Goal: Information Seeking & Learning: Find specific page/section

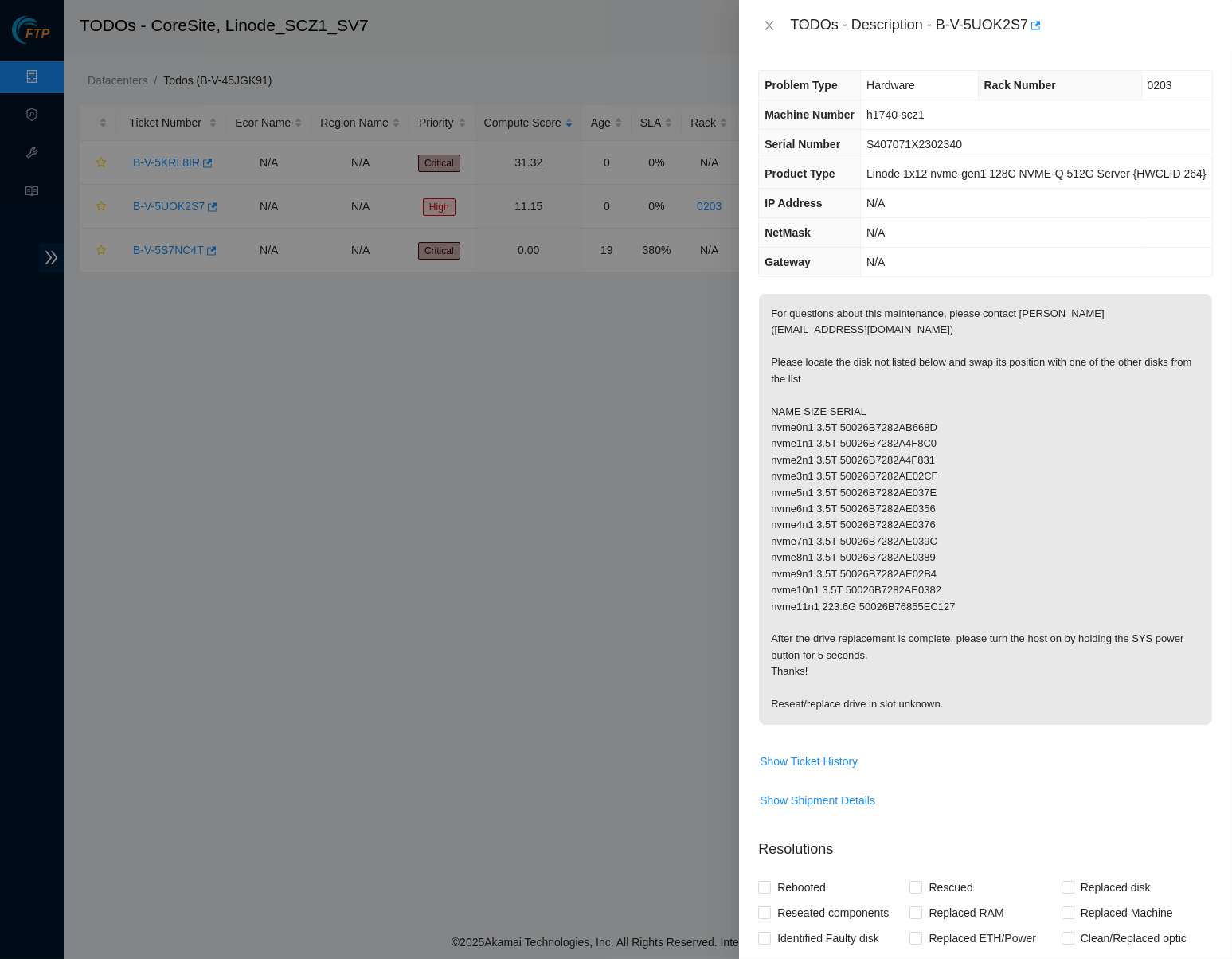
click at [804, 121] on span "Machine Number" at bounding box center [809, 114] width 90 height 13
click at [771, 25] on icon "close" at bounding box center [769, 25] width 13 height 13
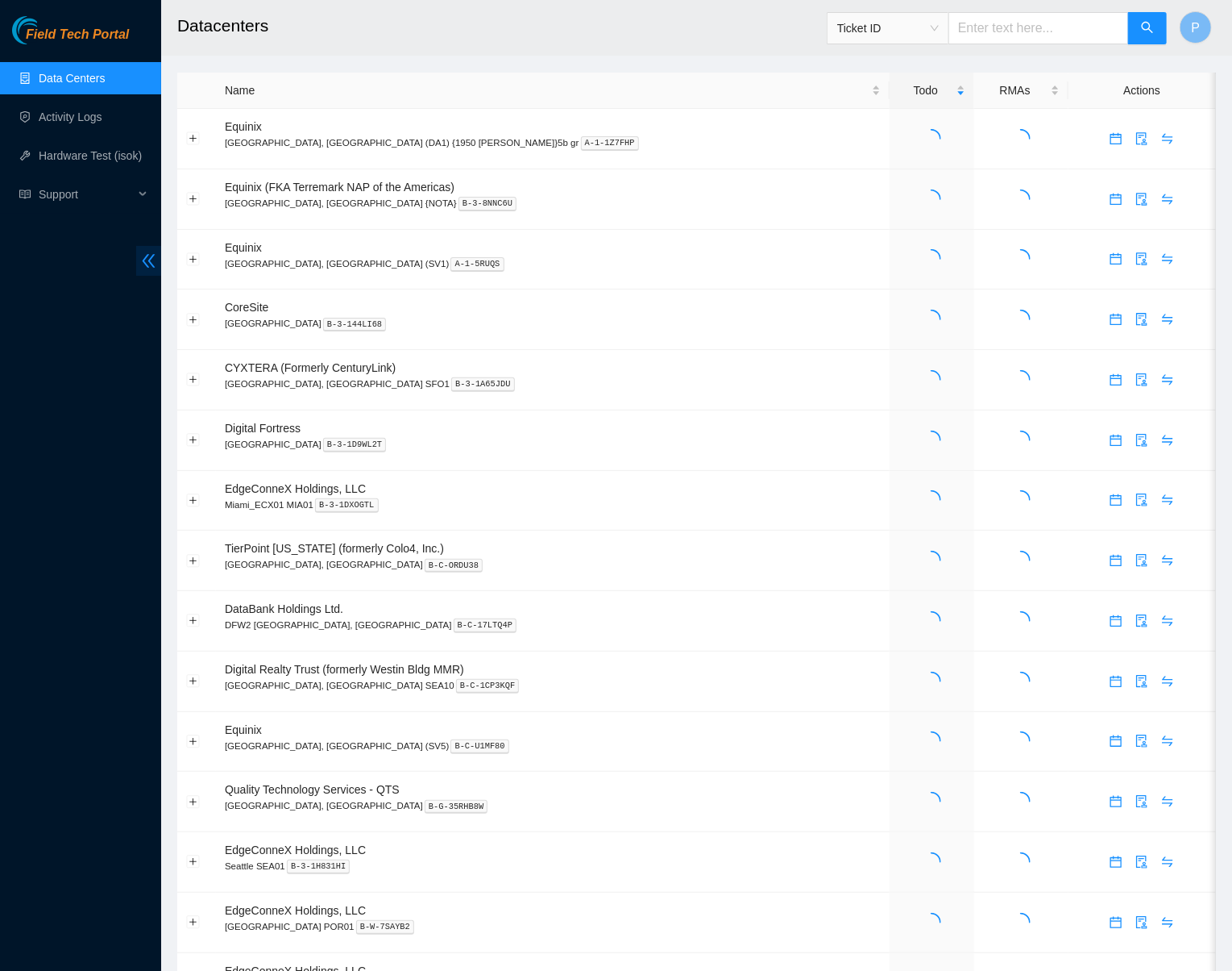
click at [157, 257] on span "double-left" at bounding box center [148, 261] width 25 height 30
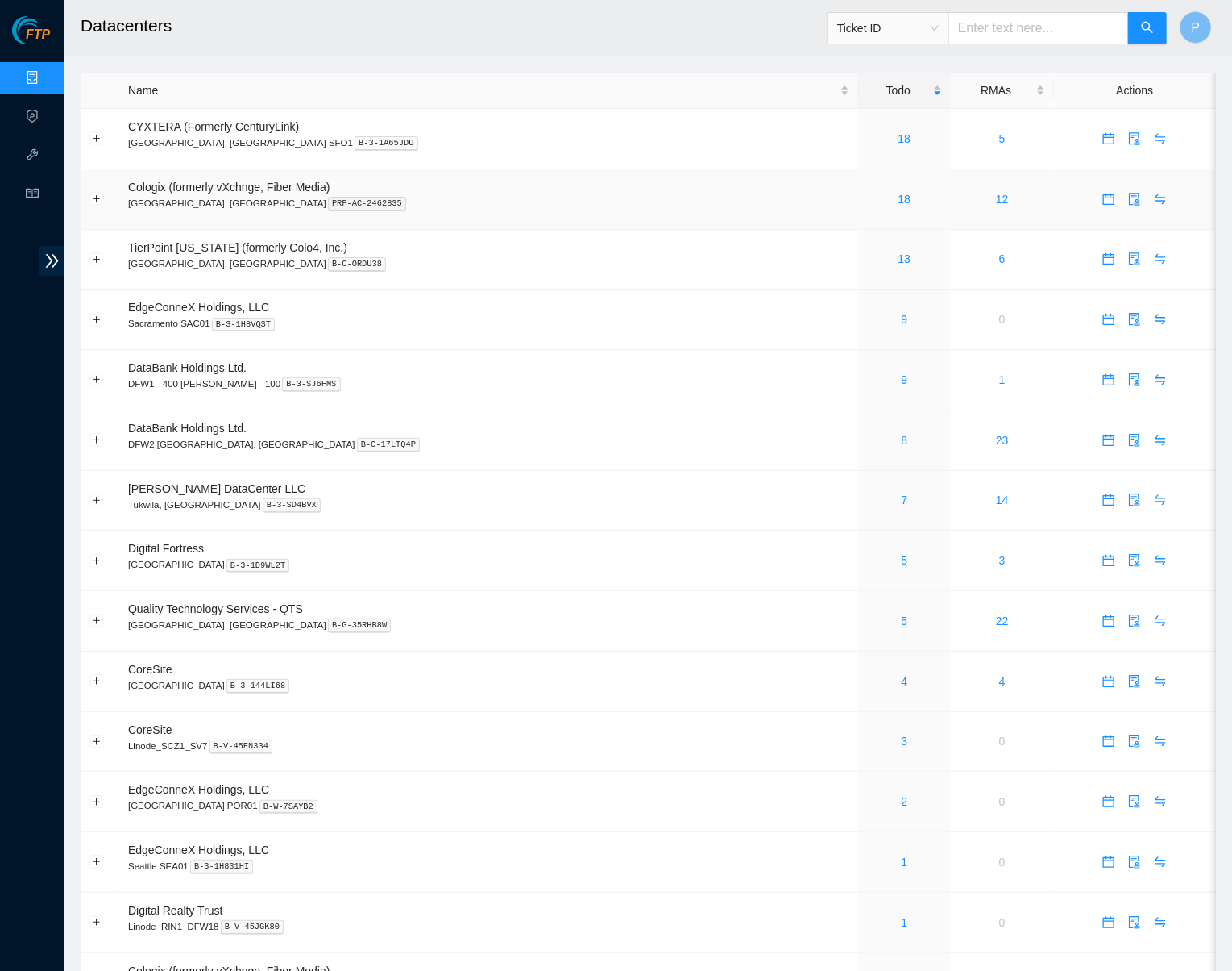
click at [859, 180] on td "18" at bounding box center [905, 200] width 93 height 61
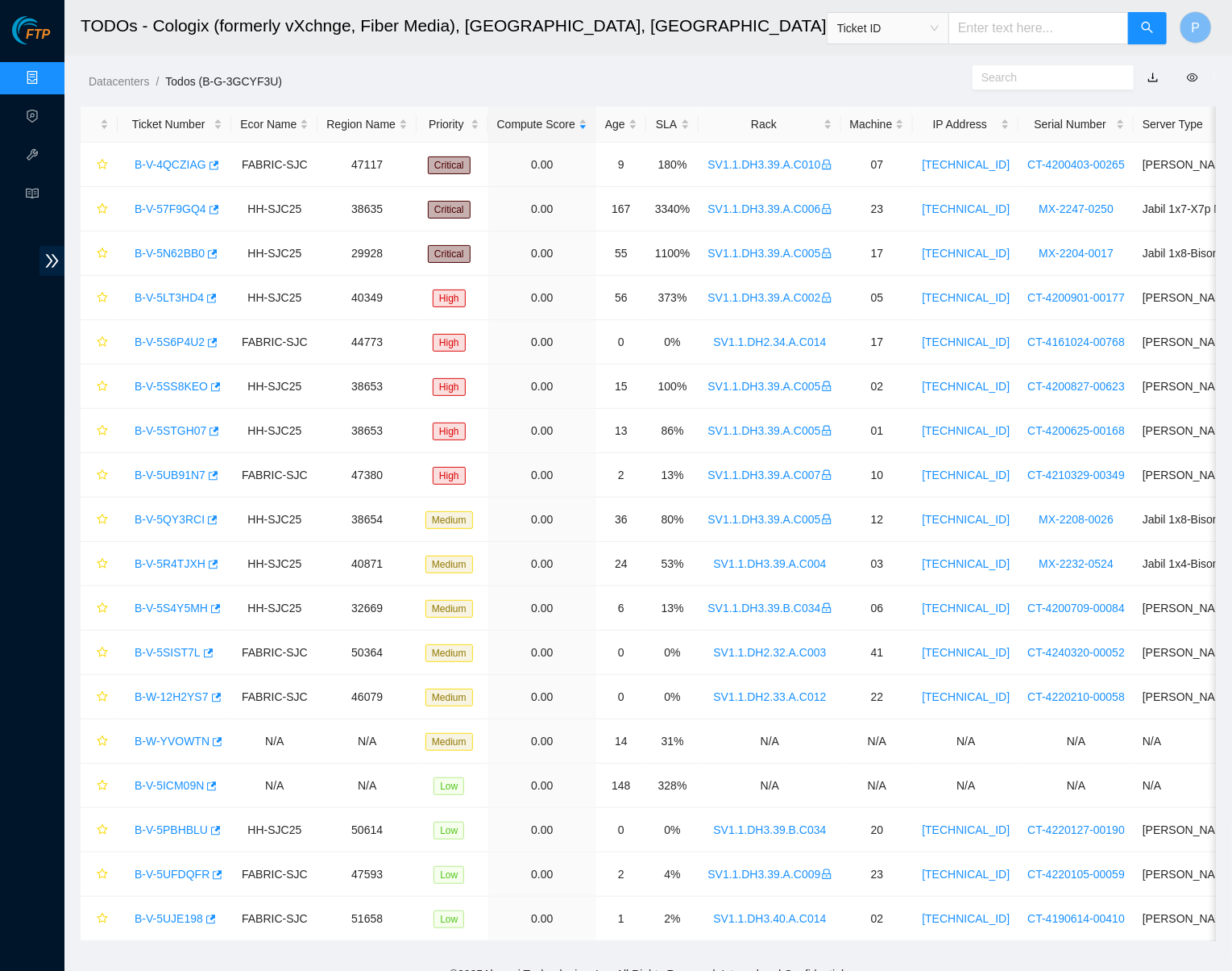
click at [1151, 71] on link "button" at bounding box center [1153, 77] width 11 height 13
click at [780, 126] on div "Rack" at bounding box center [769, 124] width 124 height 17
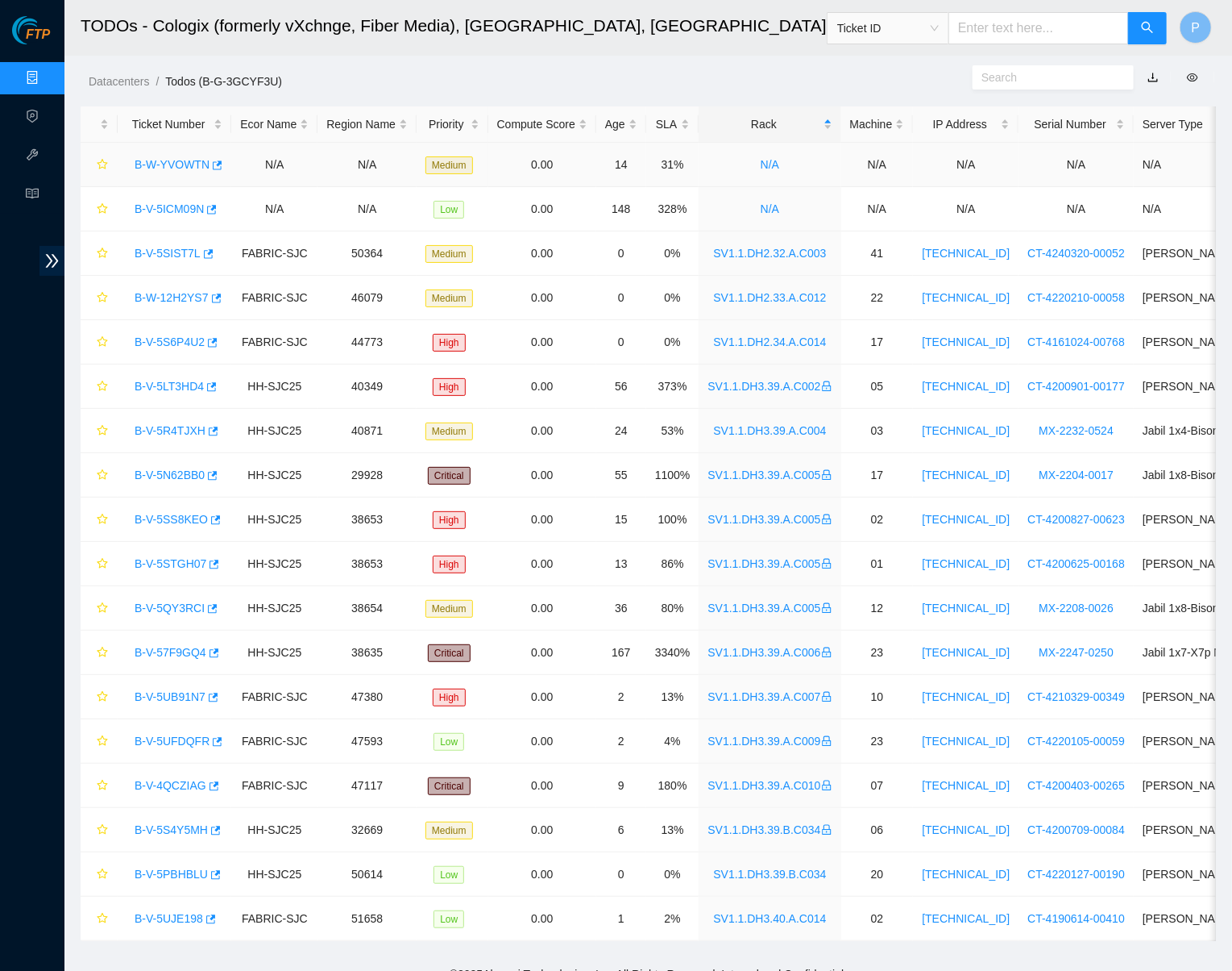
click at [181, 162] on link "B-W-YVOWTN" at bounding box center [172, 164] width 75 height 13
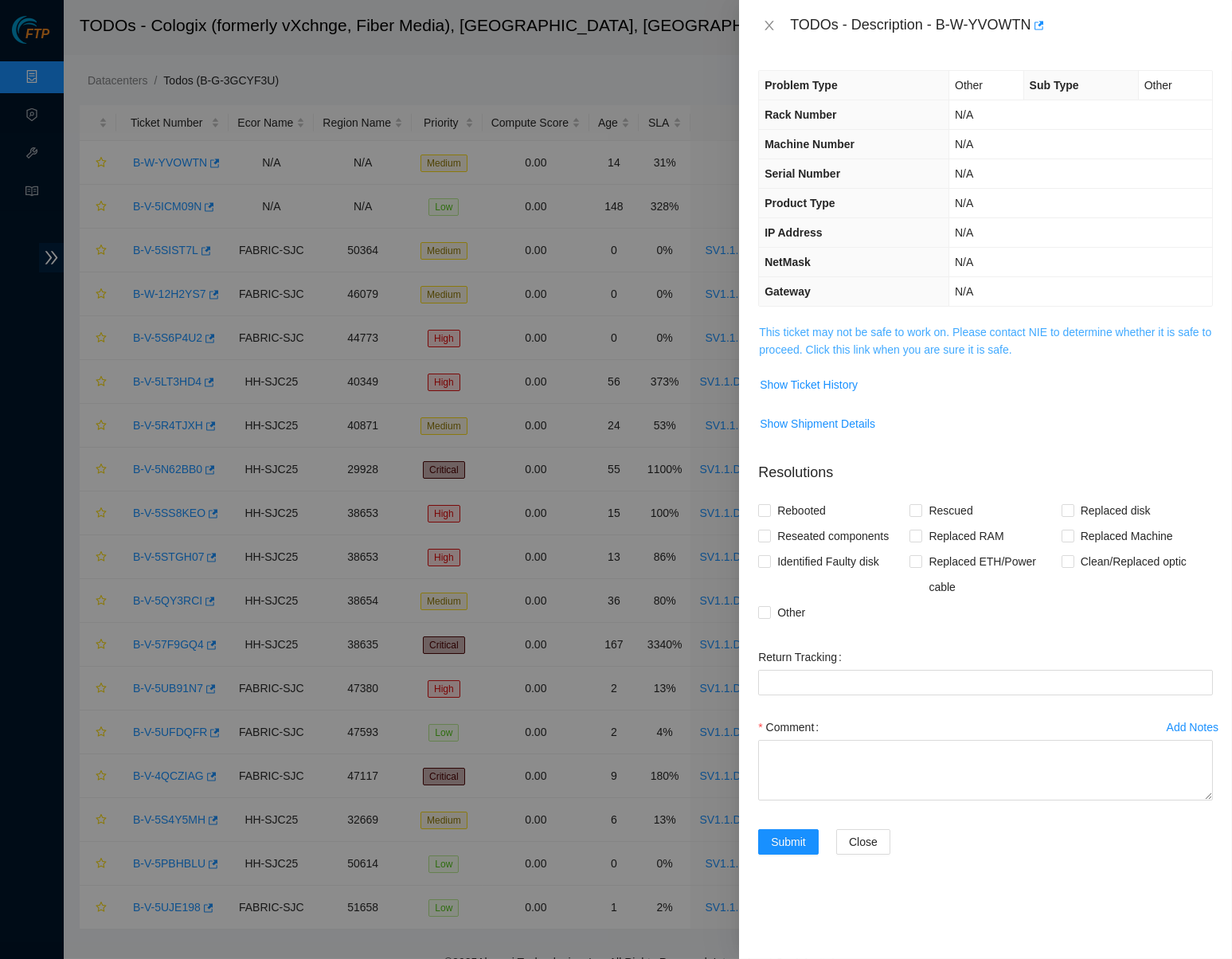
click at [885, 347] on link "This ticket may not be safe to work on. Please contact NIE to determine whether…" at bounding box center [985, 341] width 452 height 30
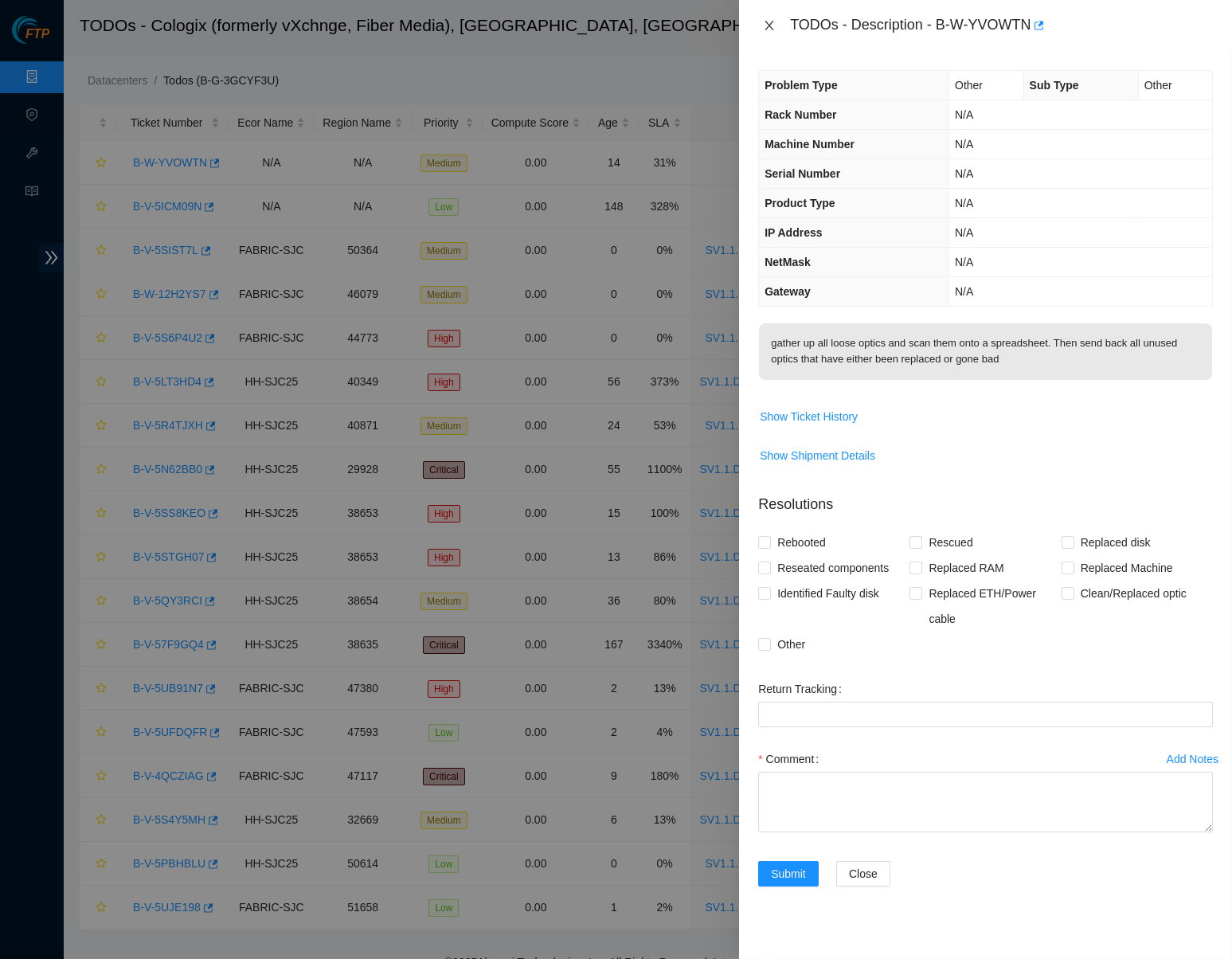
click at [769, 28] on icon "close" at bounding box center [769, 25] width 13 height 13
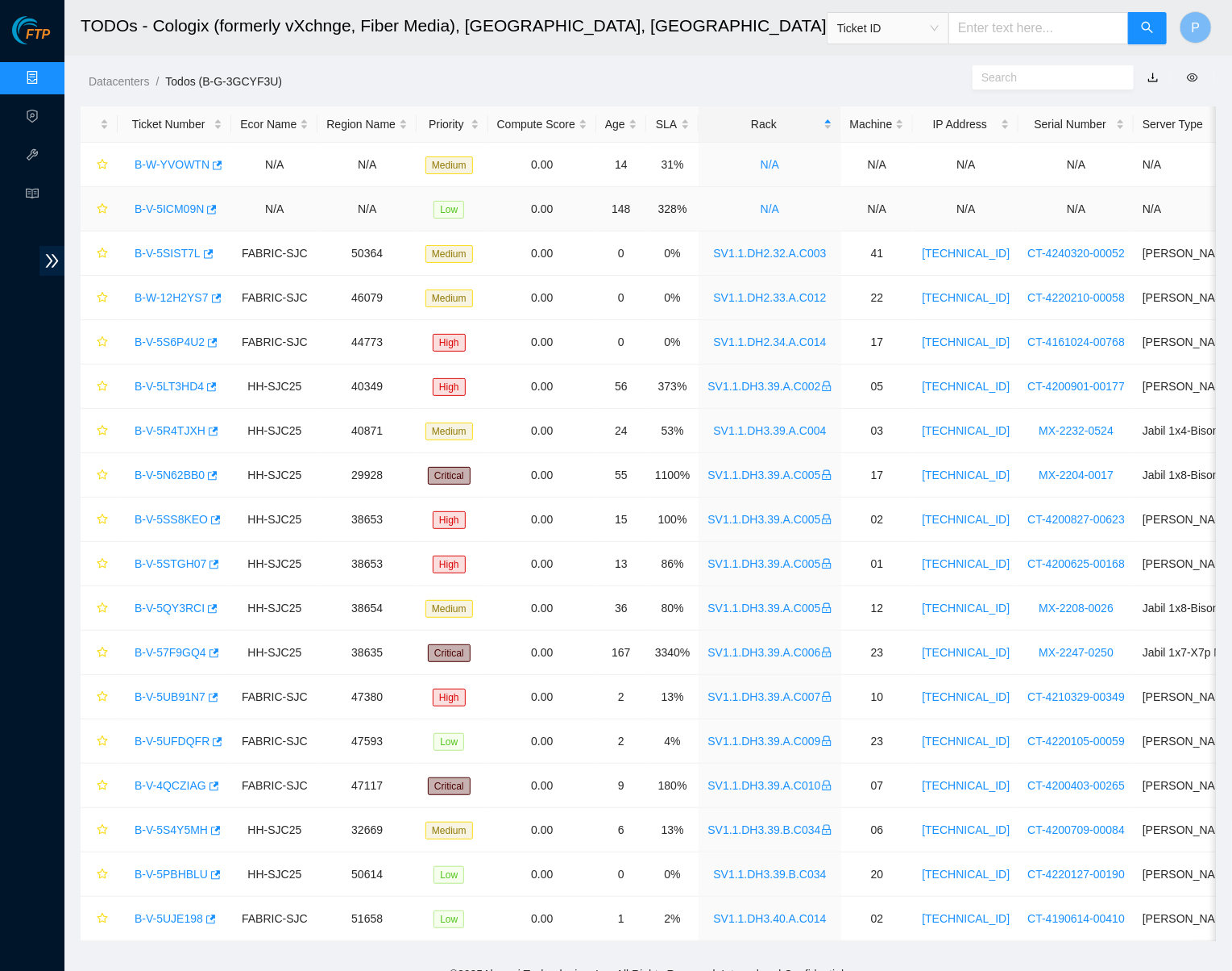
click at [181, 210] on link "B-V-5ICM09N" at bounding box center [169, 208] width 69 height 13
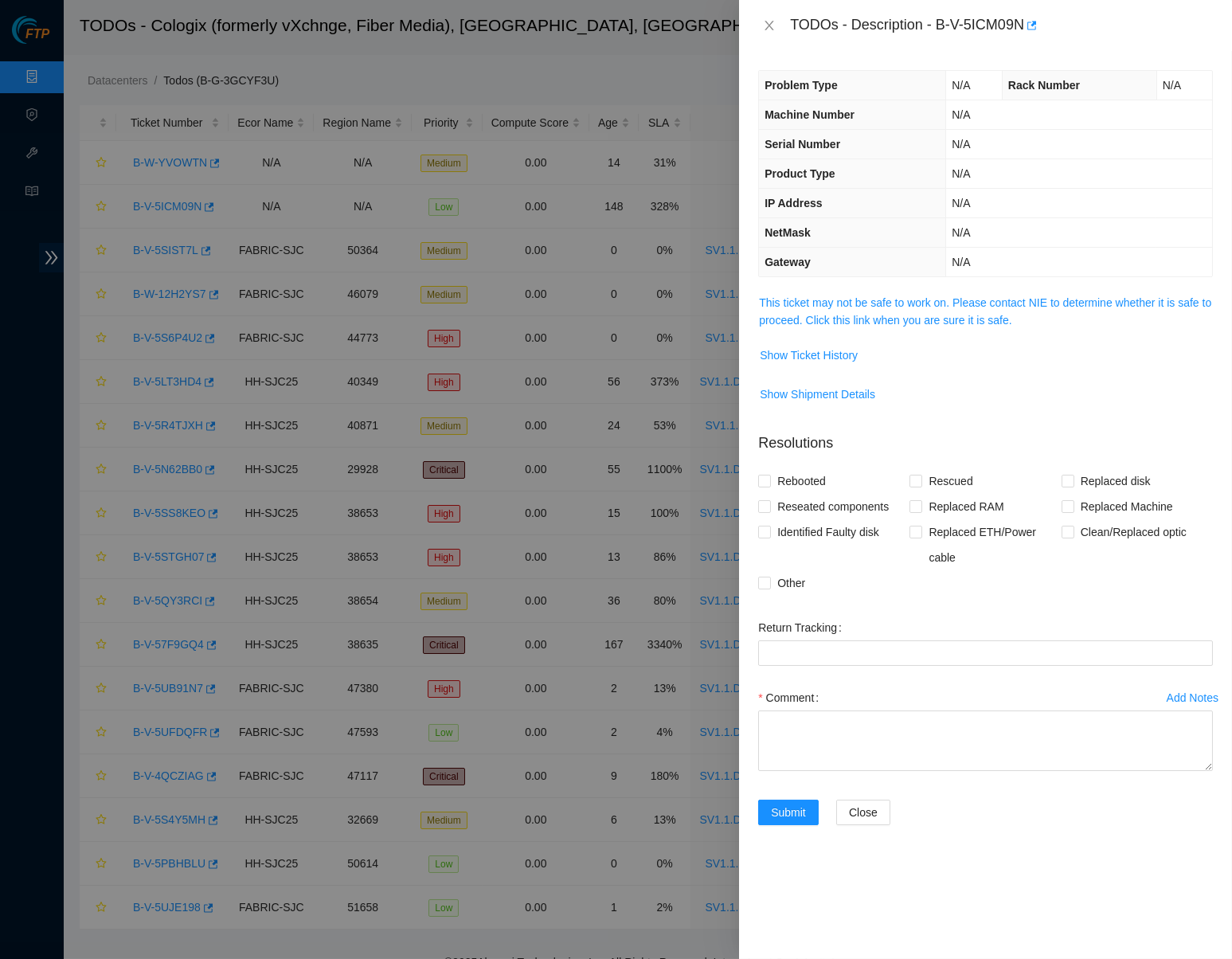
click at [915, 325] on td "This ticket may not be safe to work on. Please contact NIE to determine whether…" at bounding box center [986, 317] width 455 height 49
click at [912, 317] on link "This ticket may not be safe to work on. Please contact NIE to determine whether…" at bounding box center [985, 311] width 452 height 30
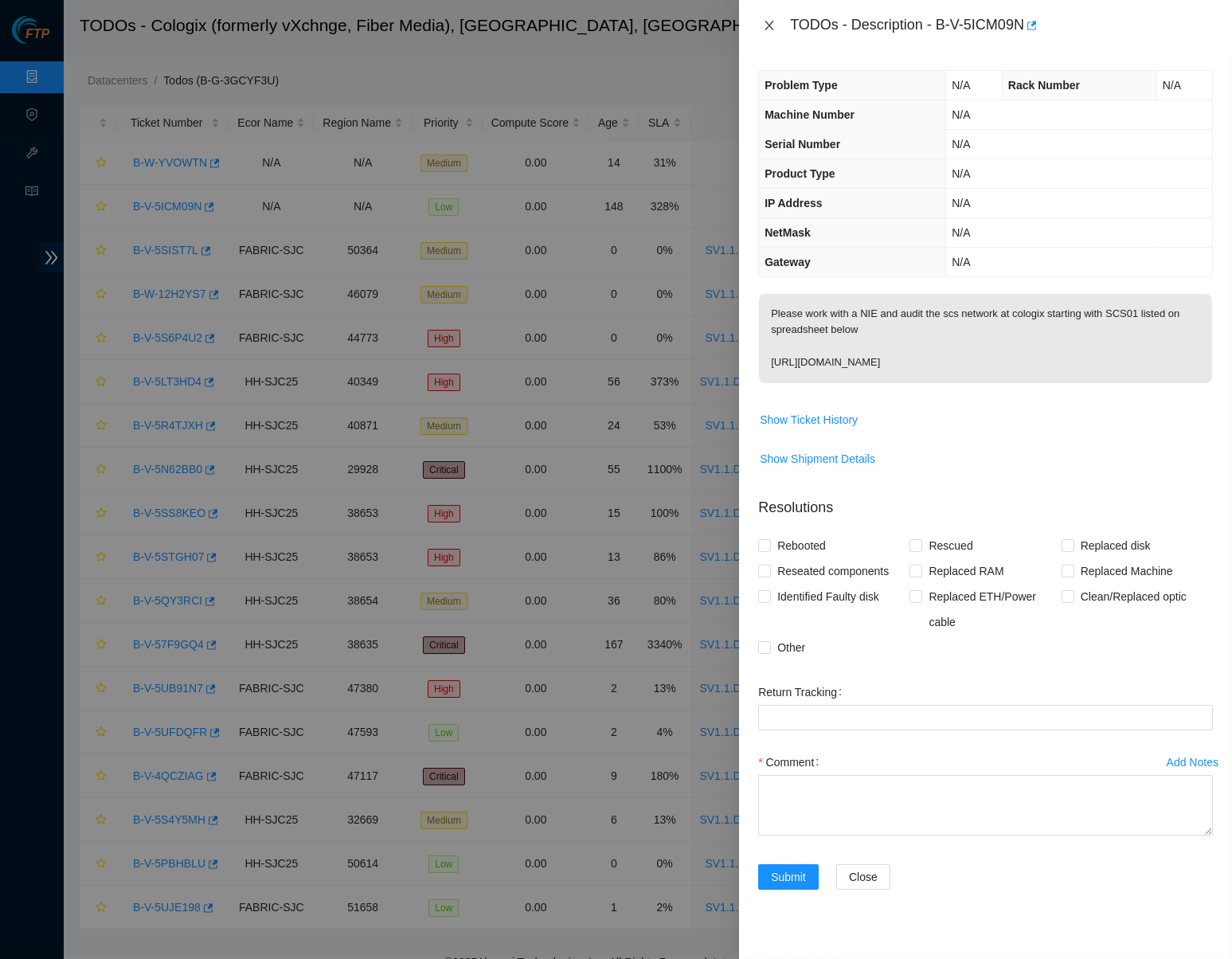
click at [770, 28] on icon "close" at bounding box center [769, 25] width 13 height 13
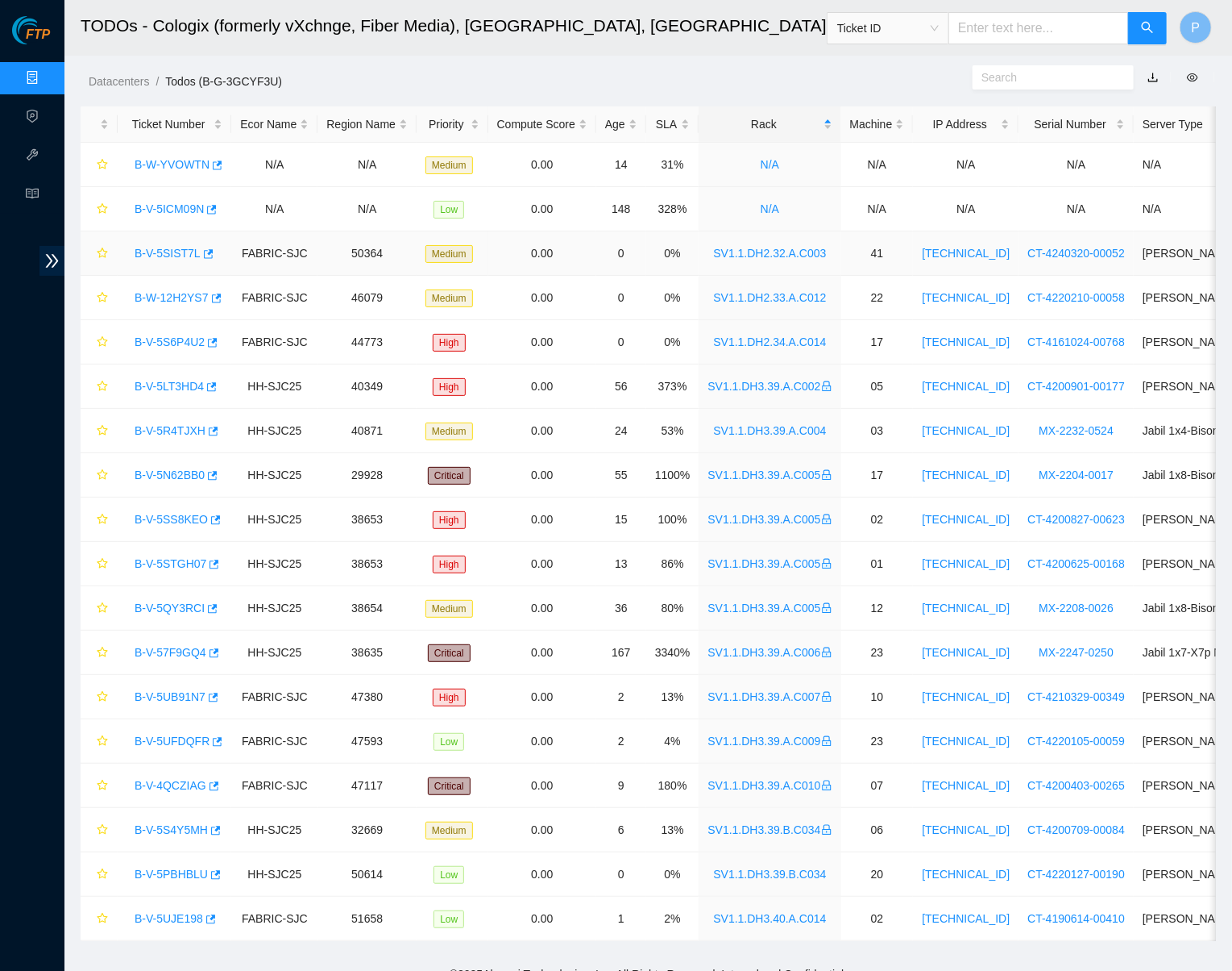
click at [151, 249] on link "B-V-5SIST7L" at bounding box center [168, 253] width 66 height 13
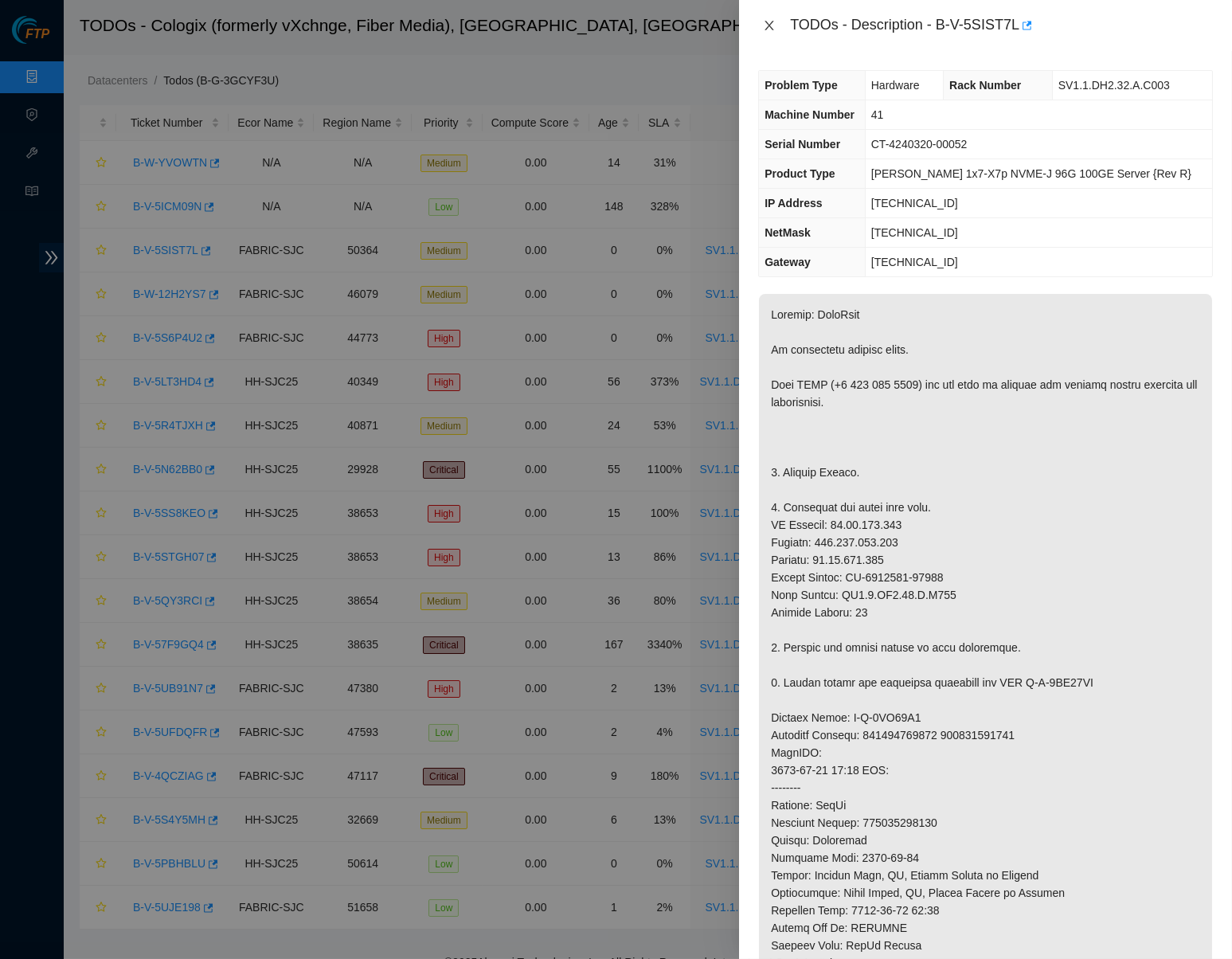
click at [779, 27] on button "Close" at bounding box center [770, 26] width 22 height 15
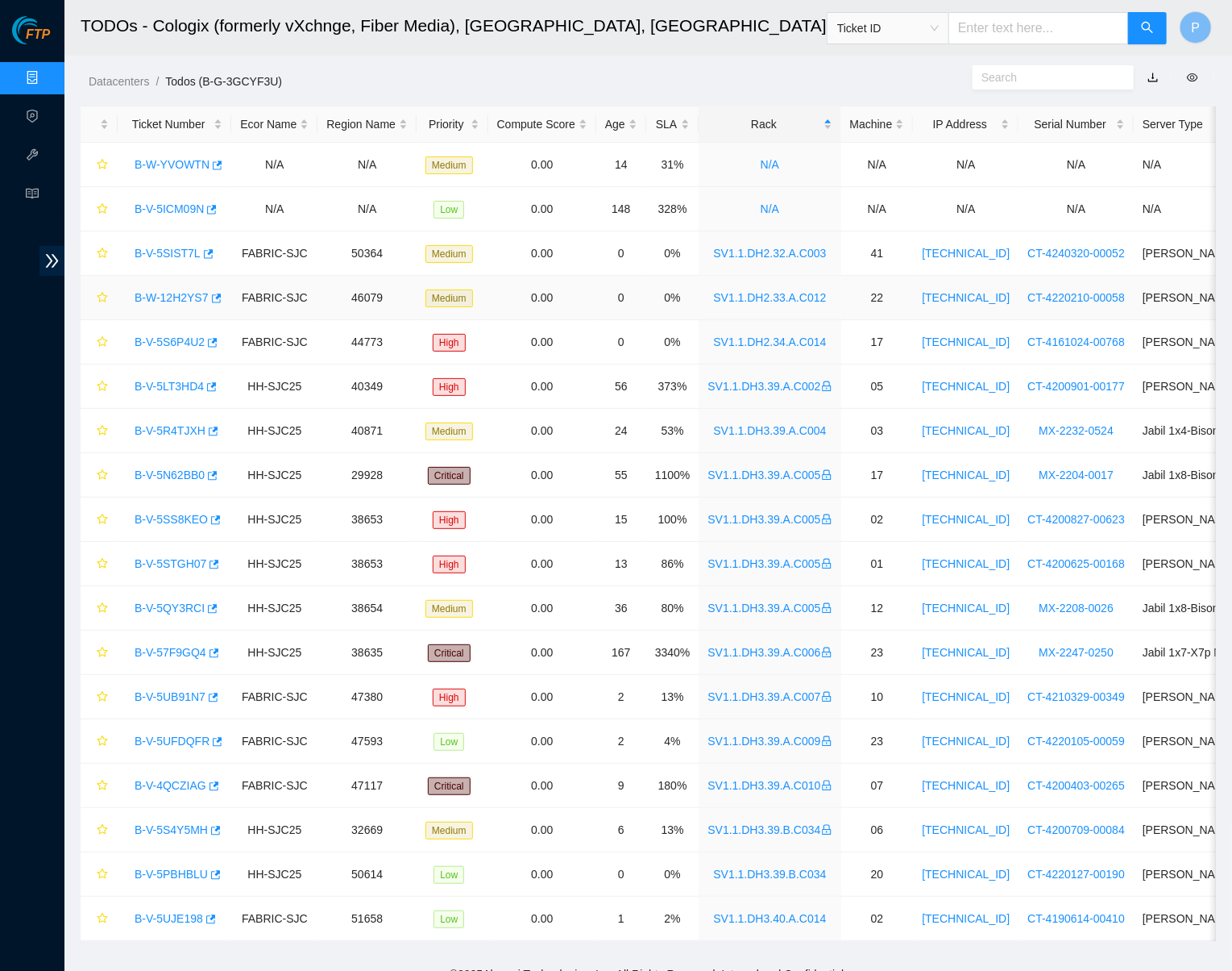
click at [175, 297] on link "B-W-12H2YS7" at bounding box center [171, 297] width 74 height 13
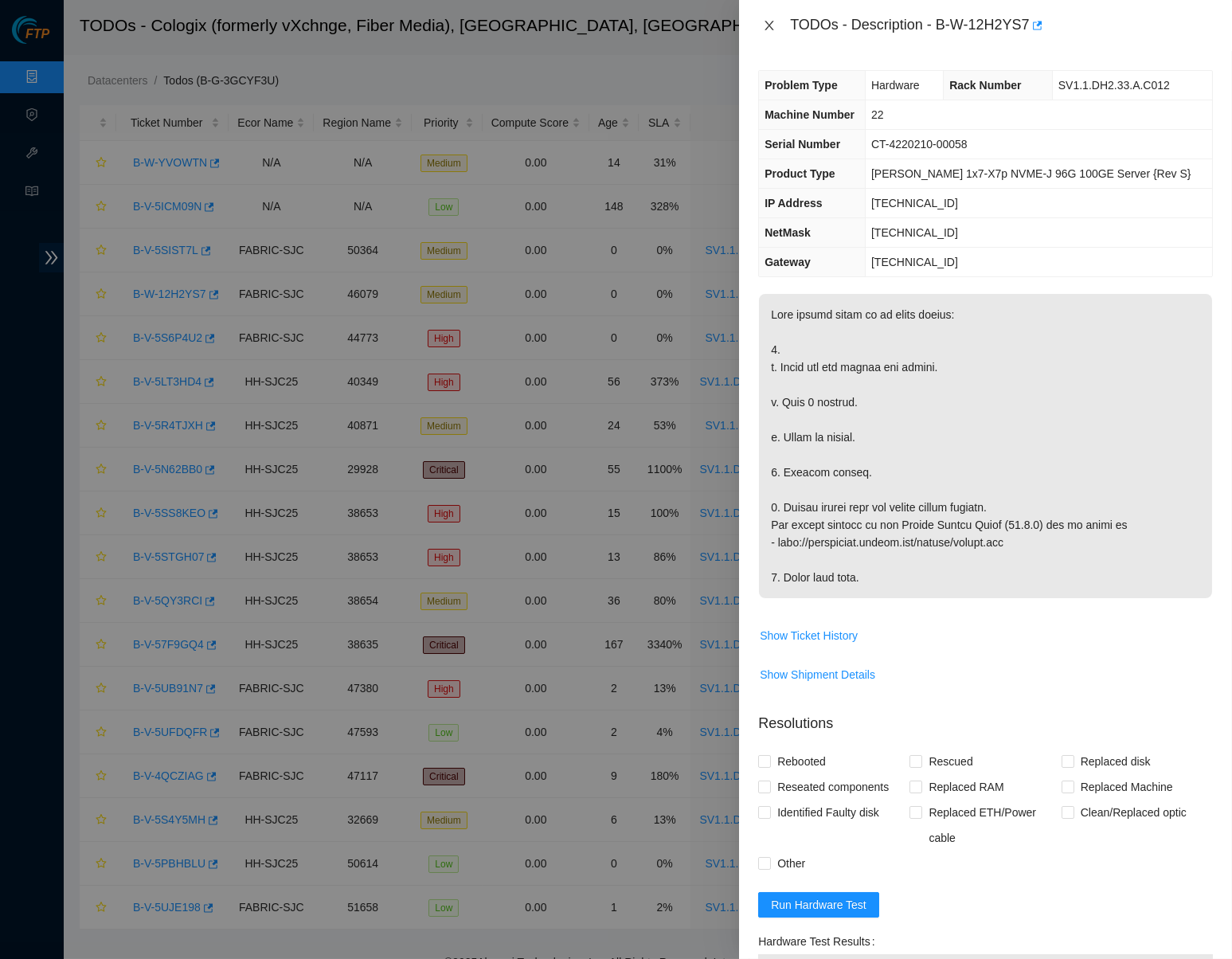
click at [771, 22] on icon "close" at bounding box center [770, 25] width 9 height 9
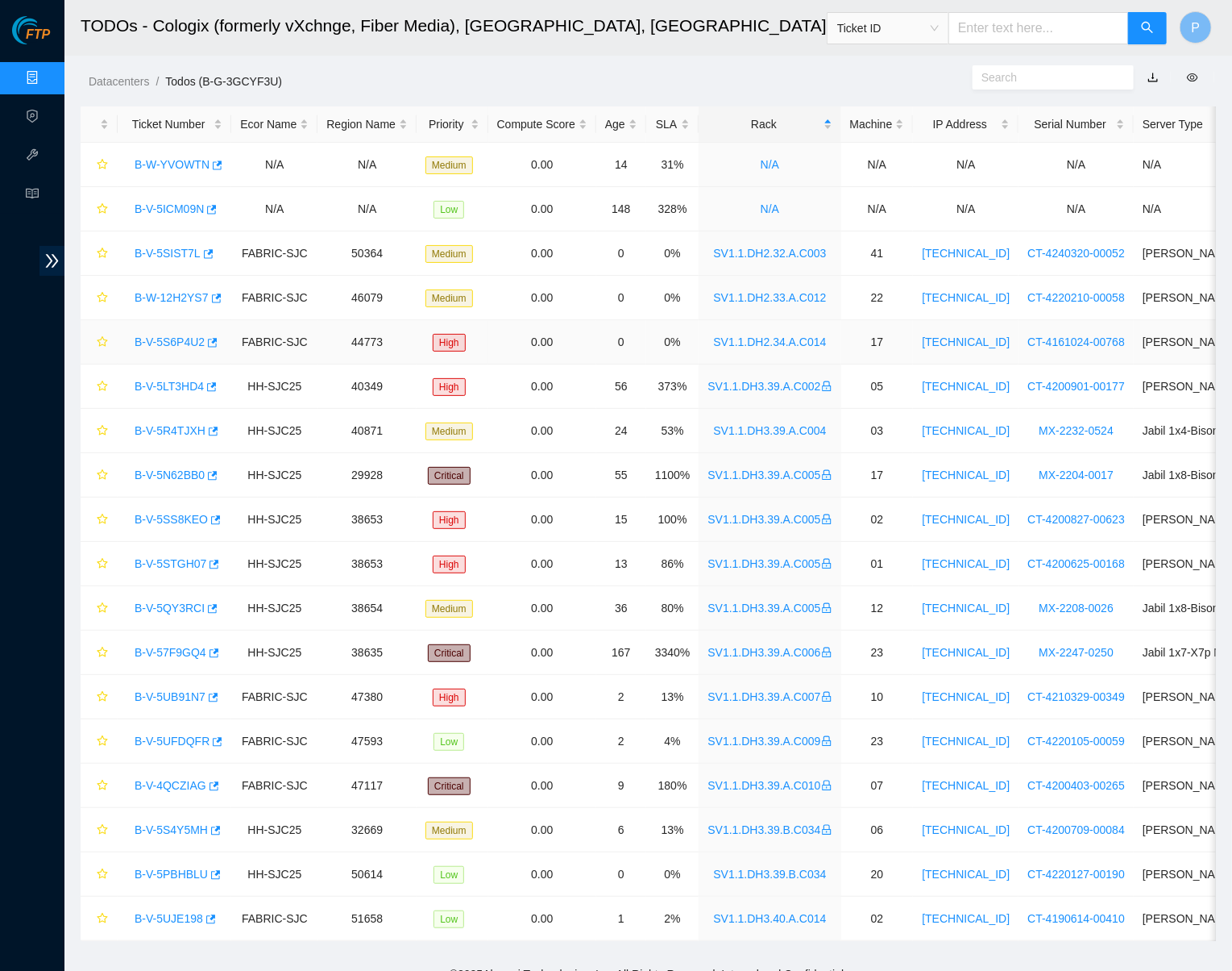
click at [178, 335] on link "B-V-5S6P4U2" at bounding box center [169, 341] width 70 height 13
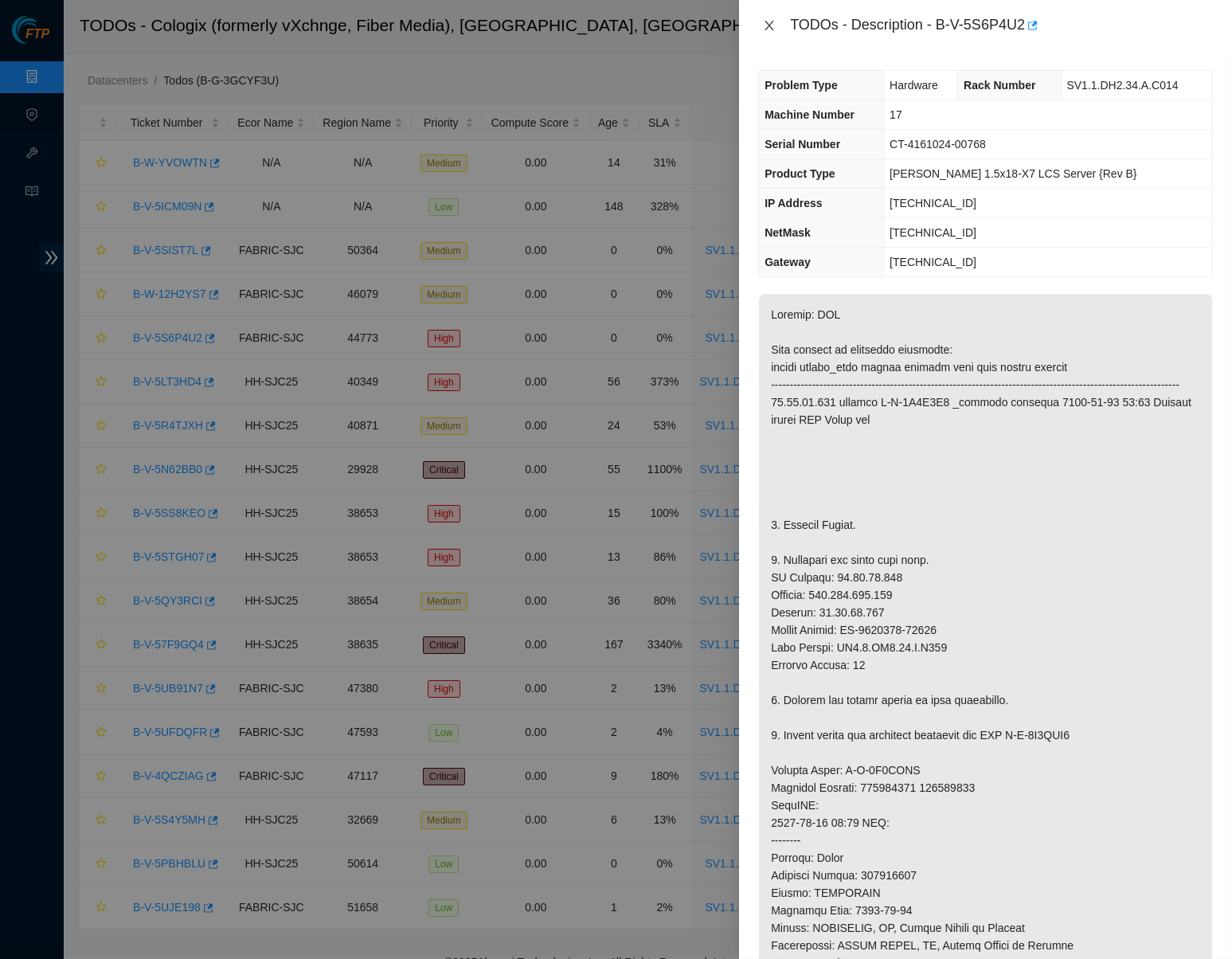
click at [770, 19] on icon "close" at bounding box center [769, 25] width 13 height 13
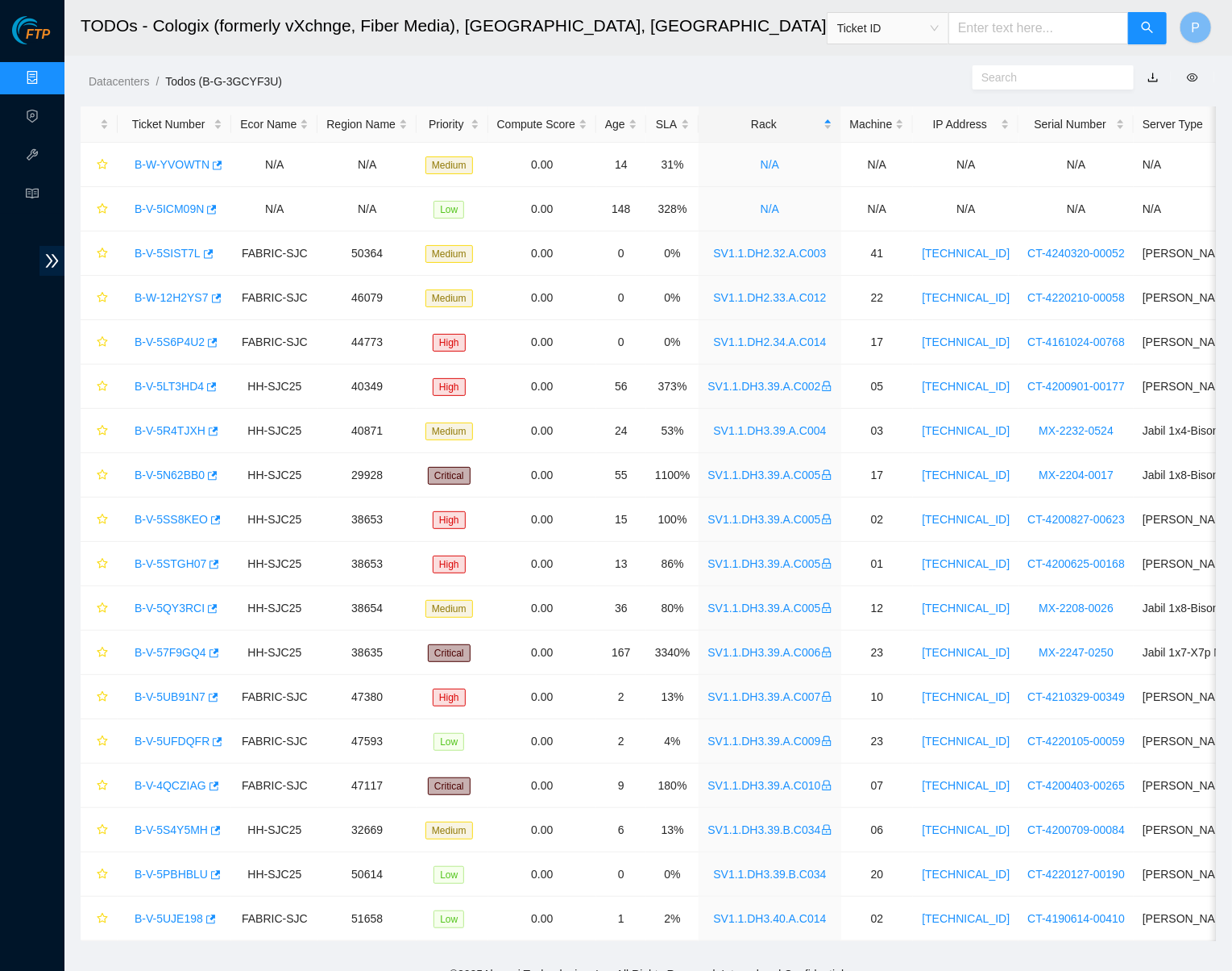
click at [47, 72] on link "Data Centers" at bounding box center [80, 78] width 66 height 13
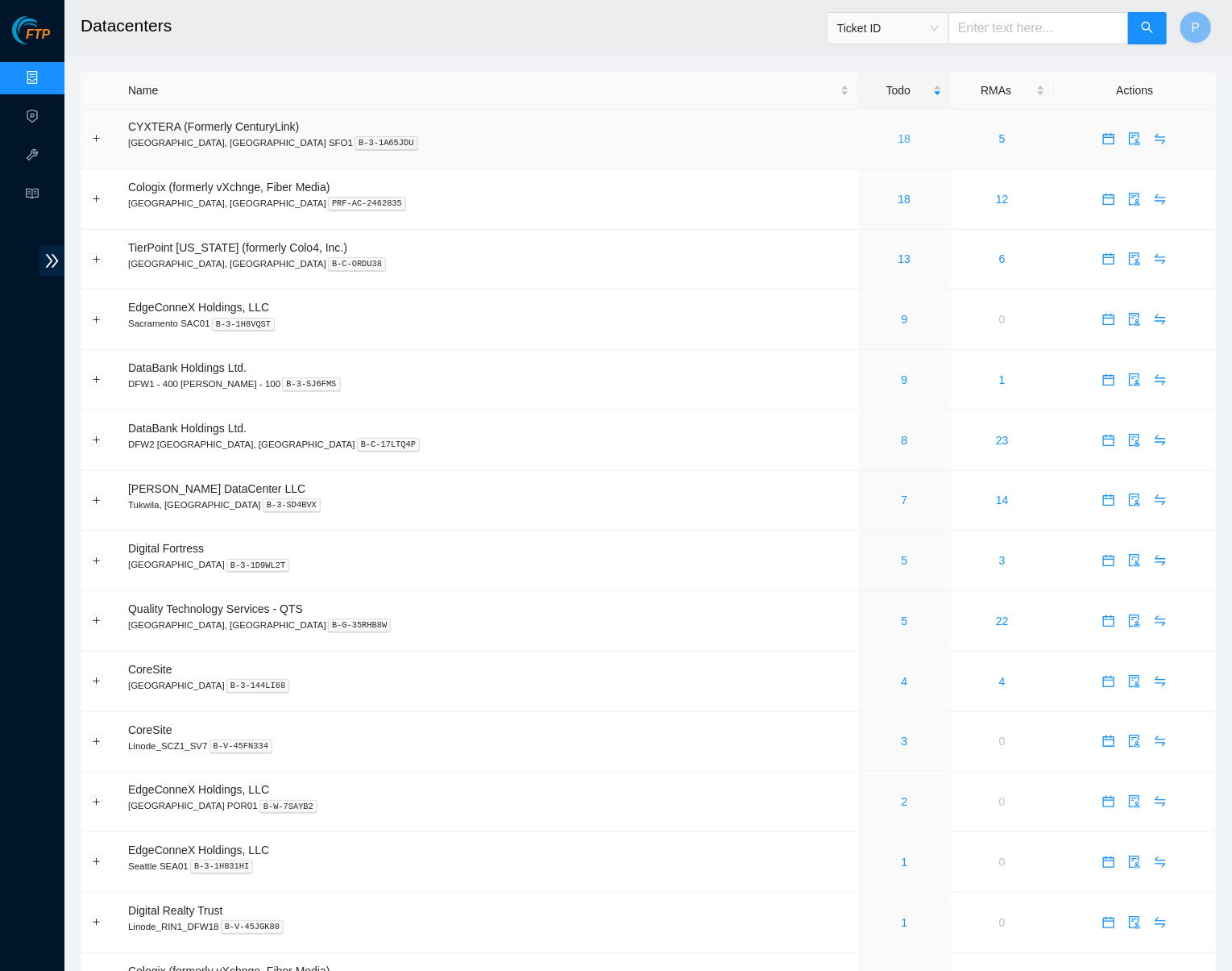
click at [899, 137] on link "18" at bounding box center [905, 138] width 13 height 13
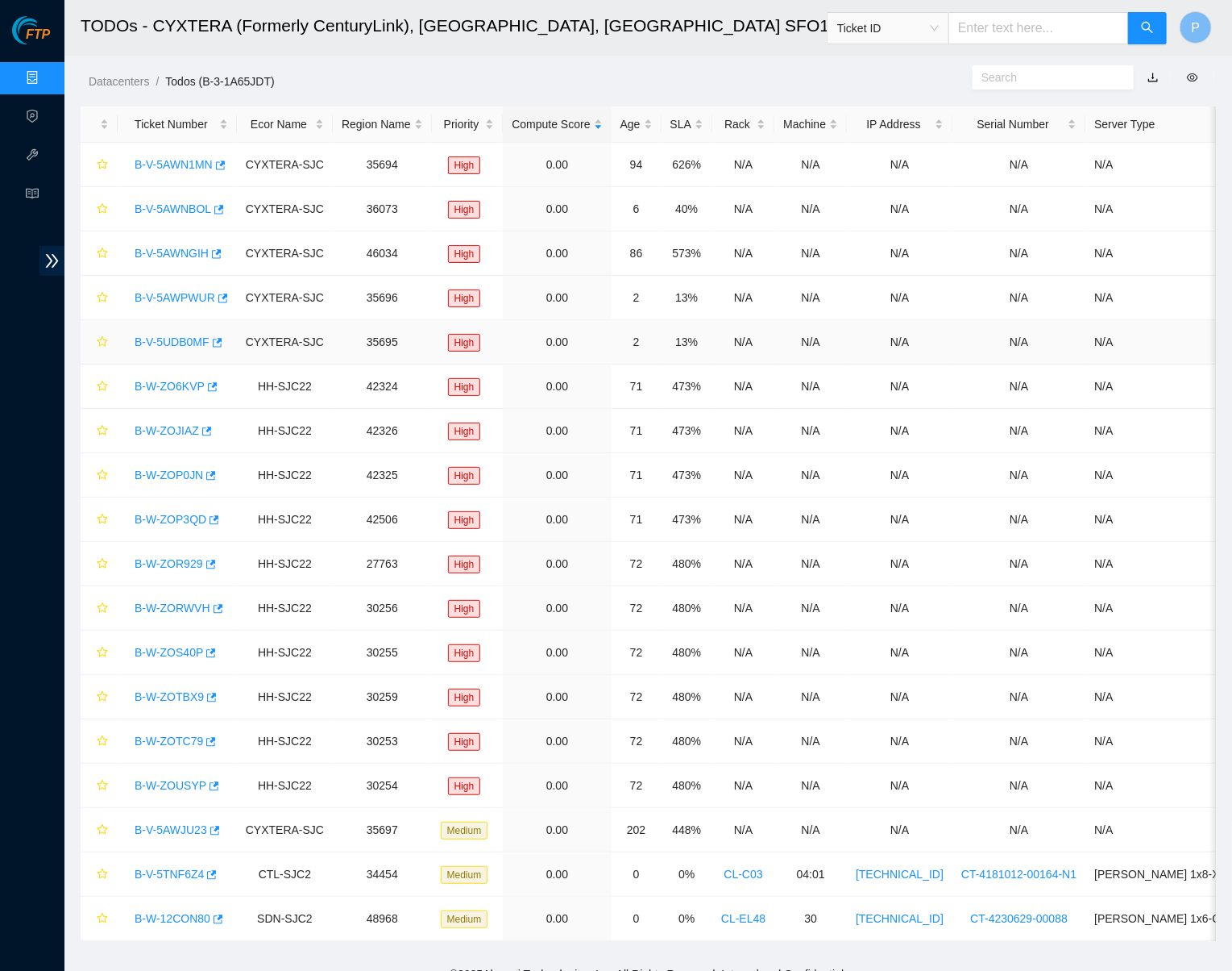
click at [179, 335] on link "B-V-5UDB0MF" at bounding box center [172, 341] width 75 height 13
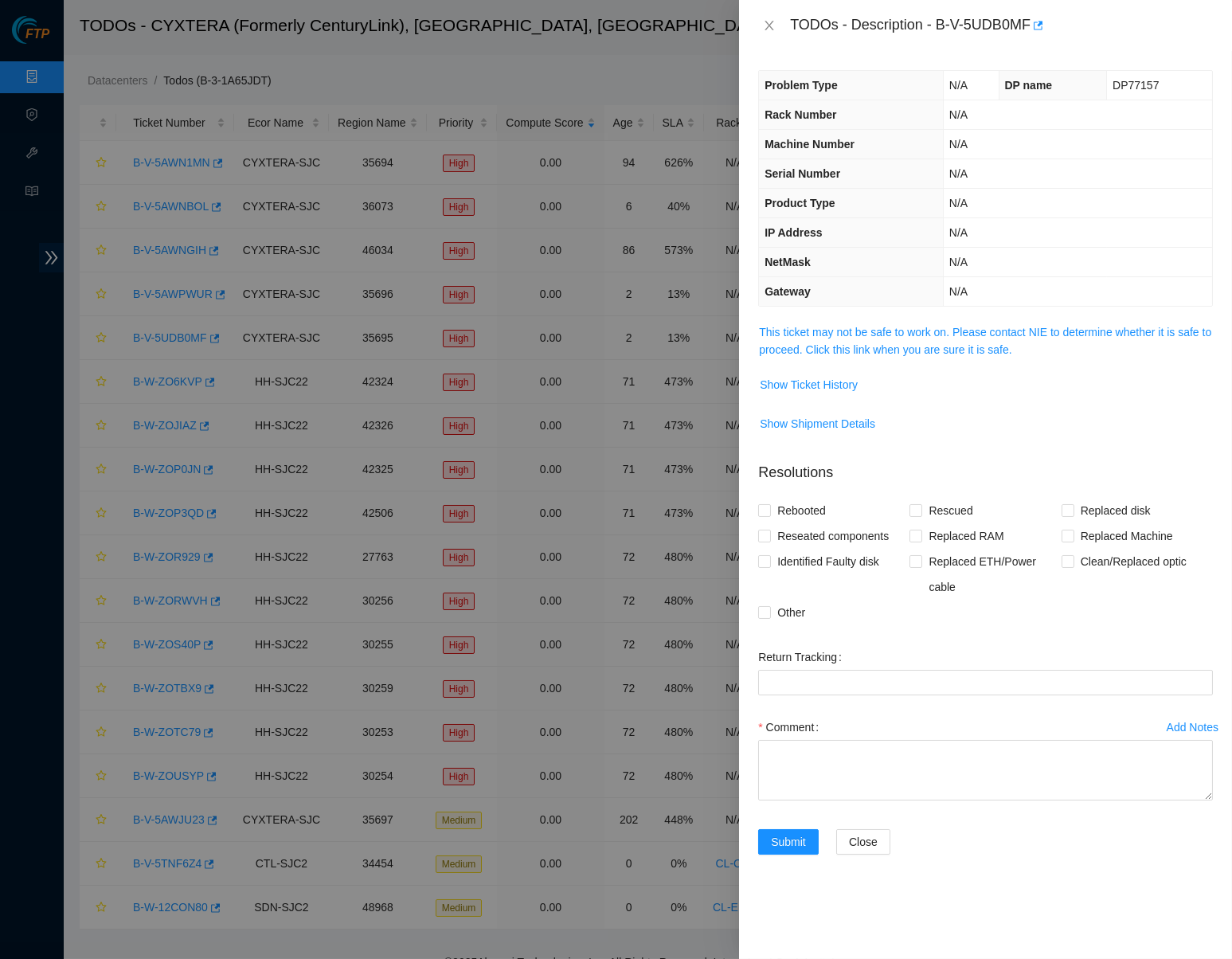
click at [891, 332] on link "This ticket may not be safe to work on. Please contact NIE to determine whether…" at bounding box center [985, 341] width 452 height 30
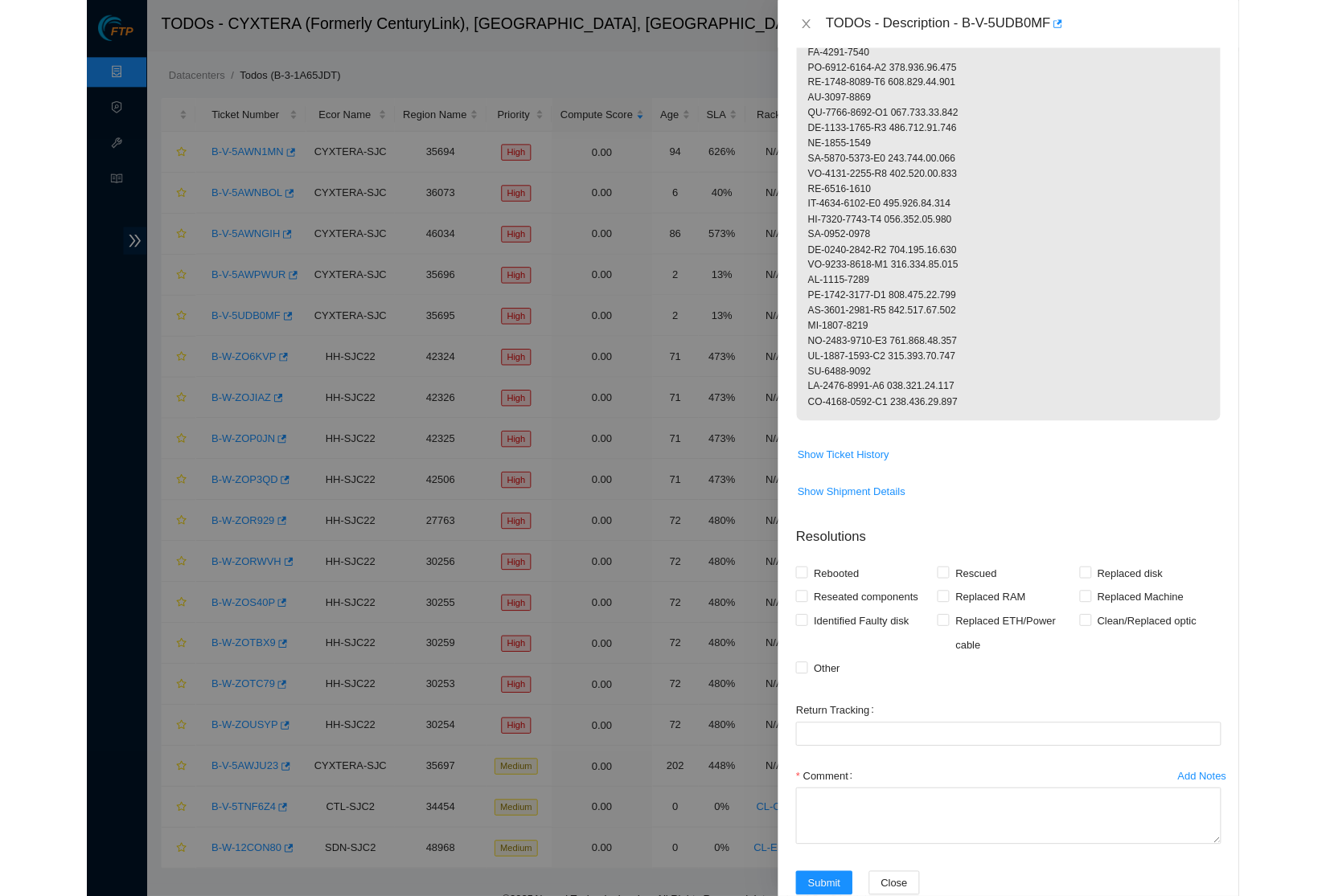
scroll to position [1305, 0]
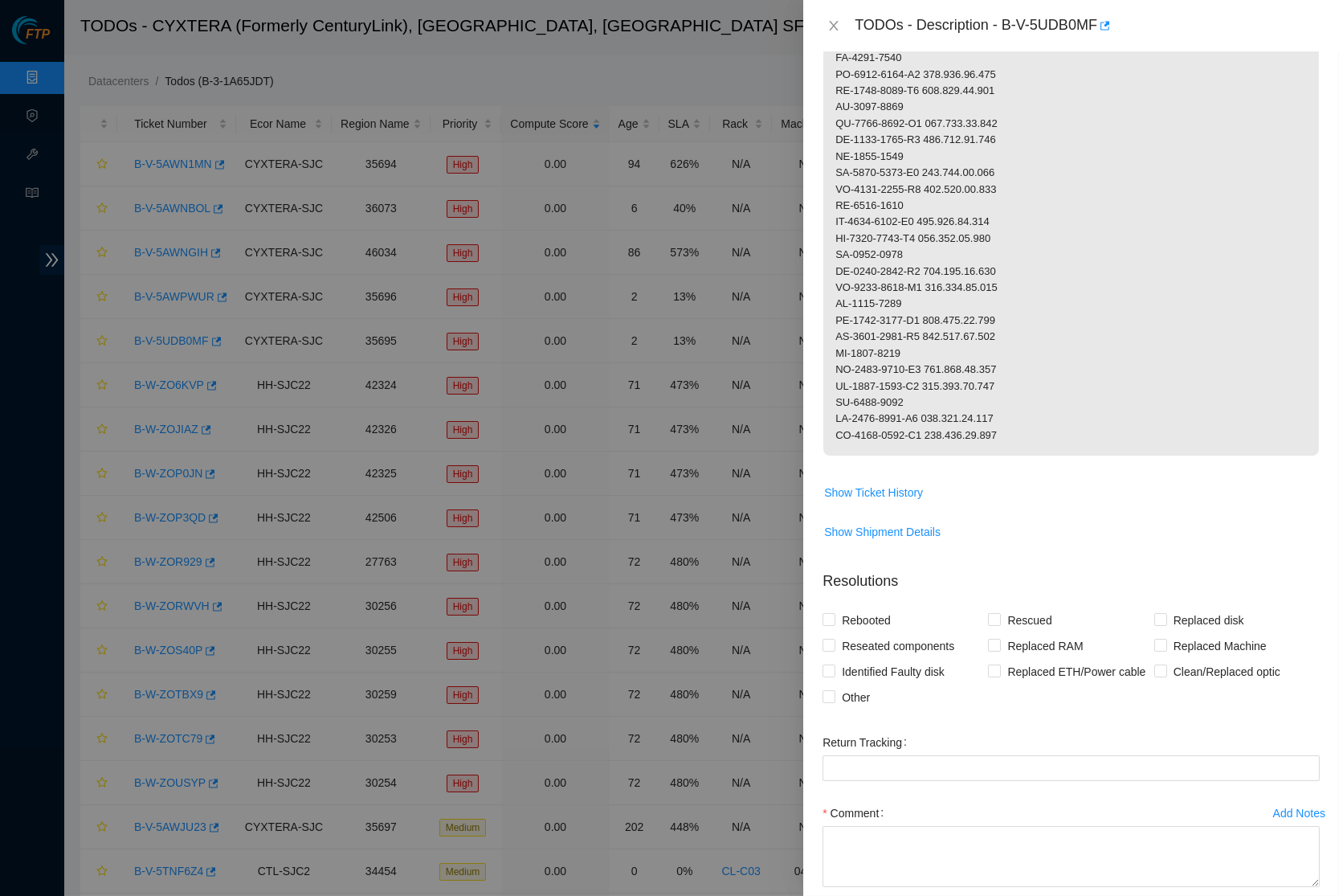
click at [828, 24] on icon "close" at bounding box center [834, 25] width 13 height 13
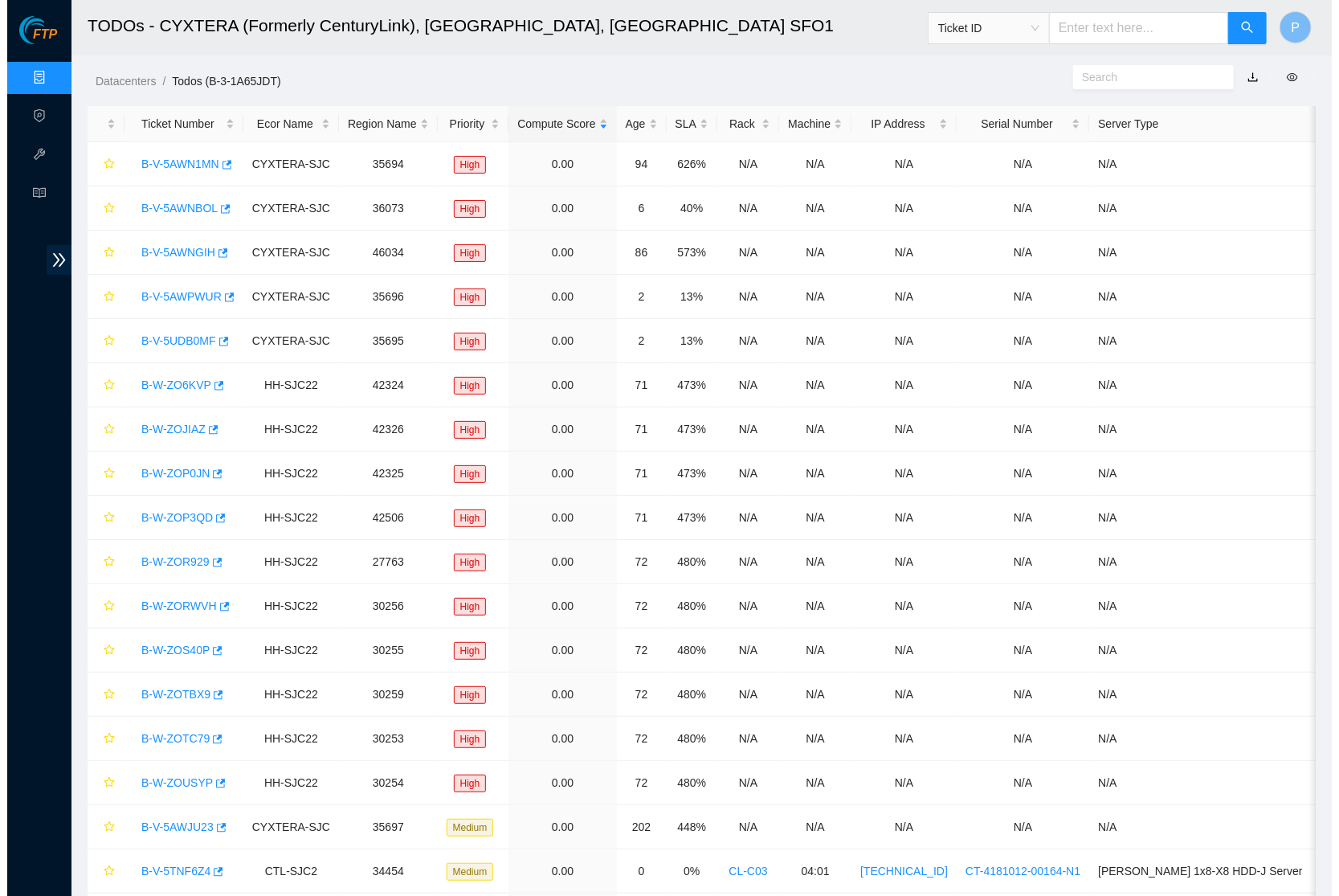
scroll to position [0, 0]
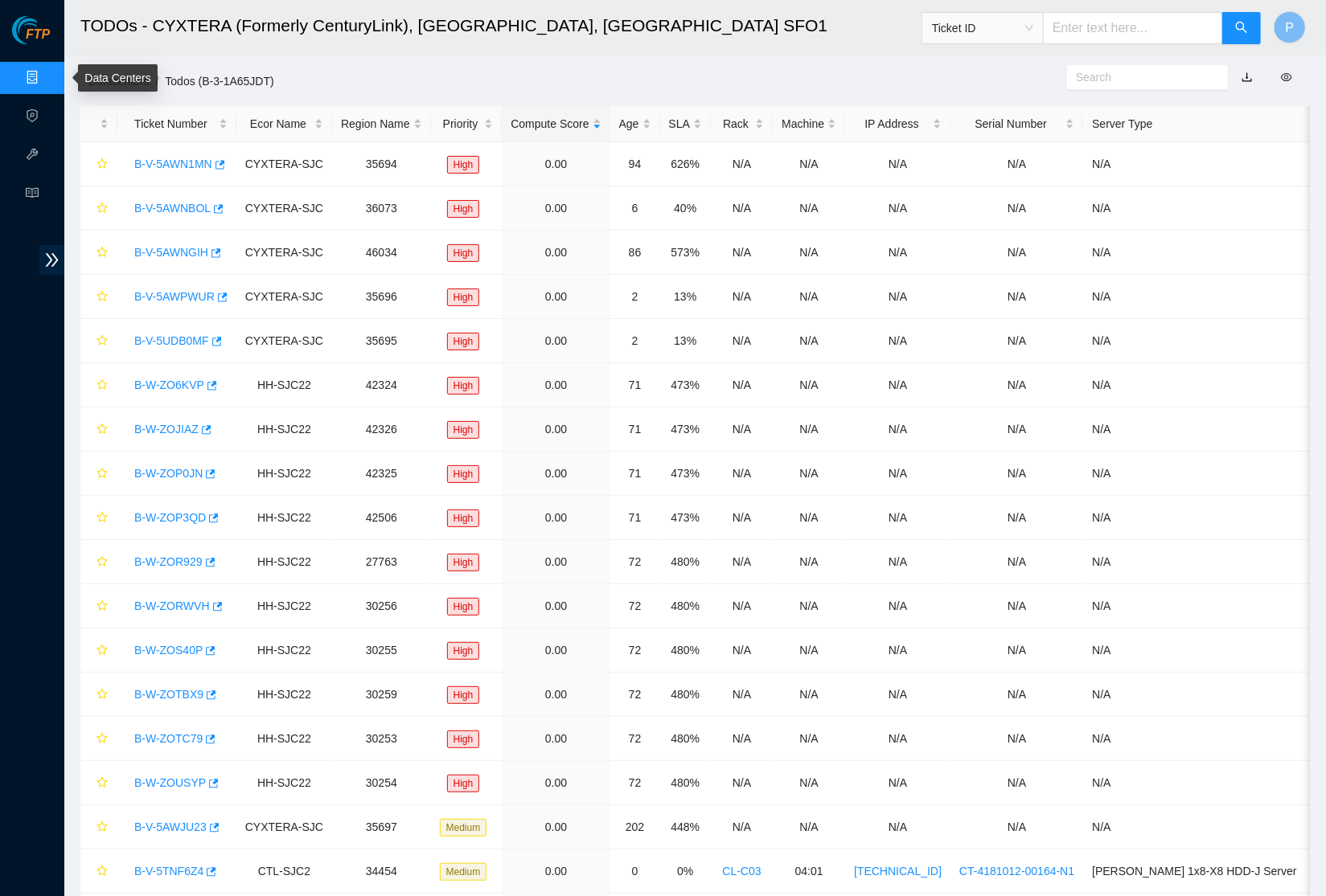
click at [47, 75] on link "Data Centers" at bounding box center [80, 78] width 66 height 13
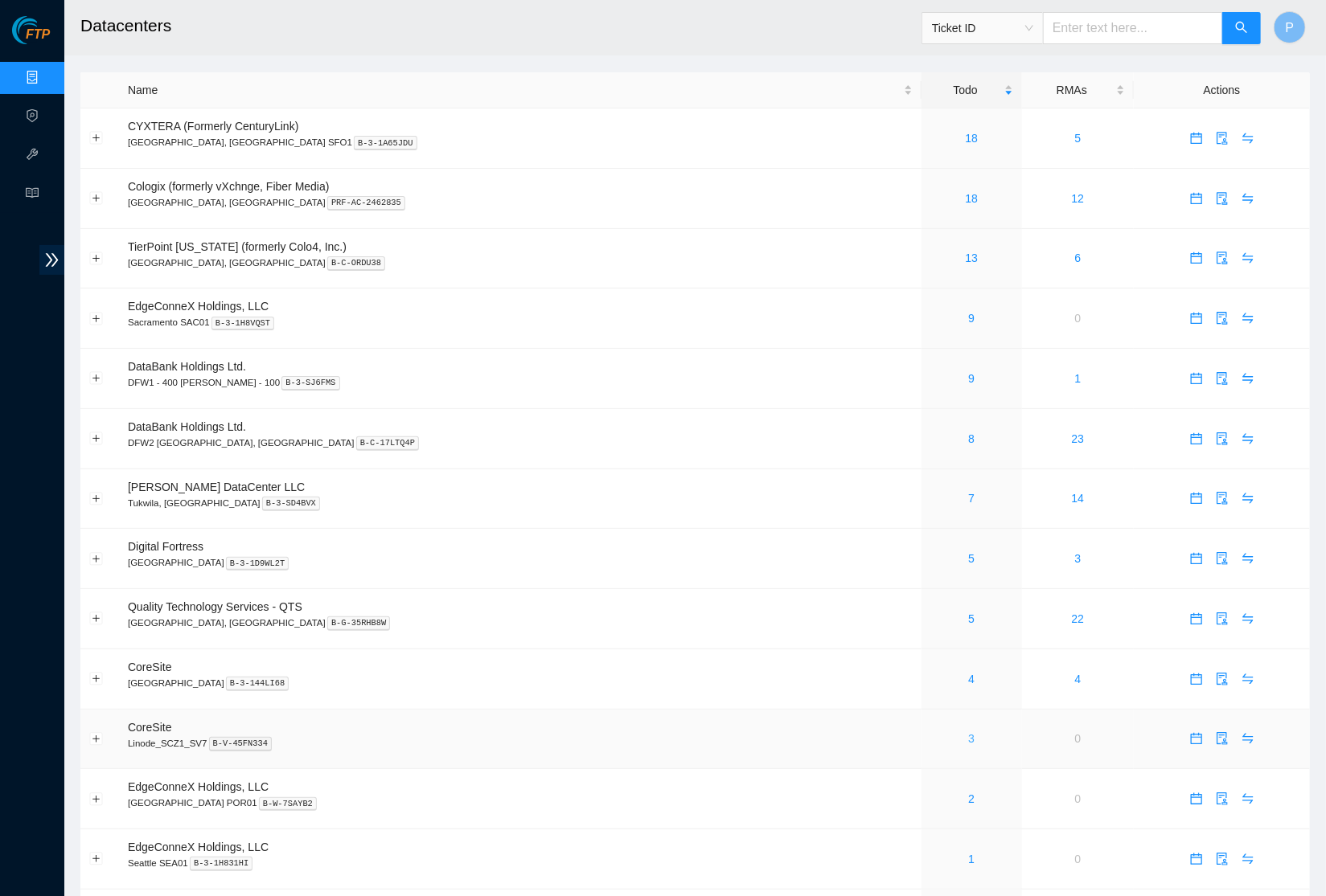
click at [968, 732] on link "3" at bounding box center [971, 738] width 6 height 13
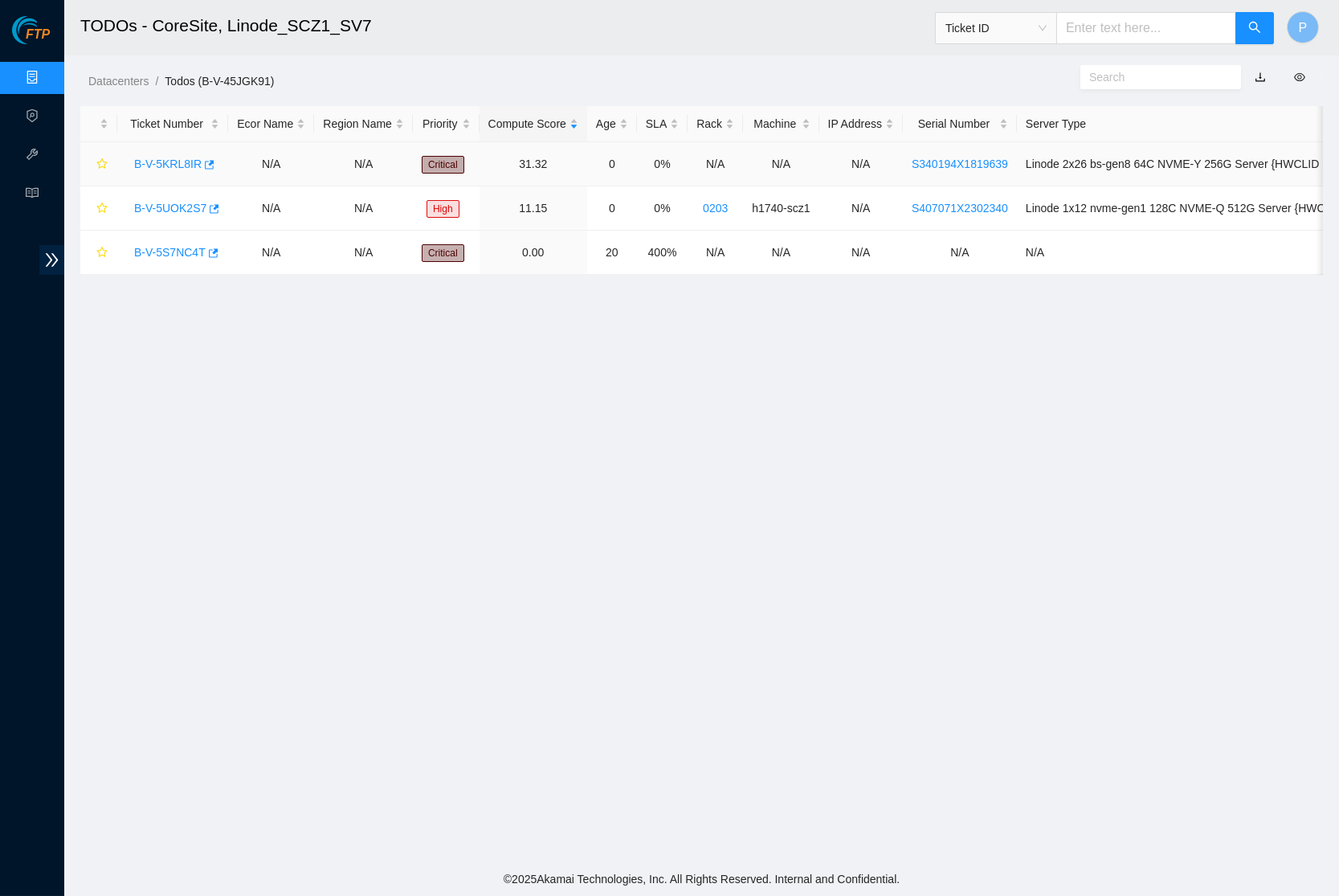
click at [177, 162] on link "B-V-5KRL8IR" at bounding box center [168, 164] width 68 height 13
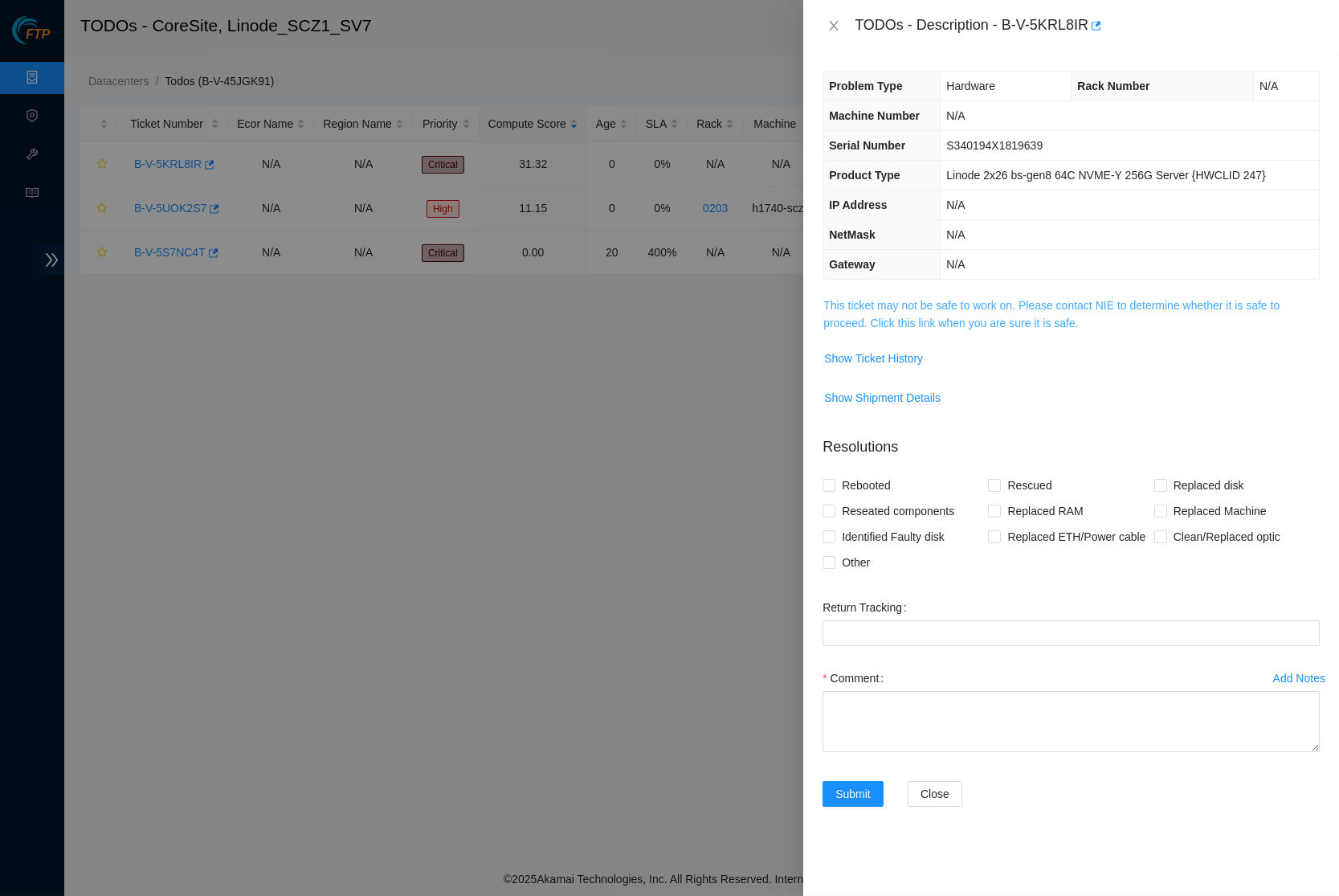
click at [930, 317] on link "This ticket may not be safe to work on. Please contact NIE to determine whether…" at bounding box center [1051, 313] width 456 height 30
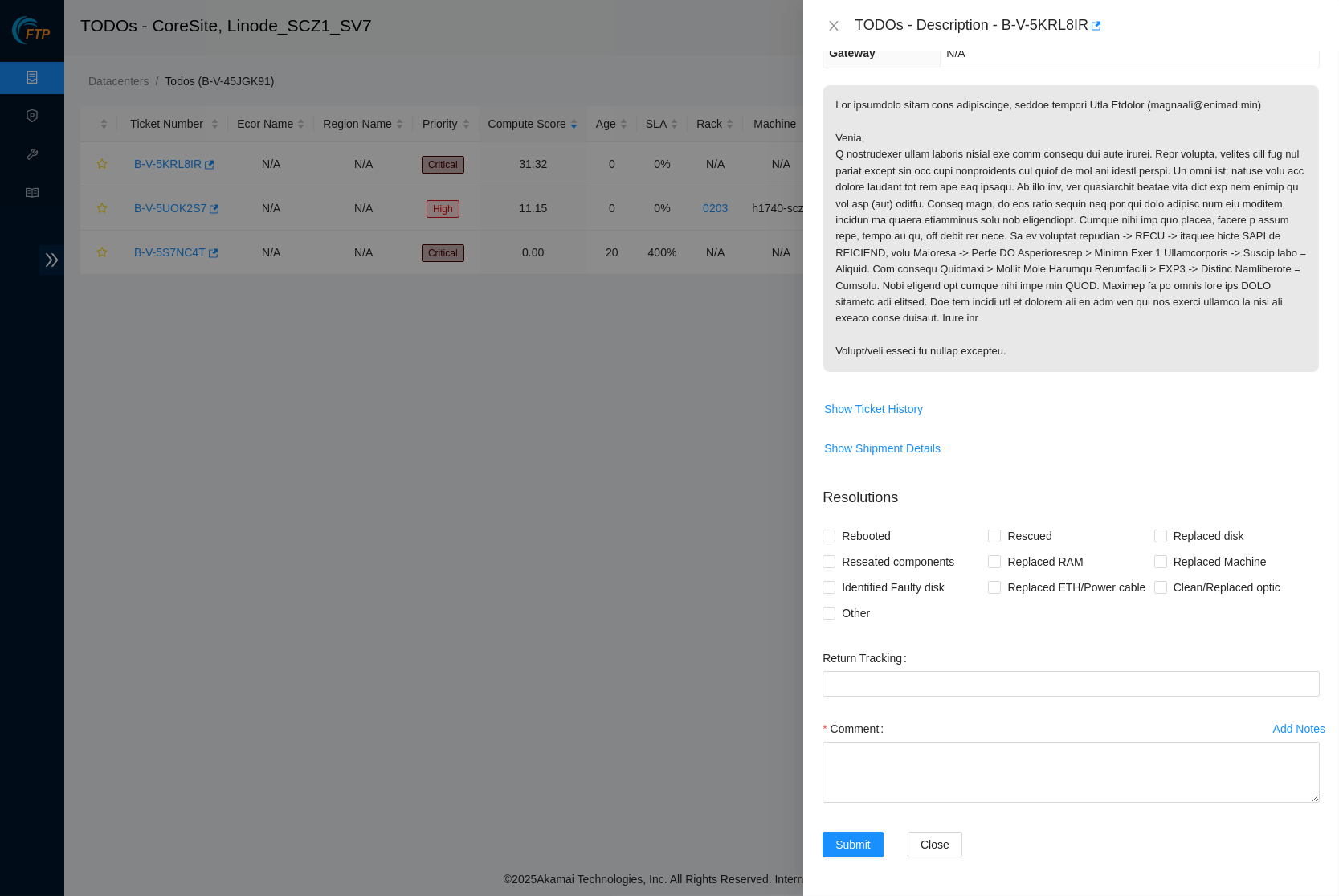
scroll to position [178, 0]
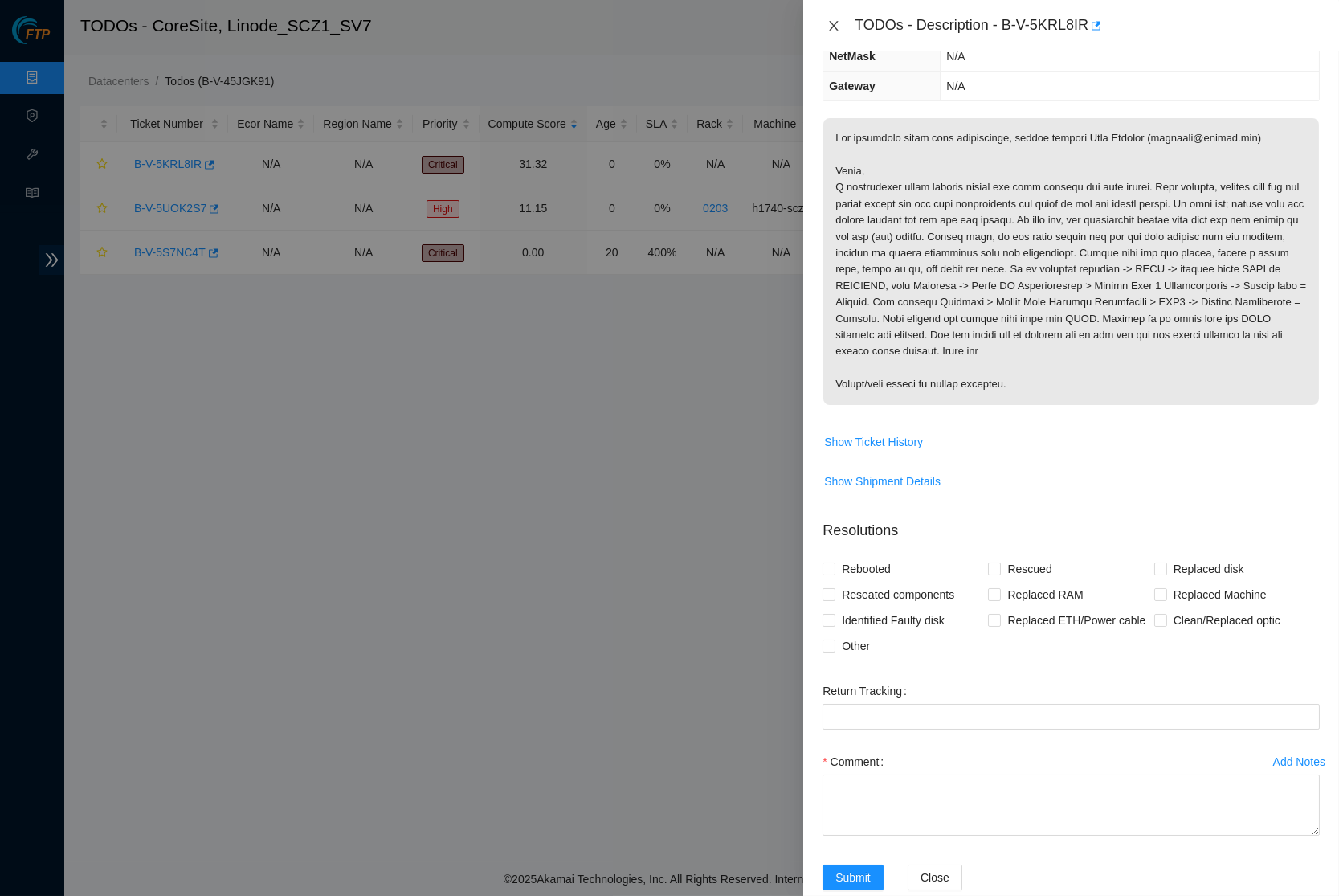
click at [827, 26] on icon "close" at bounding box center [834, 25] width 13 height 13
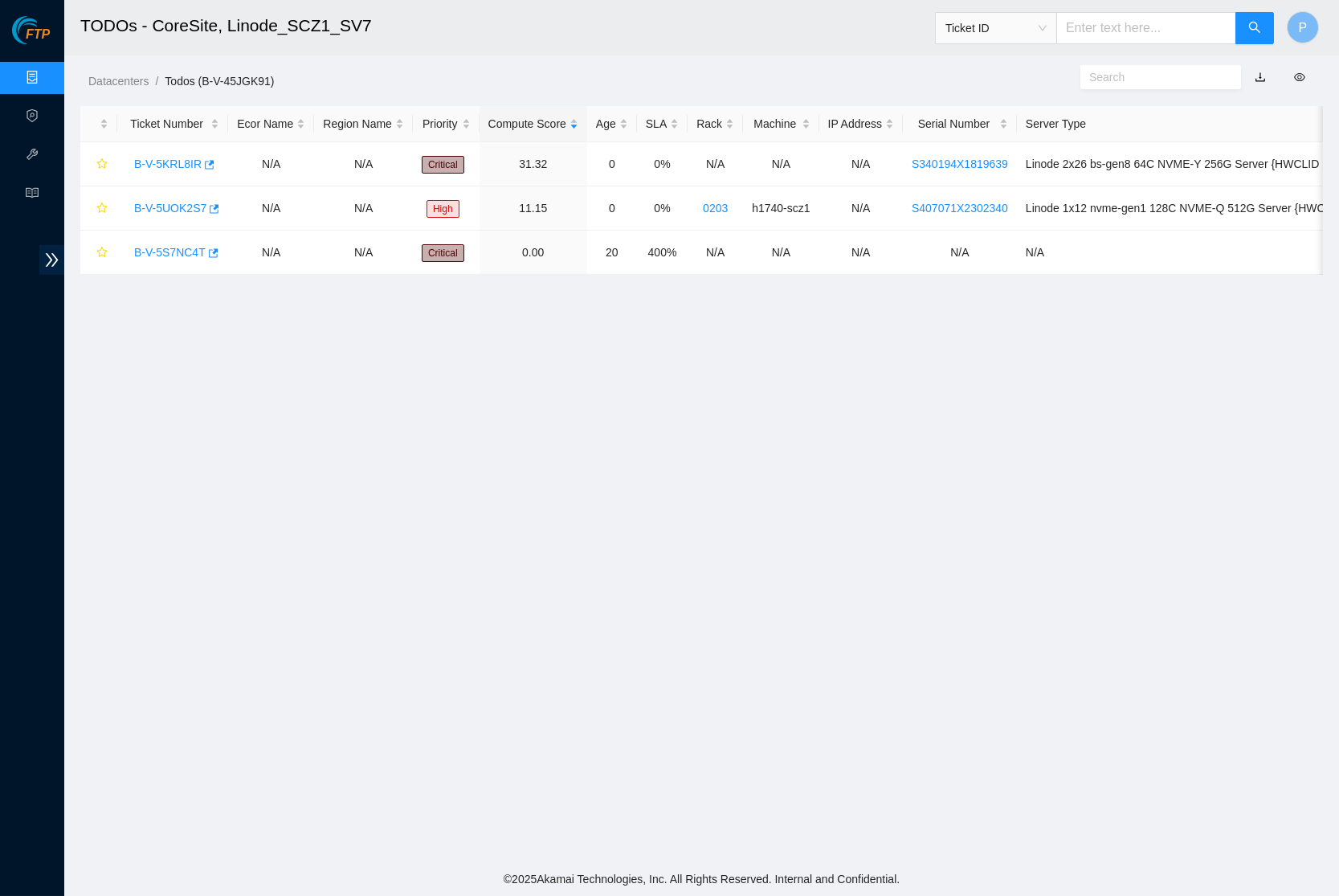
scroll to position [0, 0]
click at [166, 248] on link "B-V-5S7NC4T" at bounding box center [170, 252] width 72 height 13
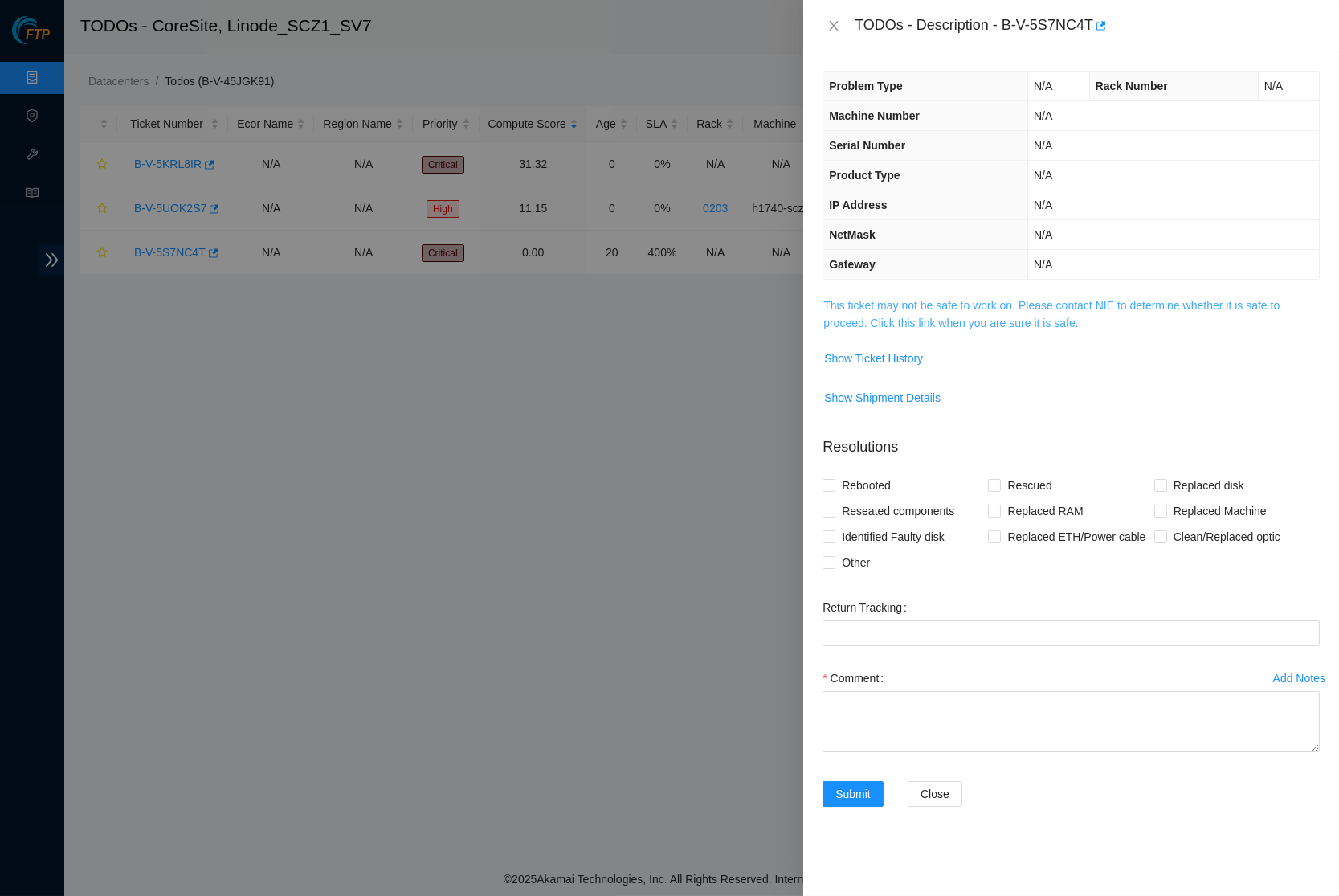
click at [986, 306] on link "This ticket may not be safe to work on. Please contact NIE to determine whether…" at bounding box center [1051, 313] width 456 height 30
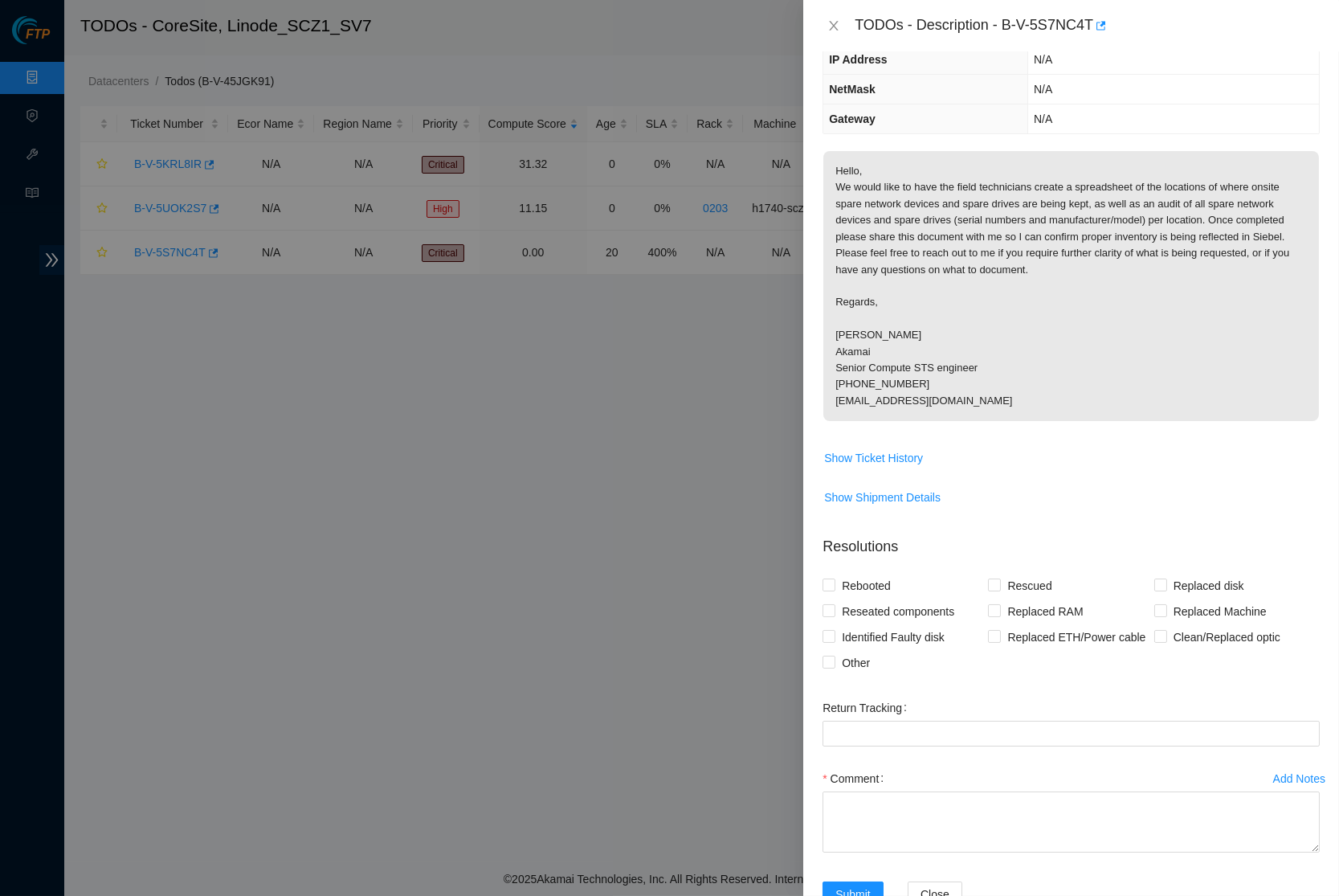
scroll to position [145, 0]
click at [826, 25] on button "Close" at bounding box center [834, 26] width 23 height 16
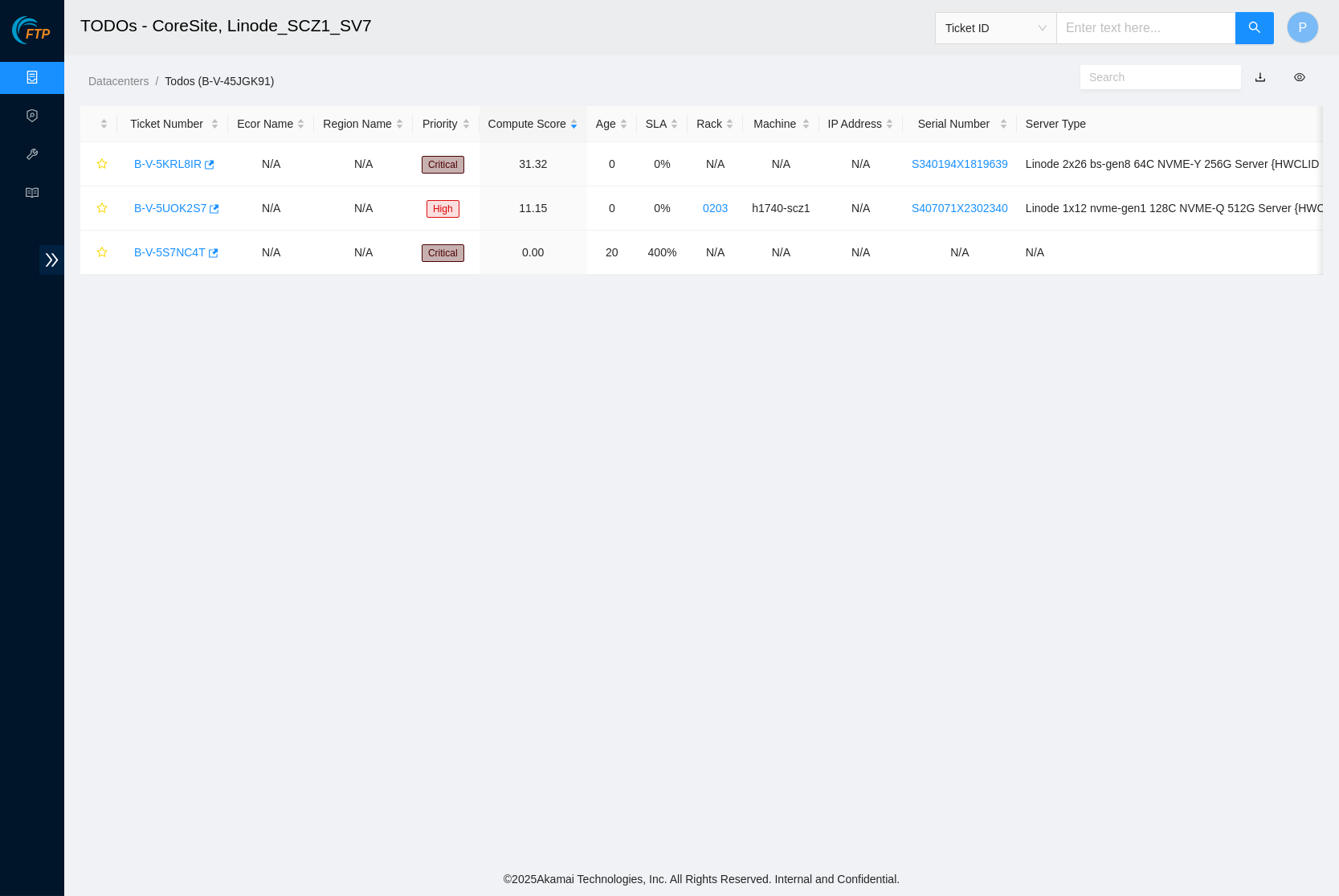
scroll to position [0, 0]
click at [167, 203] on link "B-V-5UOK2S7" at bounding box center [171, 208] width 73 height 13
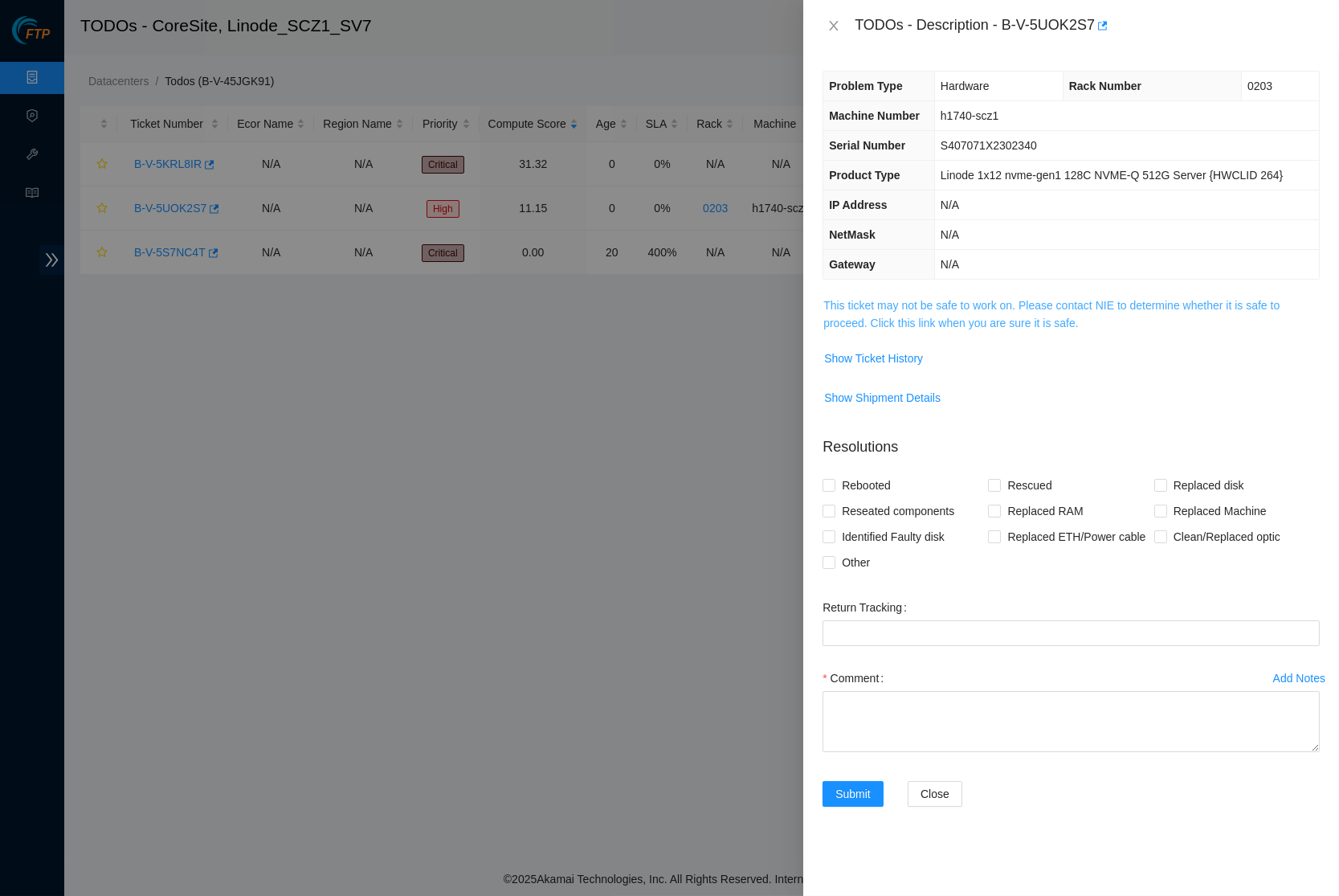
click at [917, 330] on link "This ticket may not be safe to work on. Please contact NIE to determine whether…" at bounding box center [1051, 313] width 456 height 30
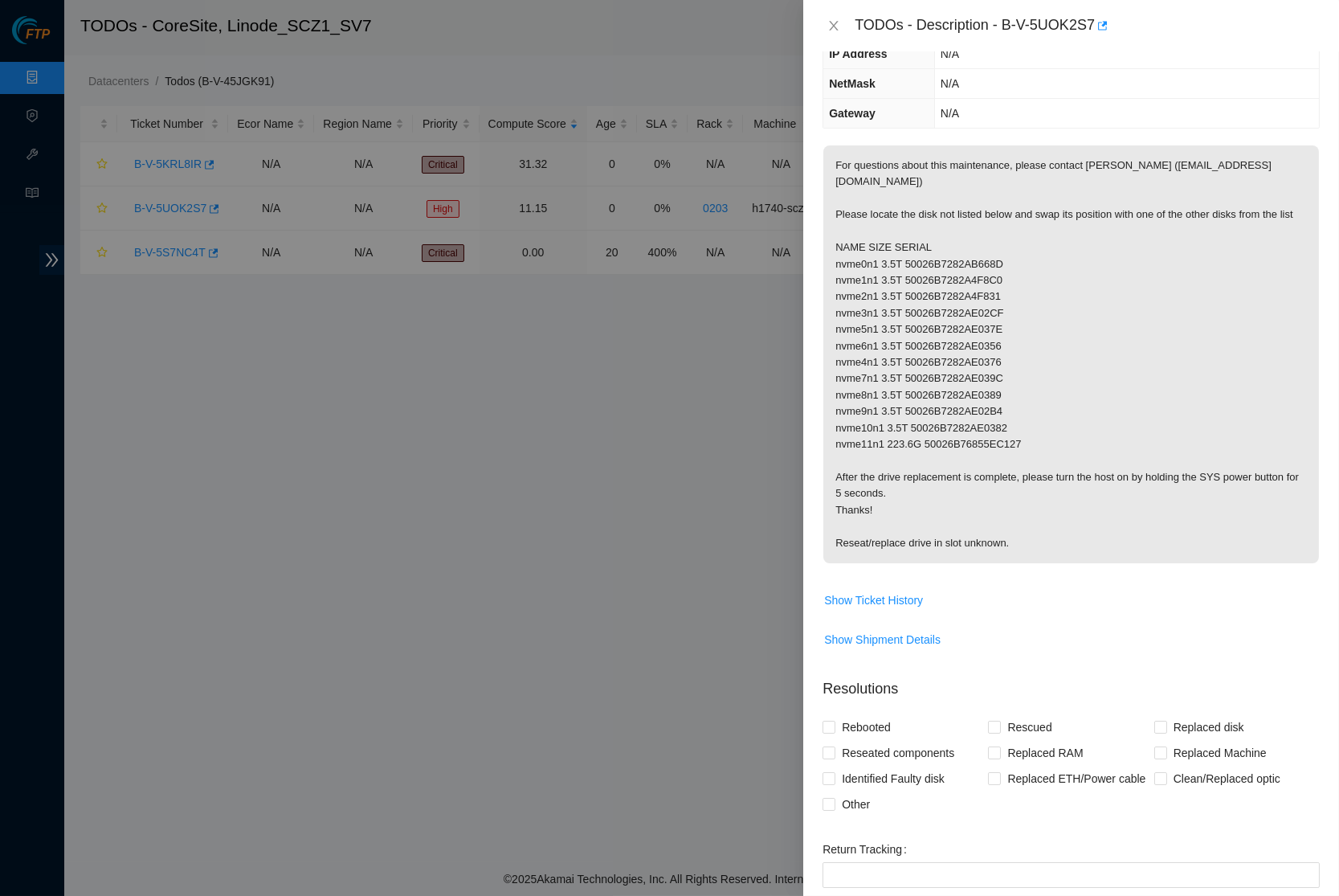
scroll to position [154, 0]
drag, startPoint x: 1104, startPoint y: 190, endPoint x: 1281, endPoint y: 194, distance: 177.0
click at [1242, 194] on p "For questions about this maintenance, please contact Eric Polgar (epolgar@akama…" at bounding box center [1071, 351] width 496 height 418
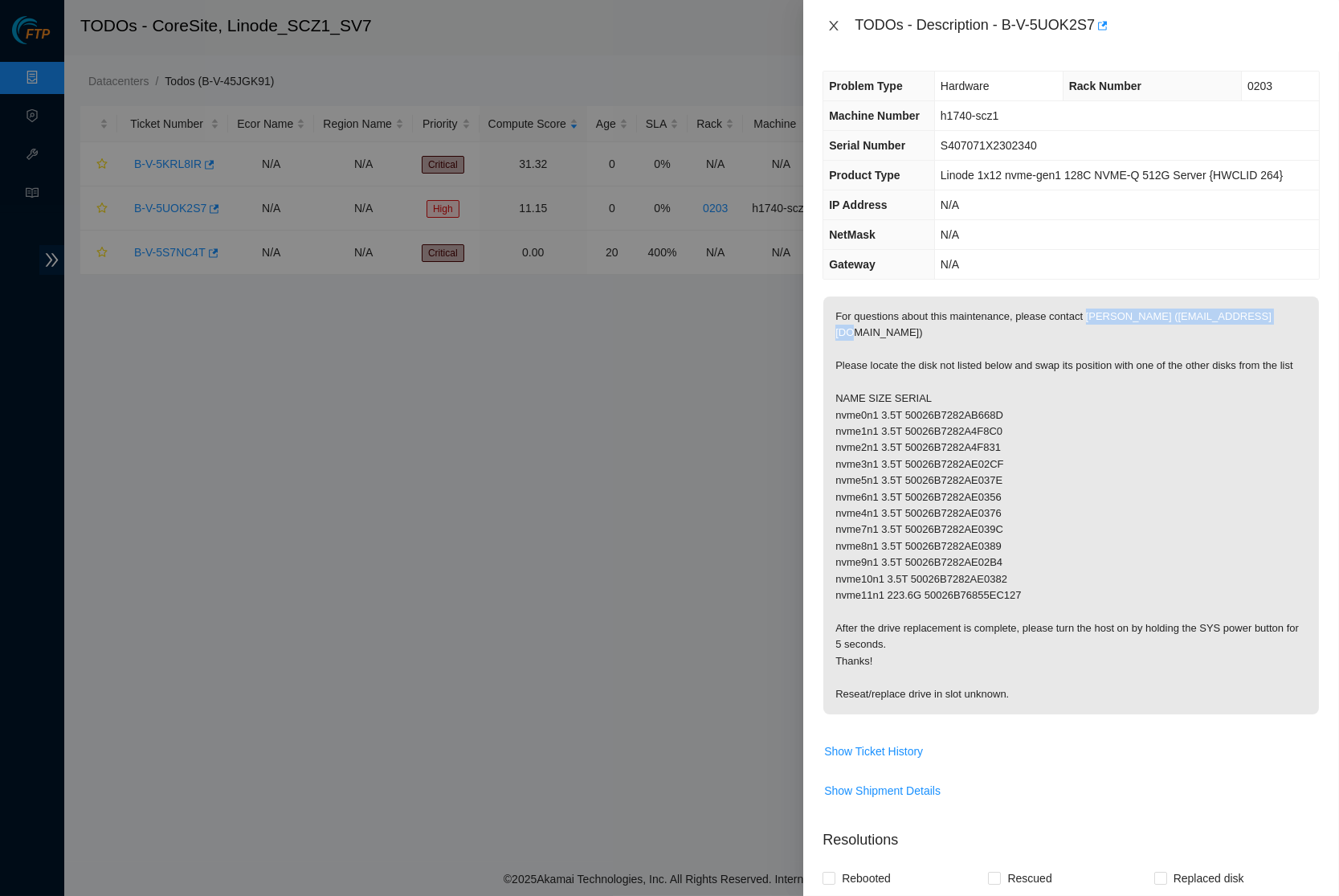
scroll to position [-1, 0]
click at [839, 18] on button "Close" at bounding box center [834, 26] width 23 height 16
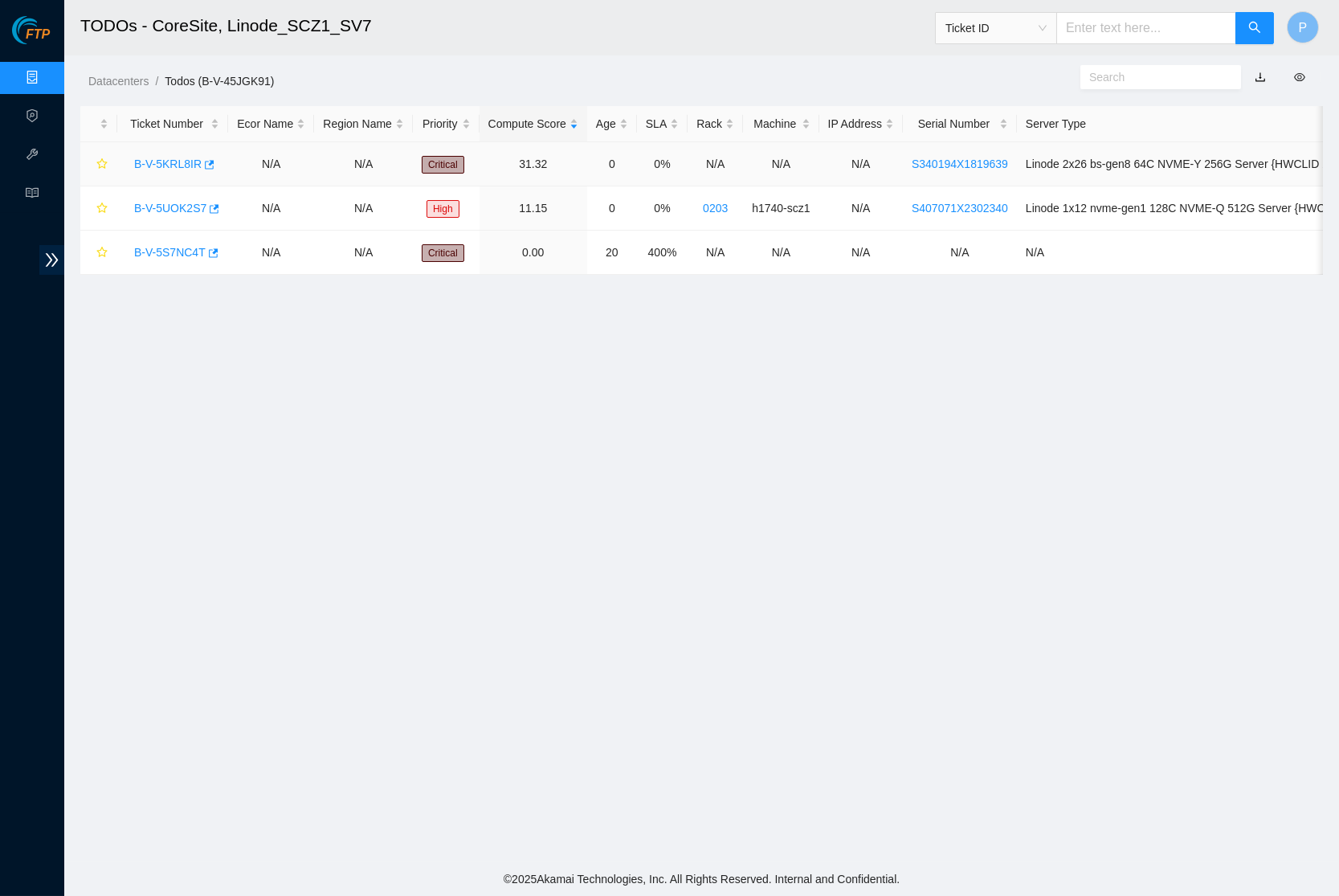
click at [171, 163] on link "B-V-5KRL8IR" at bounding box center [168, 164] width 68 height 13
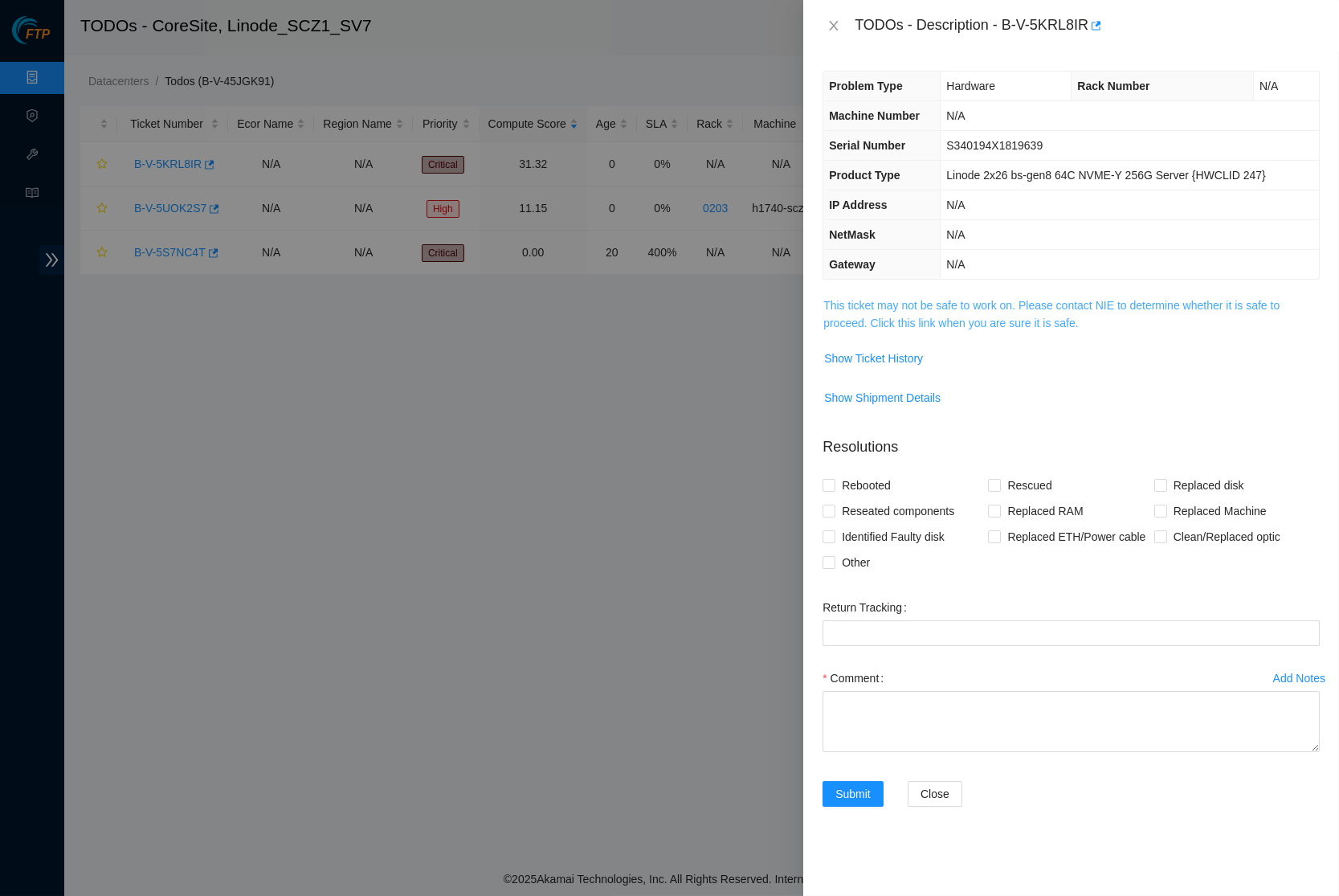
click at [879, 319] on link "This ticket may not be safe to work on. Please contact NIE to determine whether…" at bounding box center [1051, 313] width 456 height 30
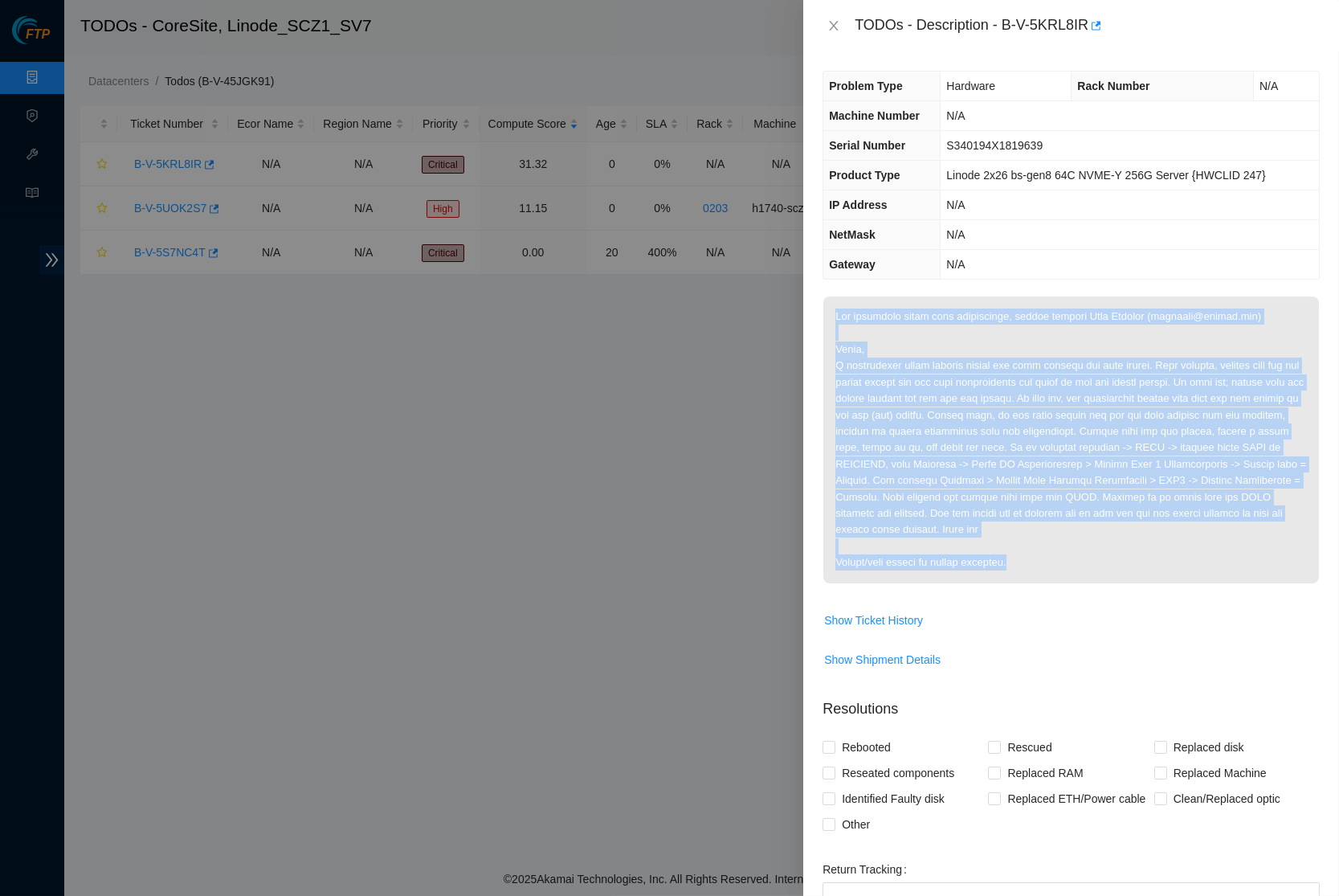
drag, startPoint x: 837, startPoint y: 309, endPoint x: 1053, endPoint y: 583, distance: 348.9
click at [1053, 583] on p at bounding box center [1071, 440] width 496 height 287
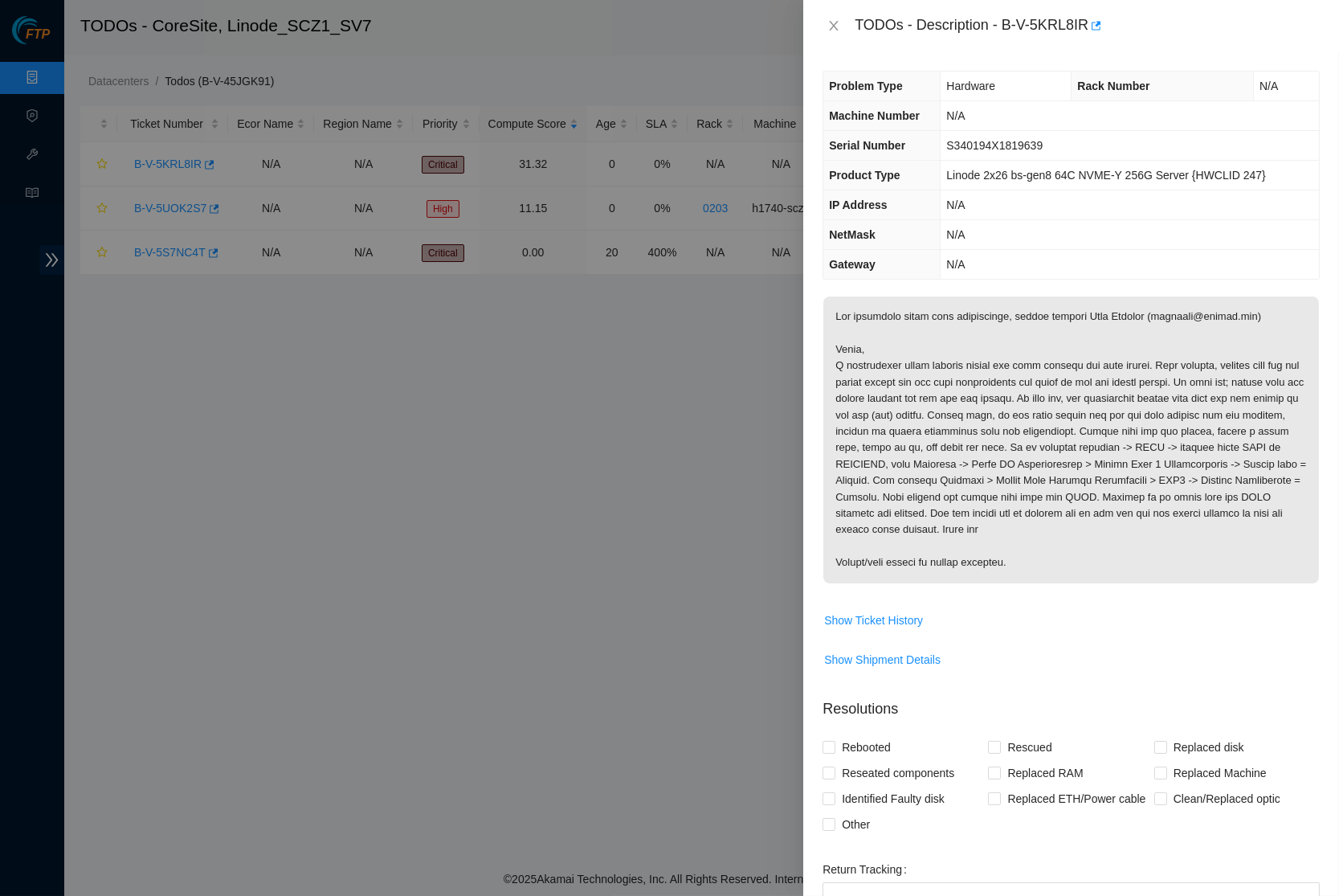
click at [1040, 488] on p at bounding box center [1071, 440] width 496 height 287
click at [844, 24] on button "Close" at bounding box center [834, 26] width 23 height 16
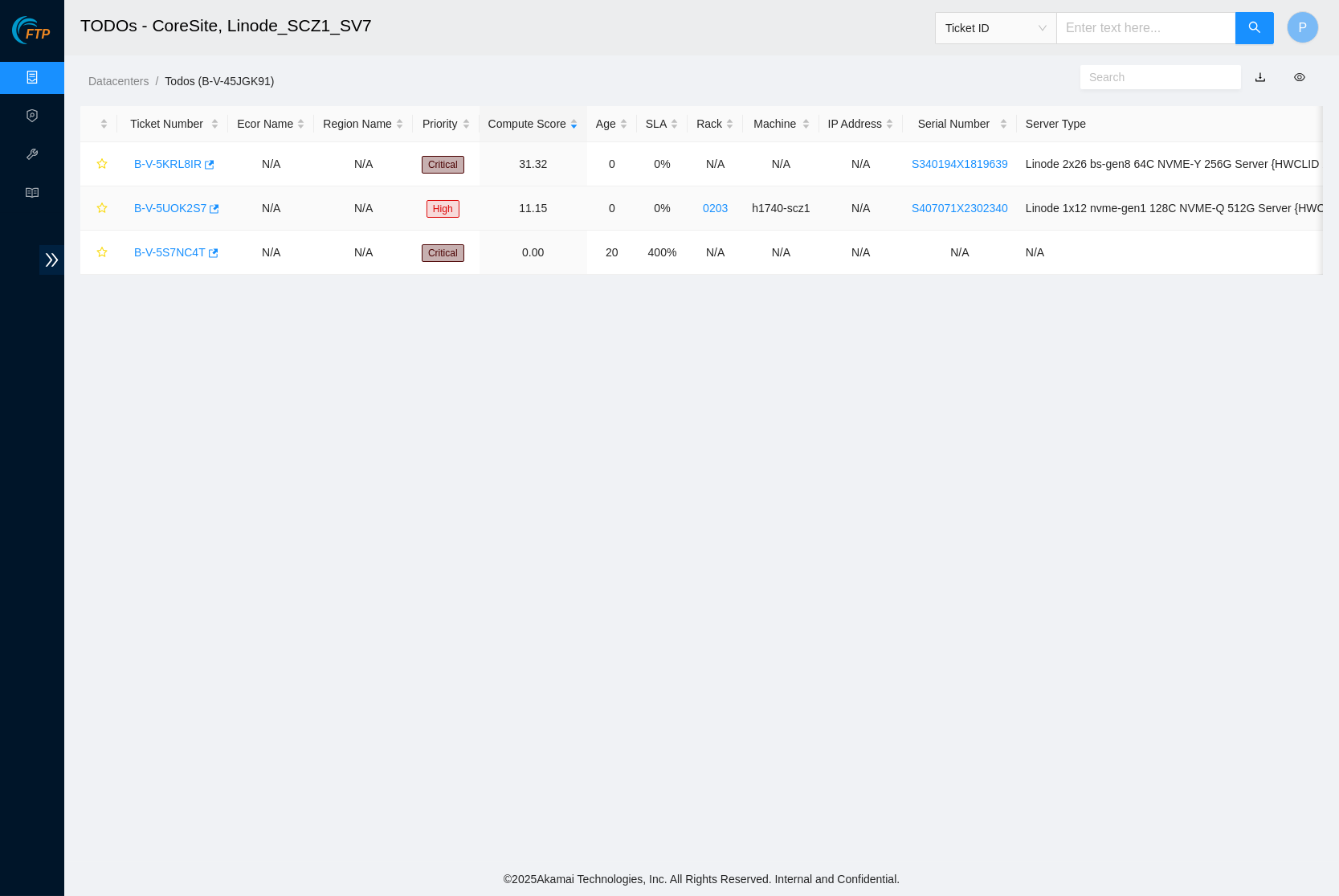
click at [166, 203] on link "B-V-5UOK2S7" at bounding box center [171, 208] width 73 height 13
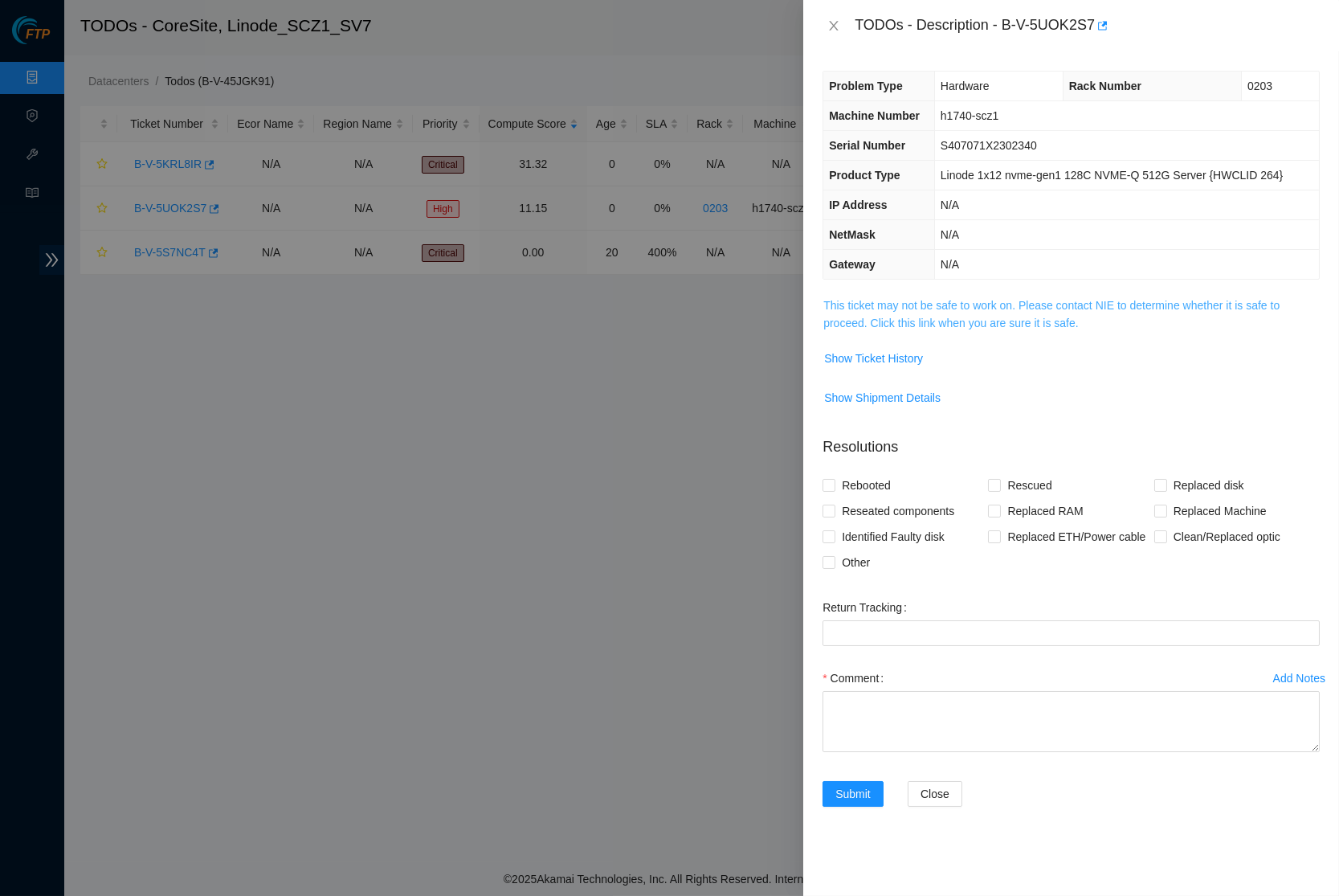
click at [1002, 330] on link "This ticket may not be safe to work on. Please contact NIE to determine whether…" at bounding box center [1051, 313] width 456 height 30
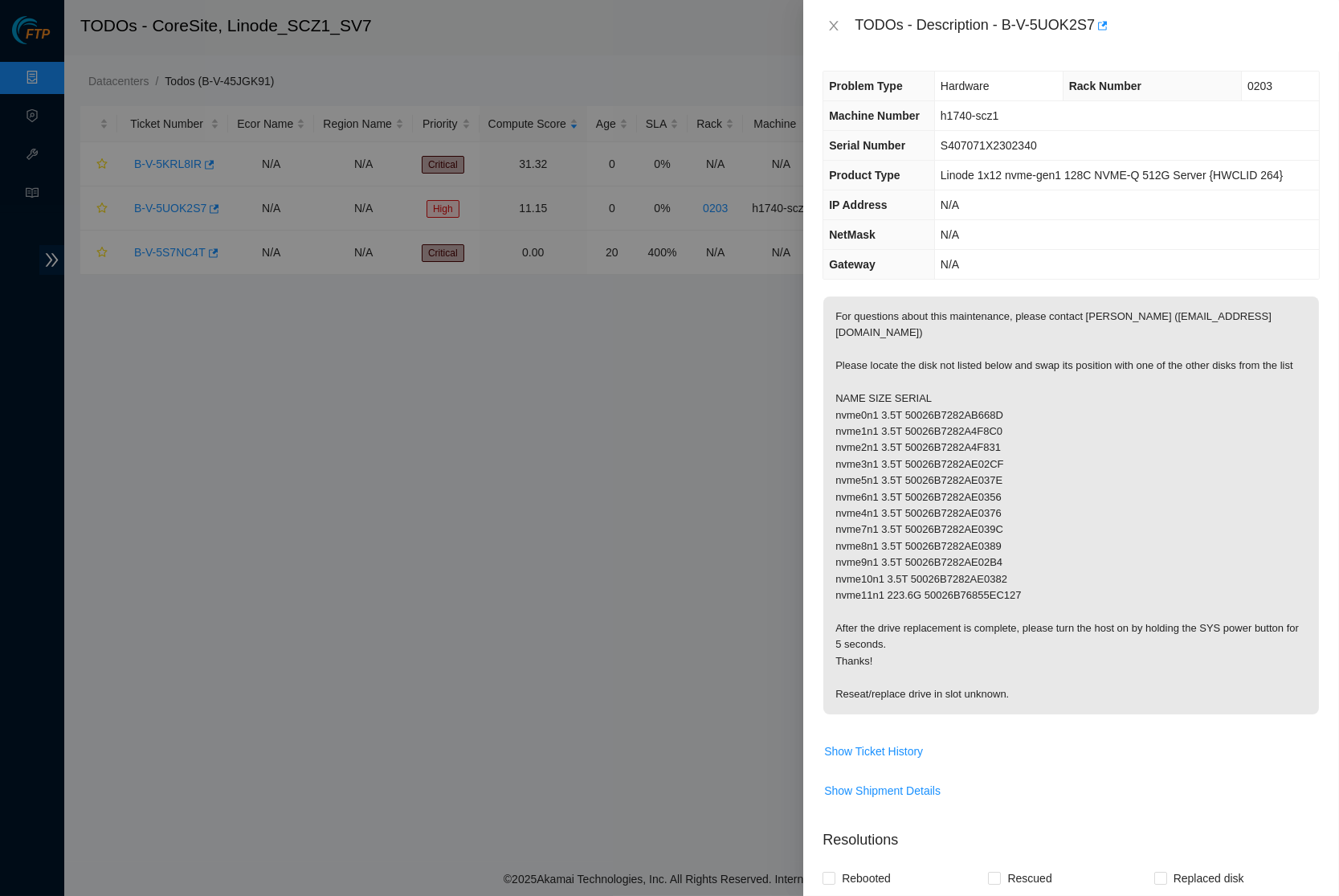
click at [988, 220] on td "N/A" at bounding box center [1127, 205] width 385 height 29
click at [829, 28] on icon "close" at bounding box center [834, 25] width 13 height 13
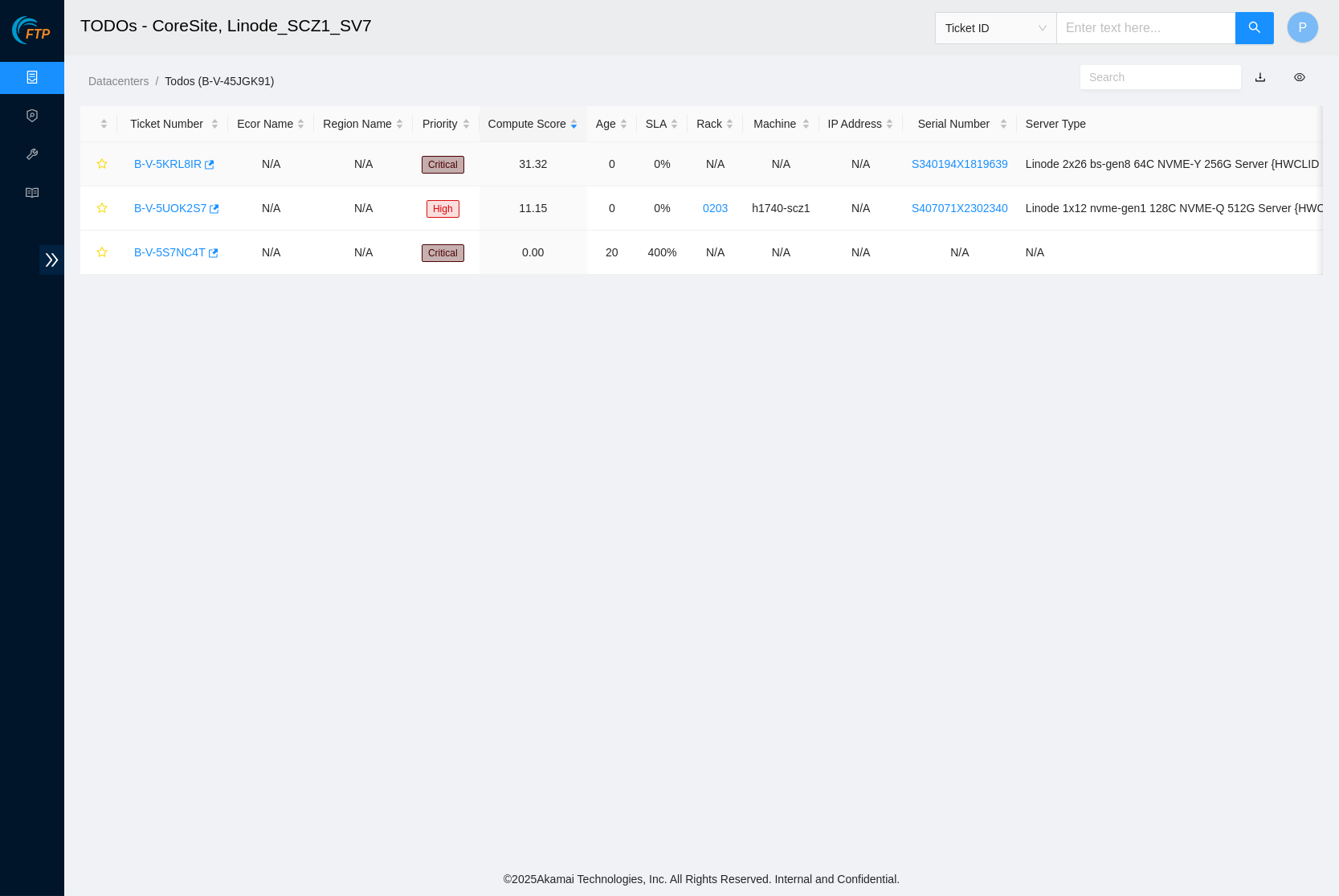
click at [172, 158] on link "B-V-5KRL8IR" at bounding box center [168, 164] width 68 height 13
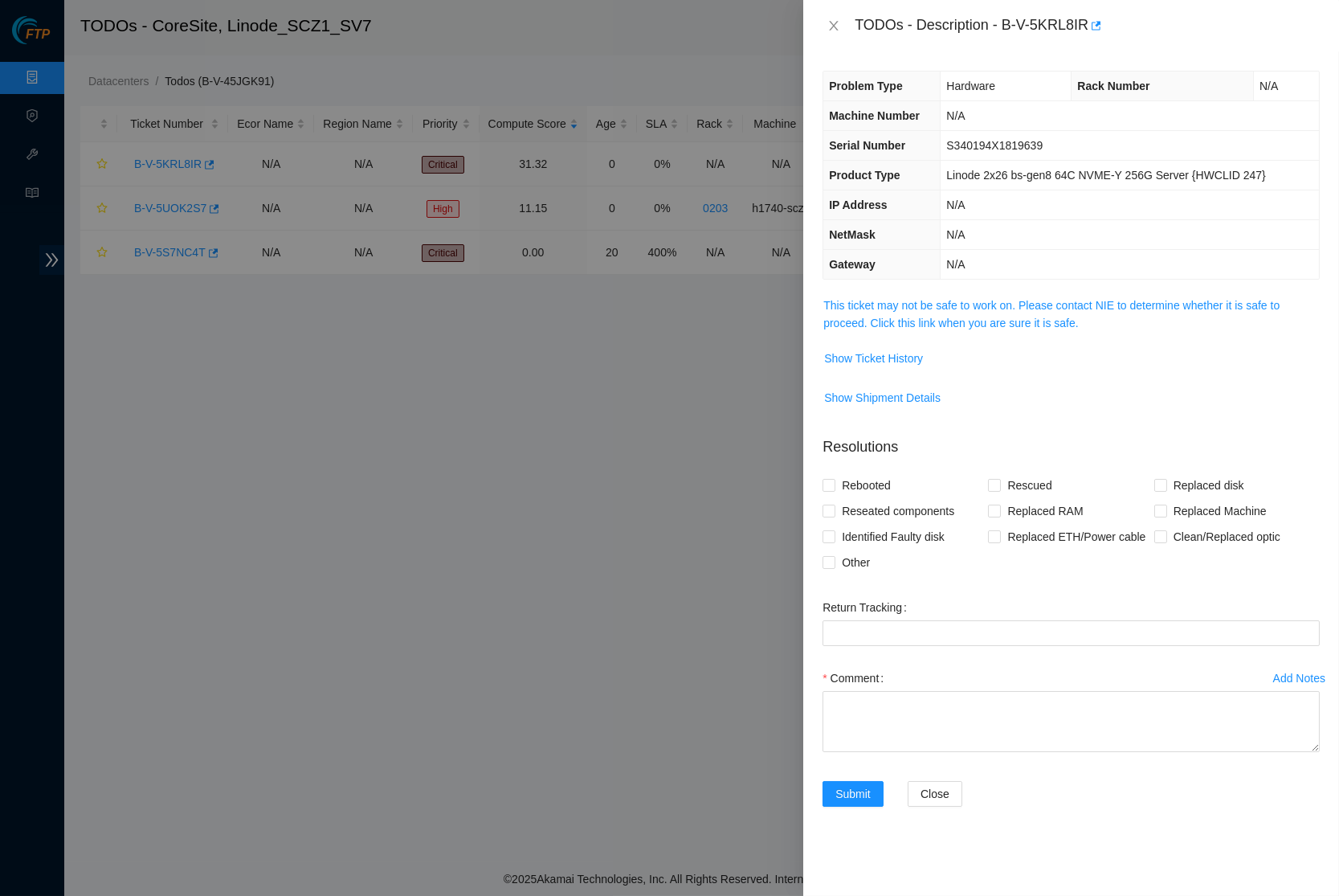
click at [927, 337] on td "This ticket may not be safe to work on. Please contact NIE to determine whether…" at bounding box center [1072, 320] width 498 height 49
click at [927, 318] on link "This ticket may not be safe to work on. Please contact NIE to determine whether…" at bounding box center [1051, 313] width 456 height 30
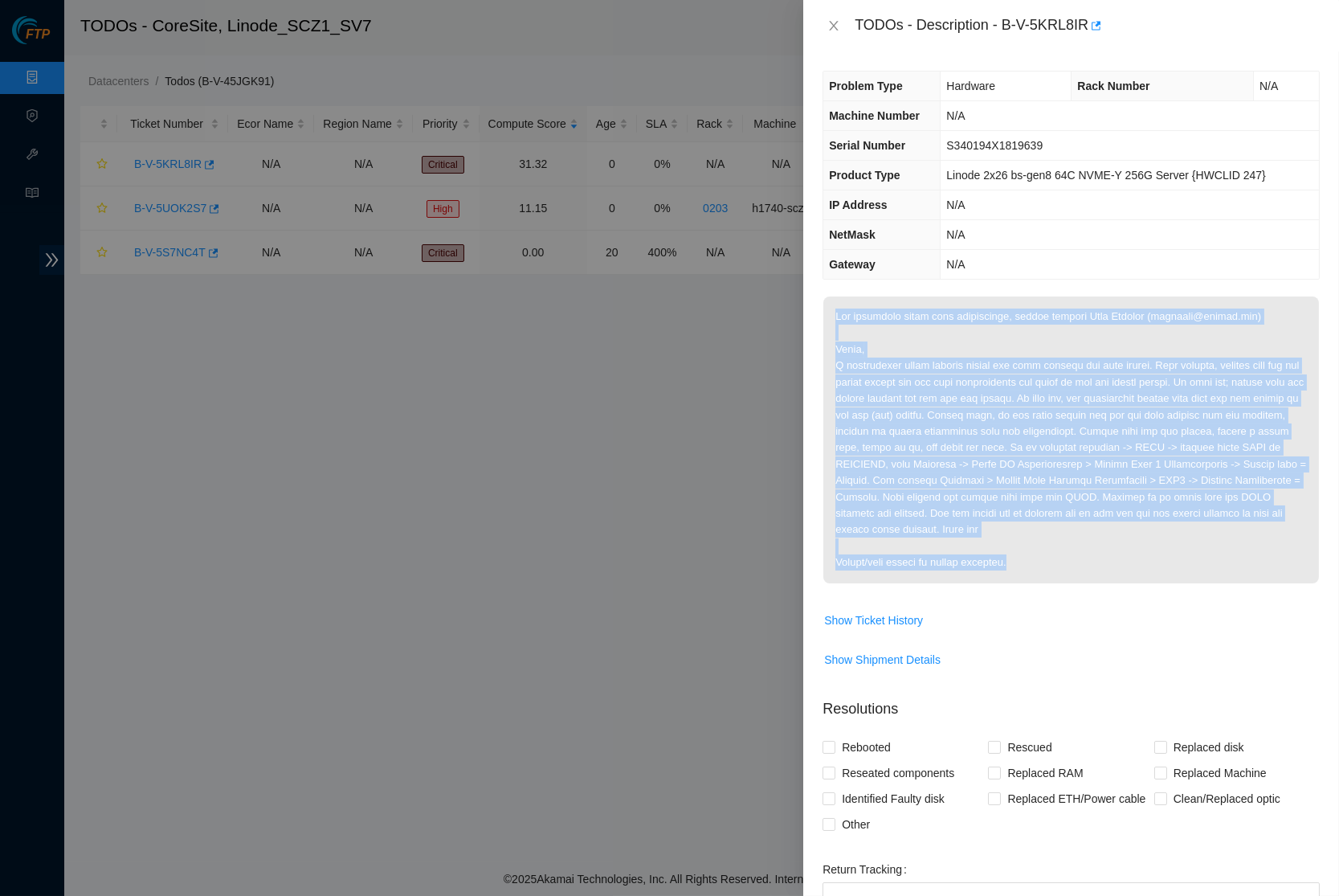
drag, startPoint x: 834, startPoint y: 308, endPoint x: 1038, endPoint y: 582, distance: 341.6
click at [1038, 582] on p at bounding box center [1071, 440] width 496 height 287
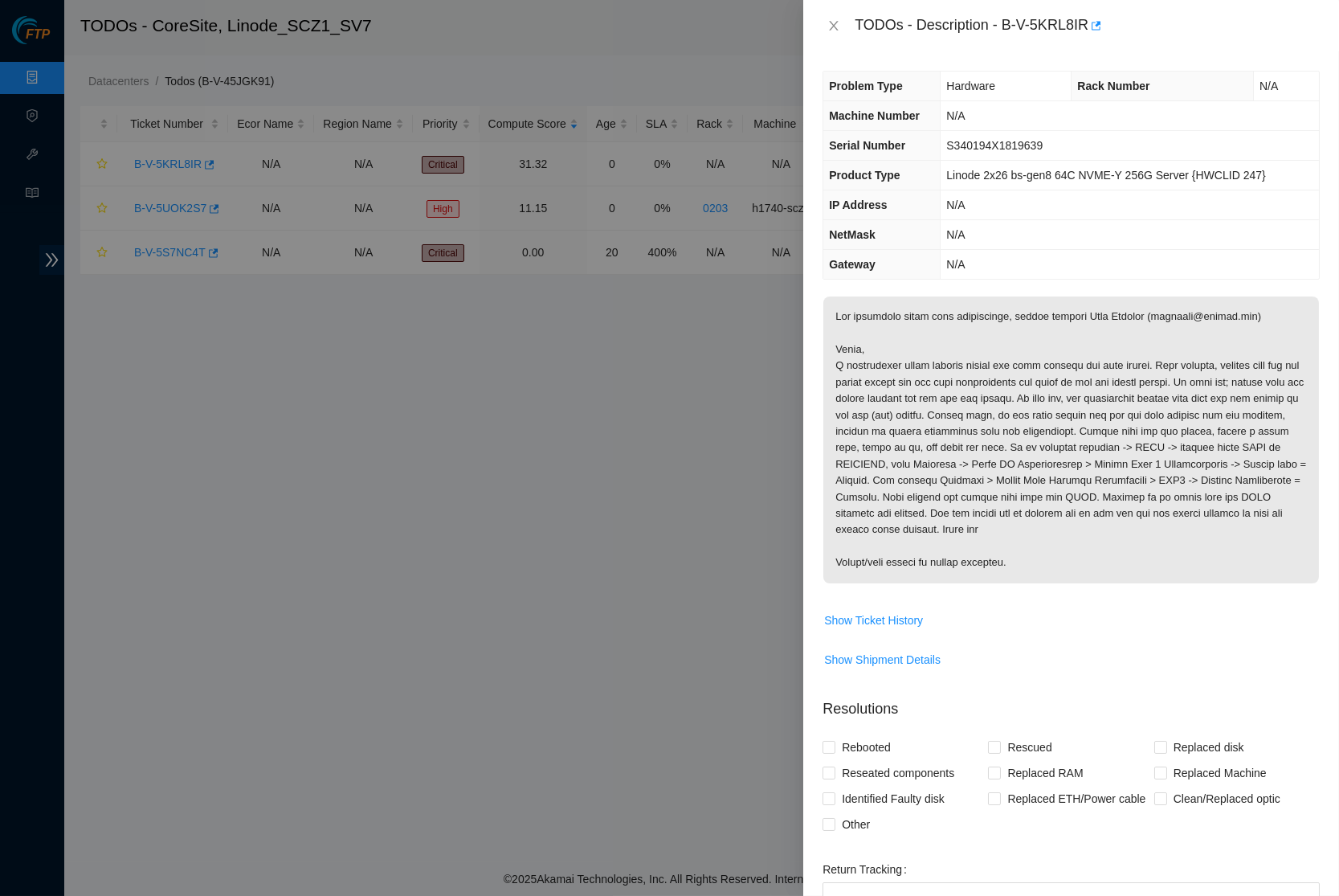
click at [1037, 480] on p at bounding box center [1071, 440] width 496 height 287
click at [833, 23] on icon "close" at bounding box center [834, 25] width 9 height 10
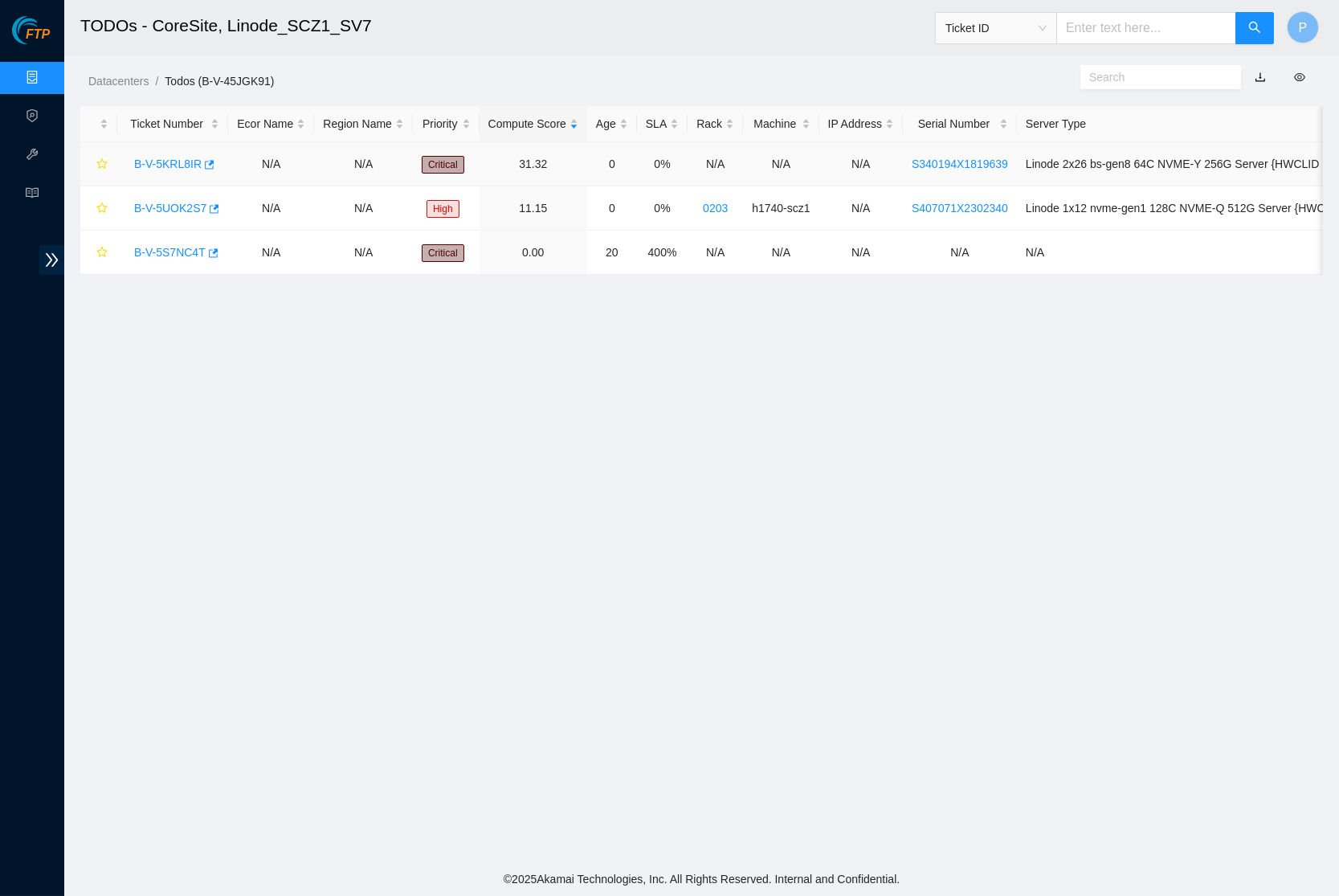
drag, startPoint x: 171, startPoint y: 148, endPoint x: 175, endPoint y: 157, distance: 9.8
click at [173, 149] on td "B-V-5KRL8IR" at bounding box center [173, 164] width 111 height 44
click at [178, 166] on link "B-V-5KRL8IR" at bounding box center [168, 164] width 68 height 13
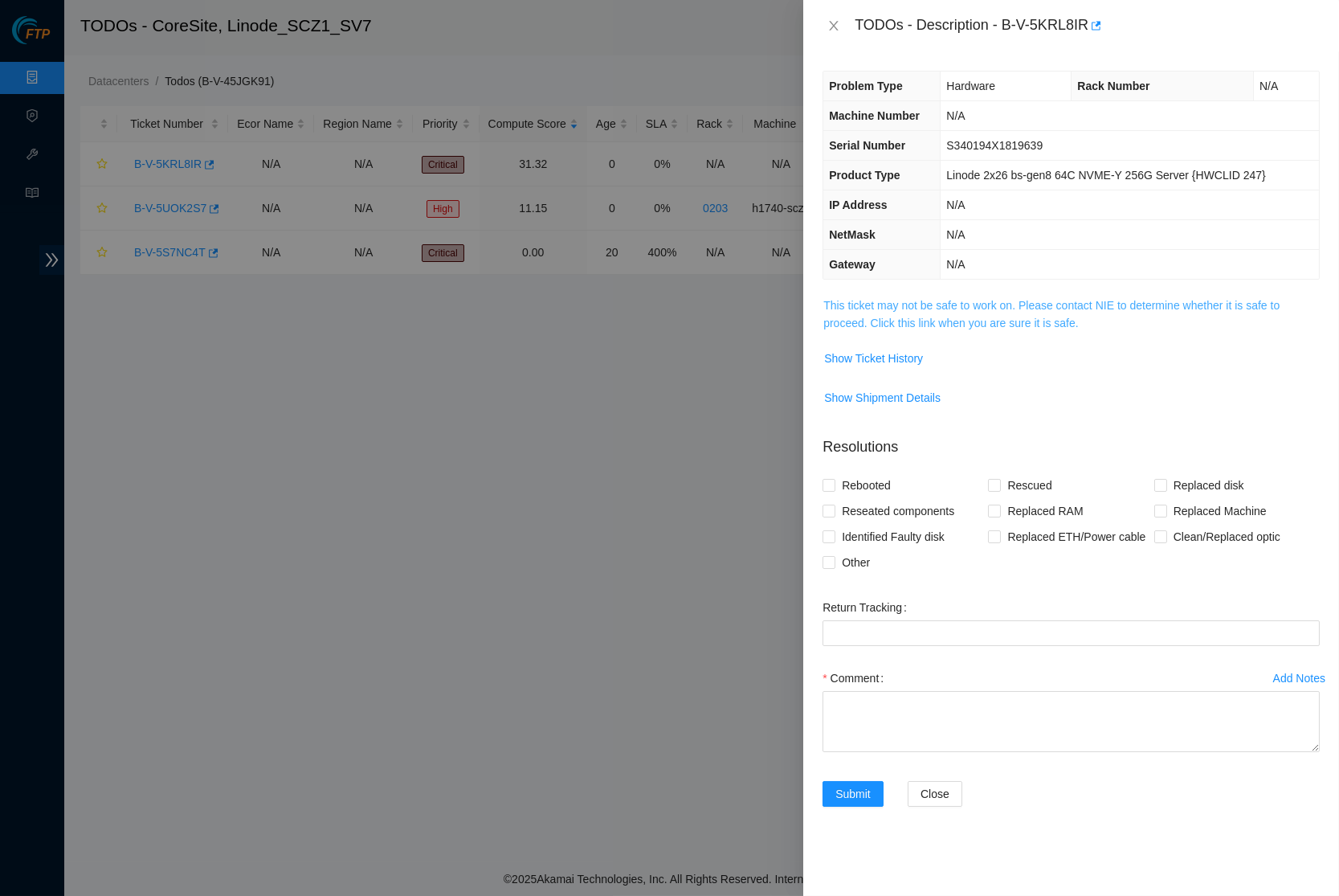
click at [1072, 320] on link "This ticket may not be safe to work on. Please contact NIE to determine whether…" at bounding box center [1051, 313] width 456 height 30
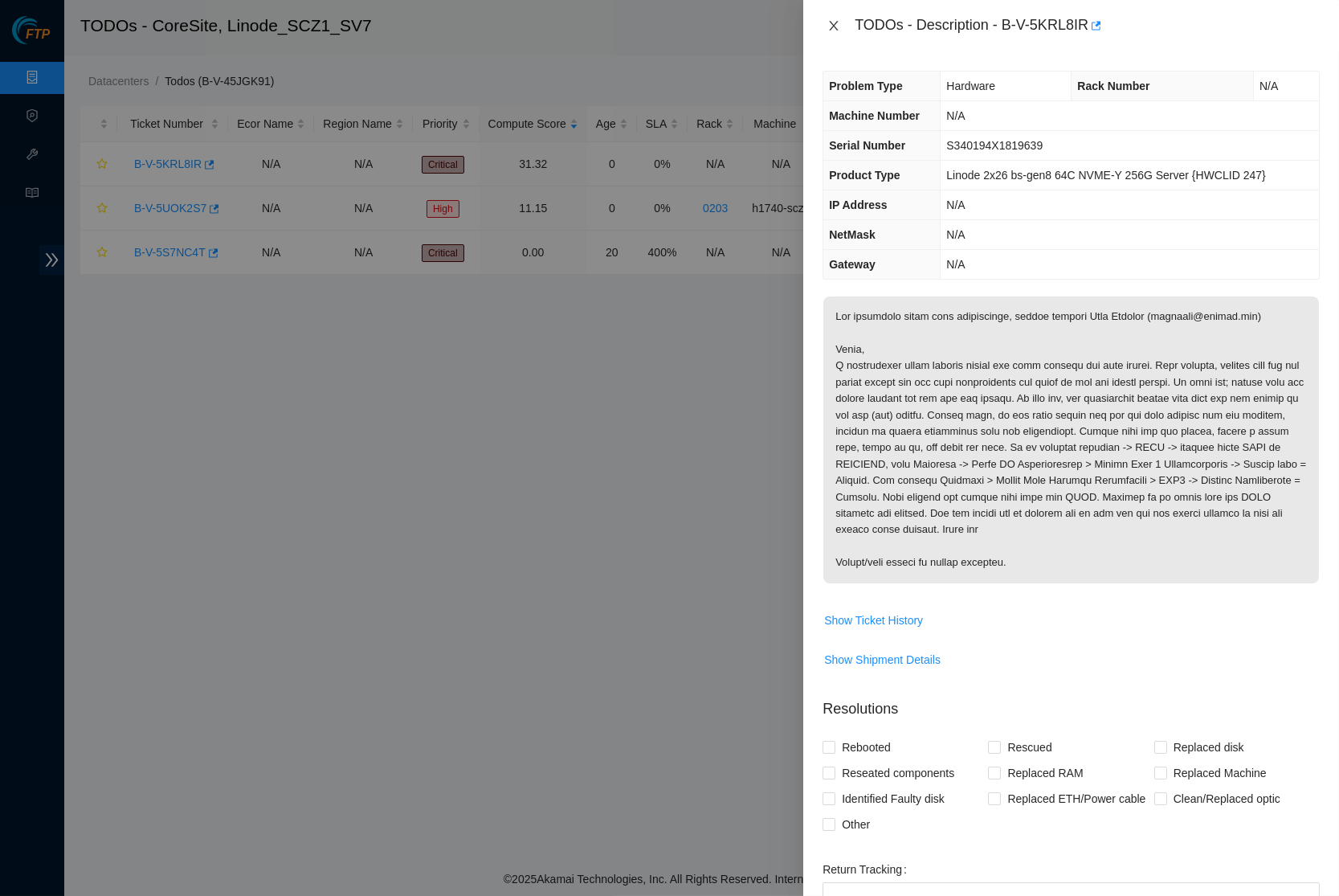
click at [832, 26] on icon "close" at bounding box center [834, 25] width 13 height 13
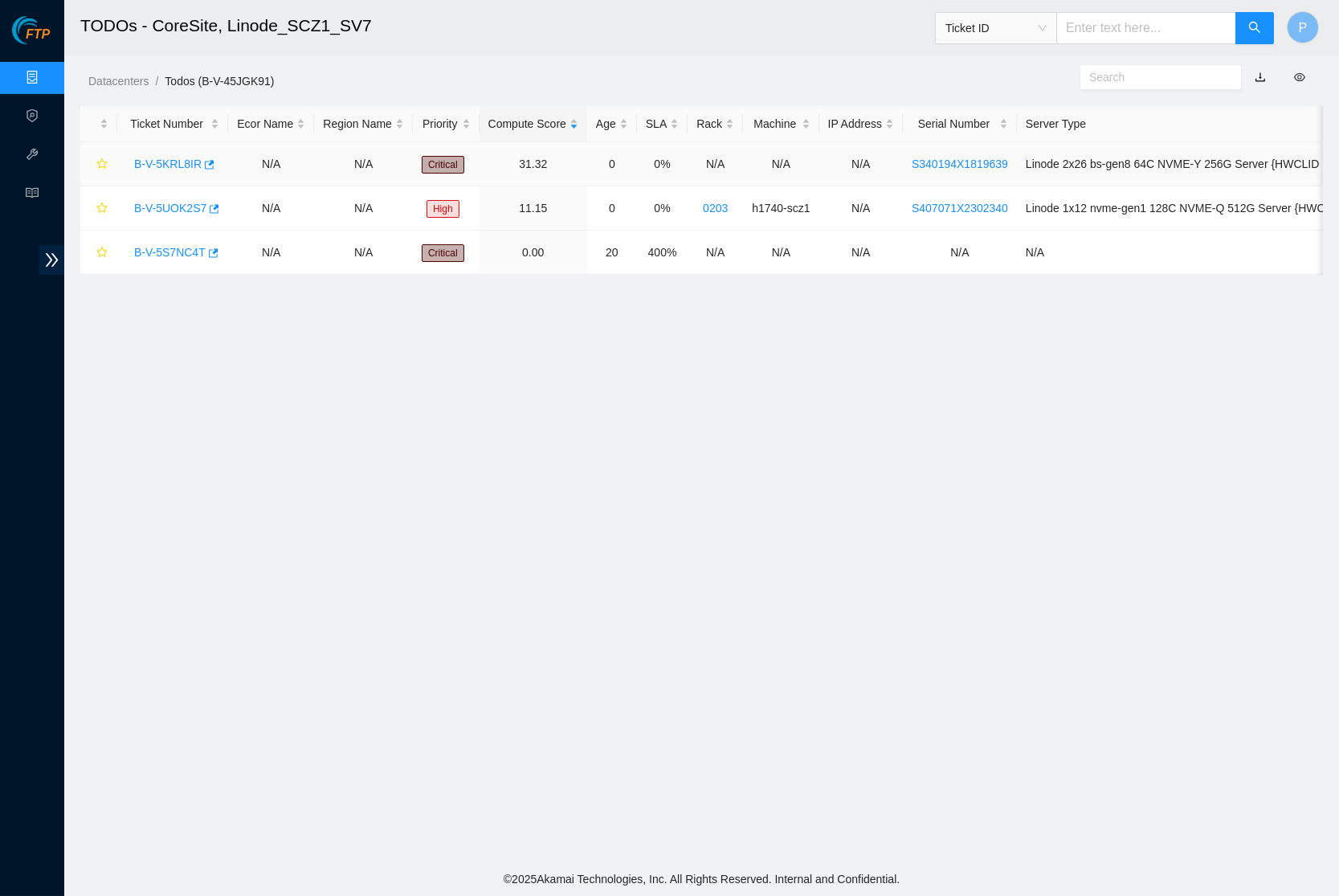
click at [160, 160] on link "B-V-5KRL8IR" at bounding box center [168, 164] width 68 height 13
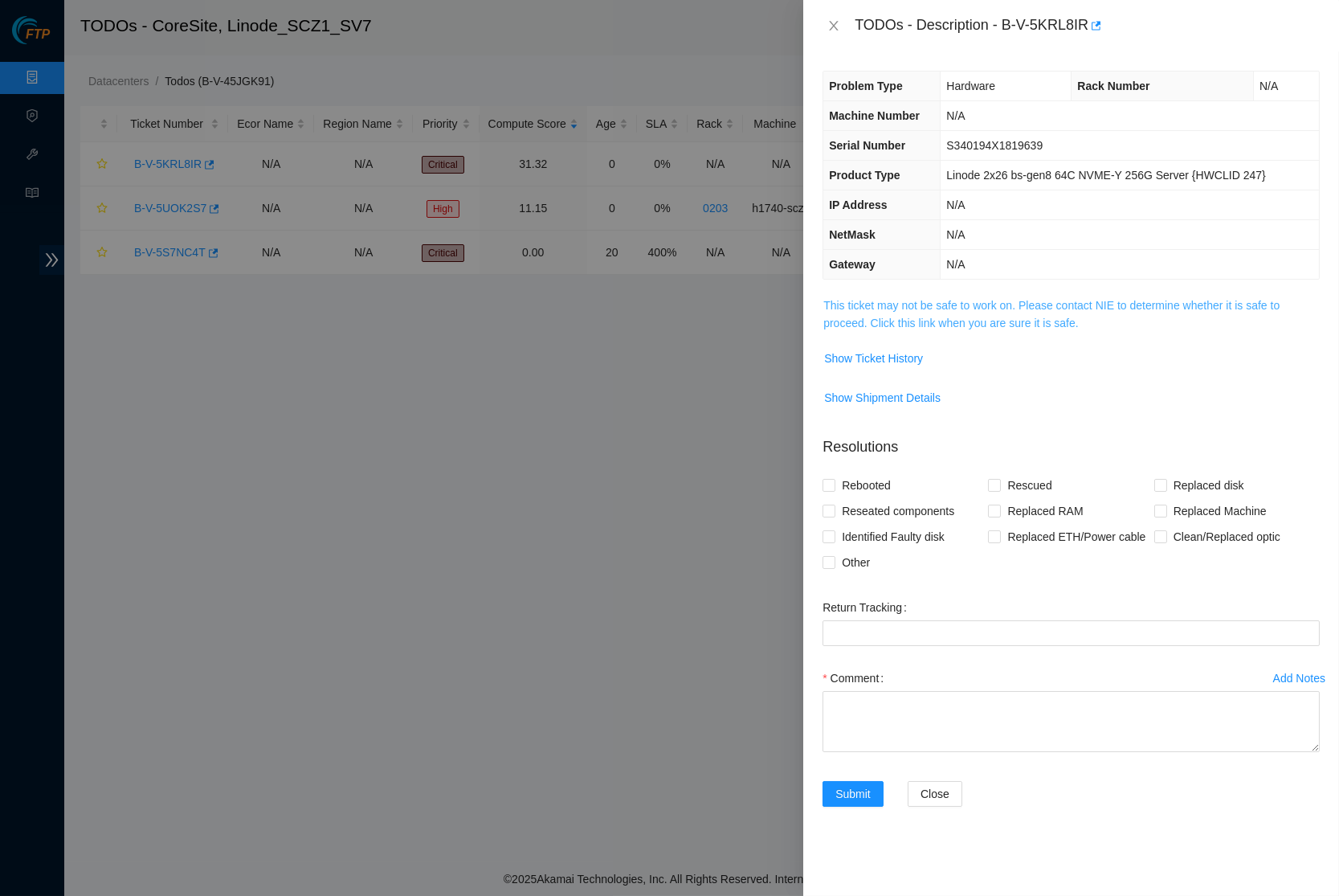
click at [1002, 313] on link "This ticket may not be safe to work on. Please contact NIE to determine whether…" at bounding box center [1051, 313] width 456 height 30
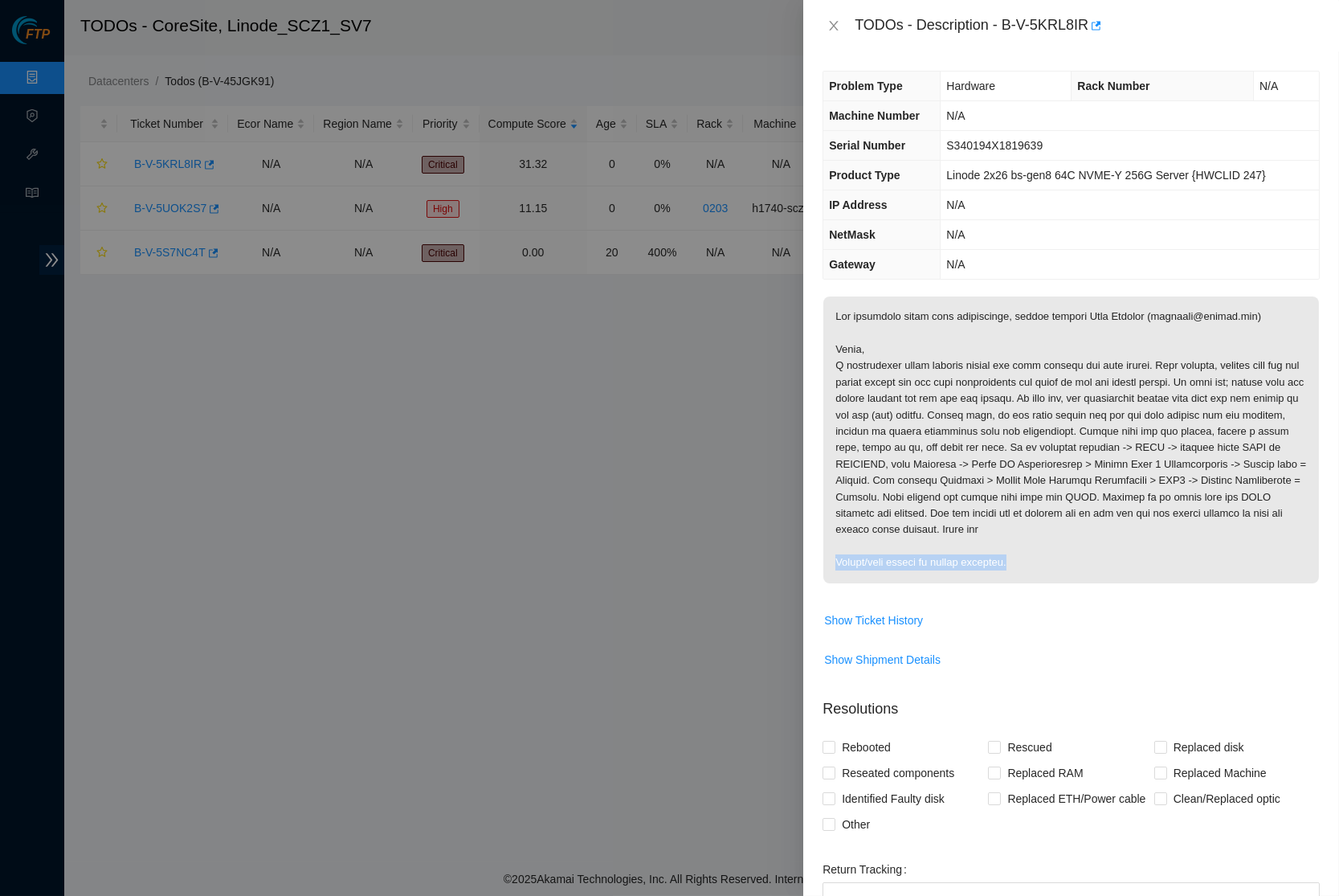
drag, startPoint x: 834, startPoint y: 585, endPoint x: 1031, endPoint y: 587, distance: 197.0
click at [1031, 583] on p at bounding box center [1071, 440] width 496 height 287
click at [891, 556] on p at bounding box center [1071, 440] width 496 height 287
click at [885, 629] on span "Show Ticket History" at bounding box center [873, 620] width 99 height 17
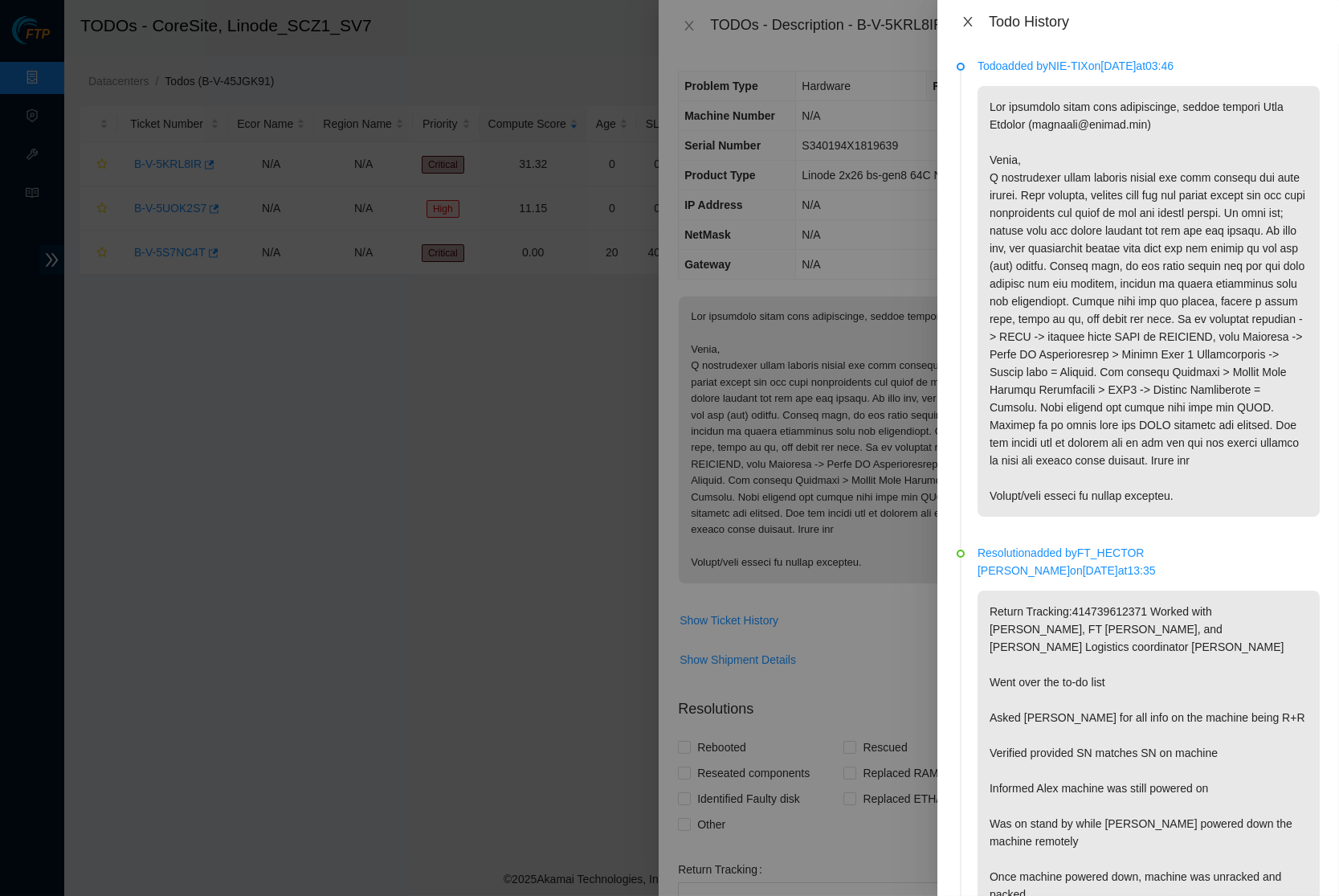
click at [970, 17] on icon "close" at bounding box center [968, 21] width 9 height 10
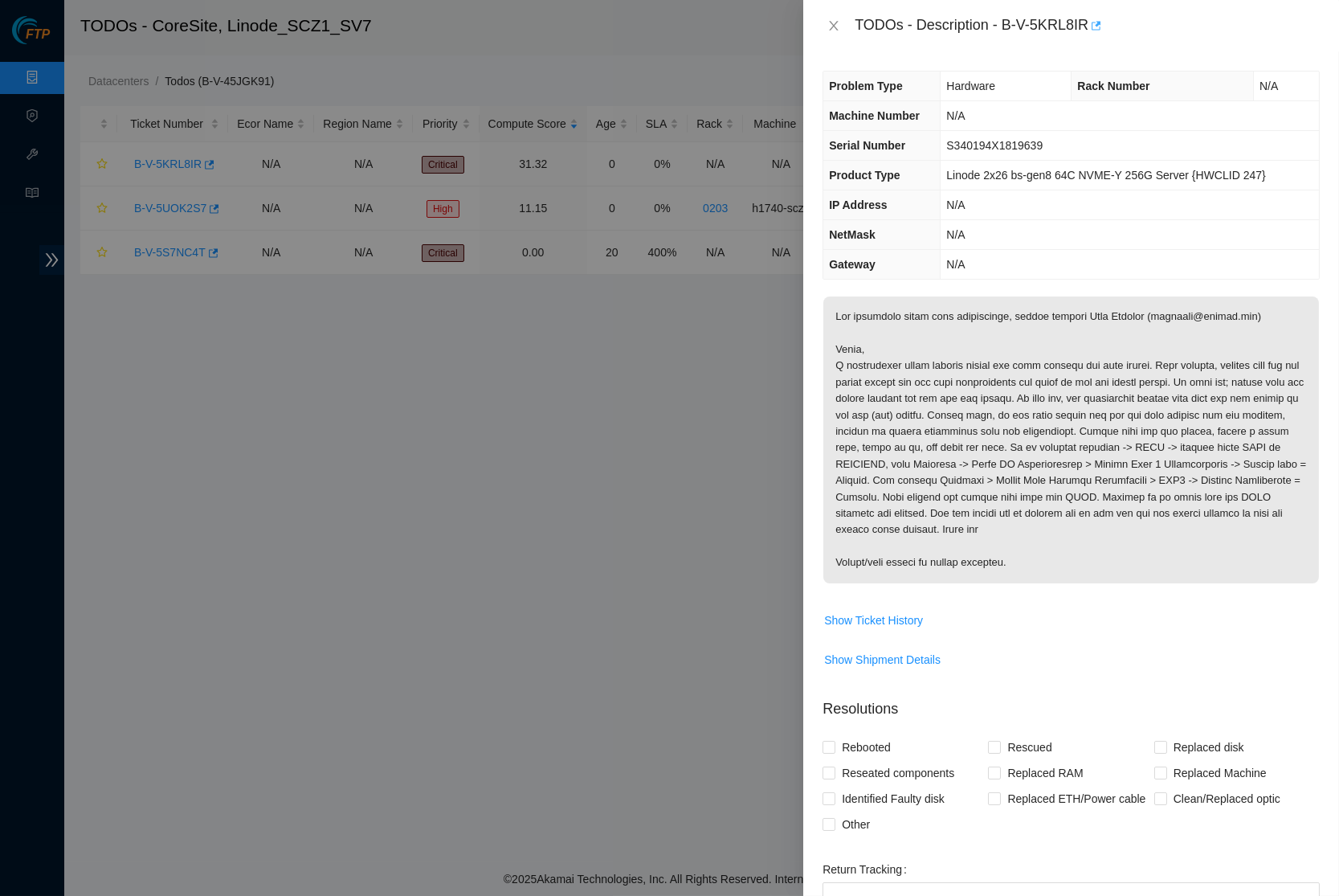
click at [1101, 28] on icon "button" at bounding box center [1095, 25] width 11 height 11
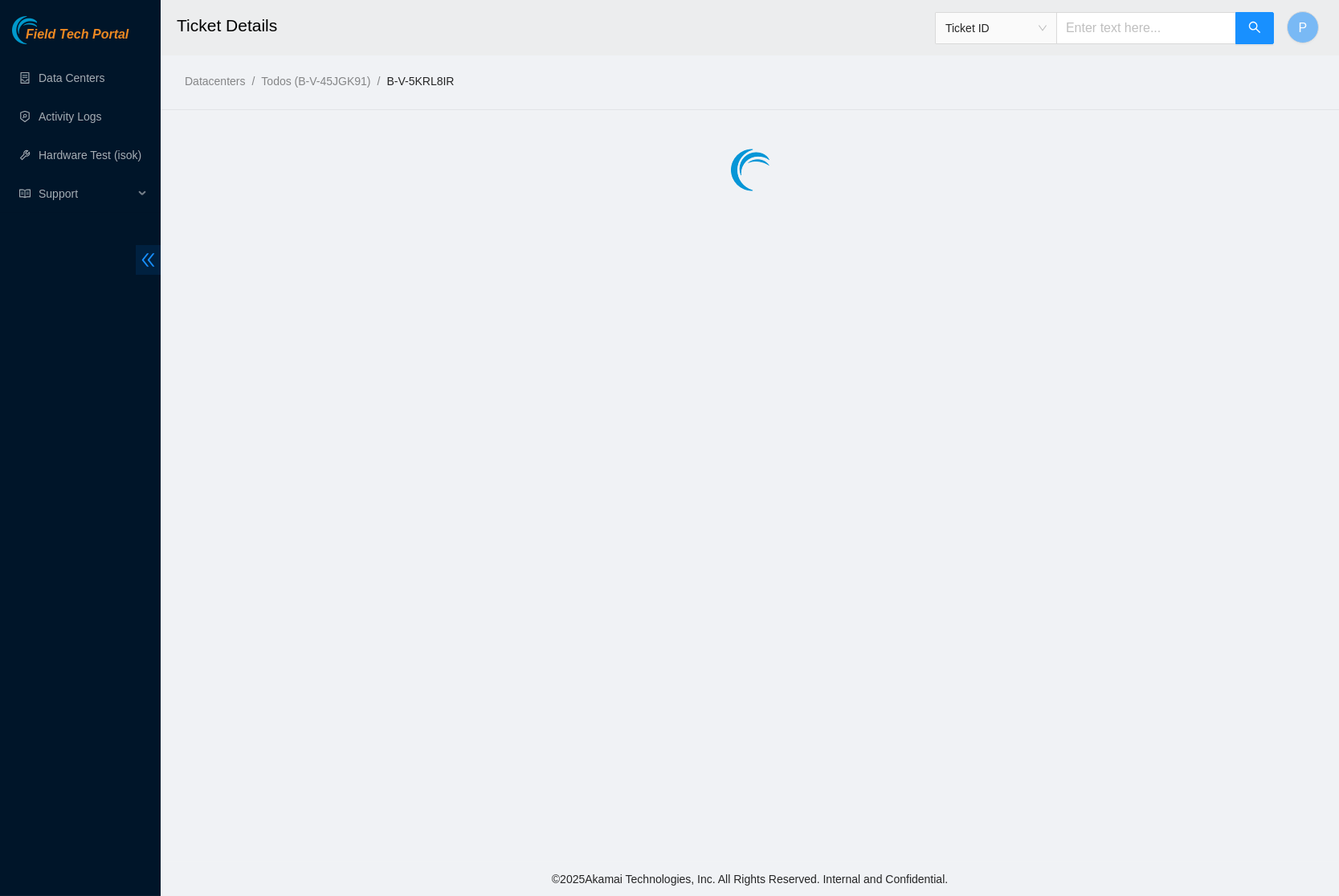
click at [148, 259] on icon "double-left" at bounding box center [148, 260] width 13 height 14
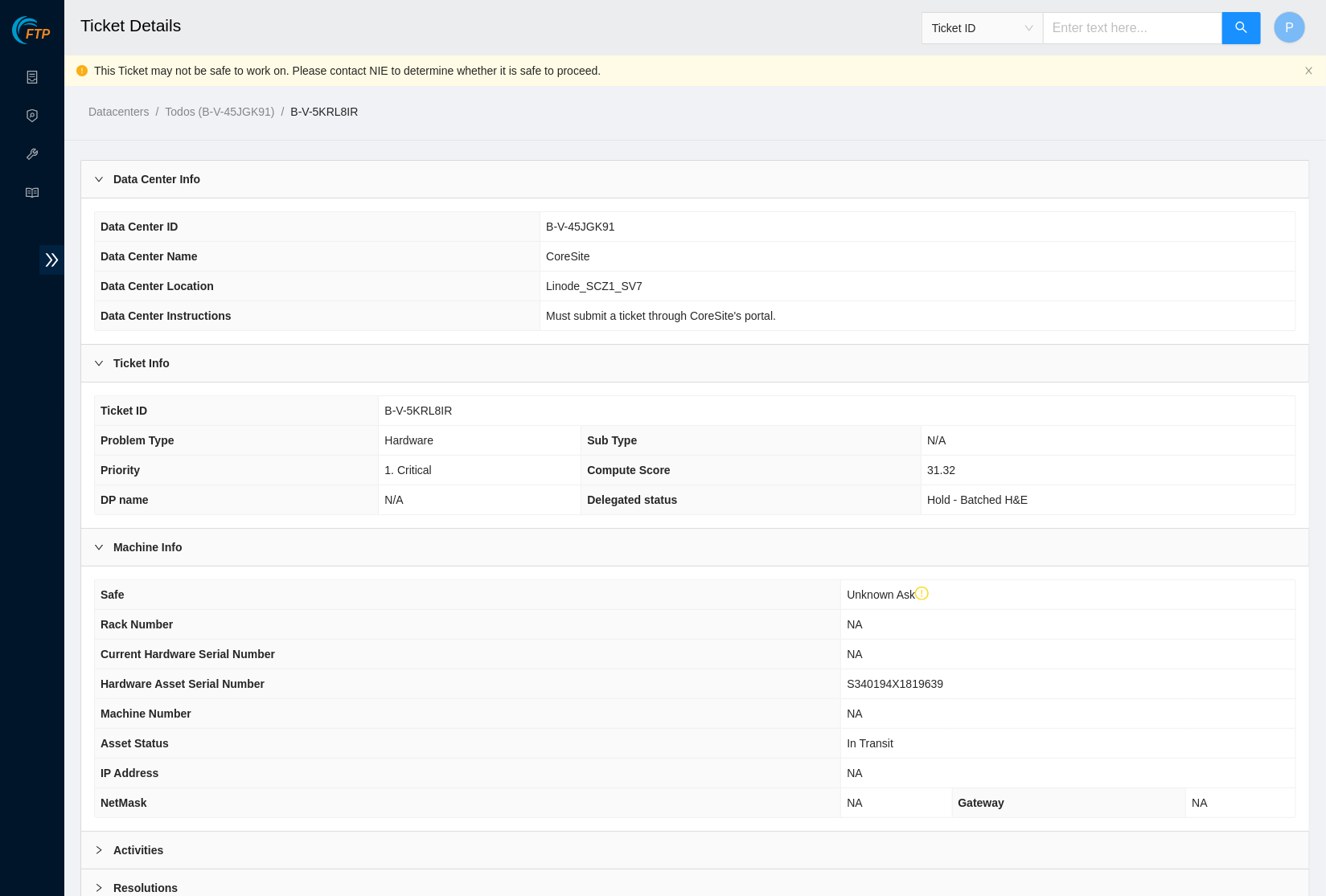
scroll to position [122, 0]
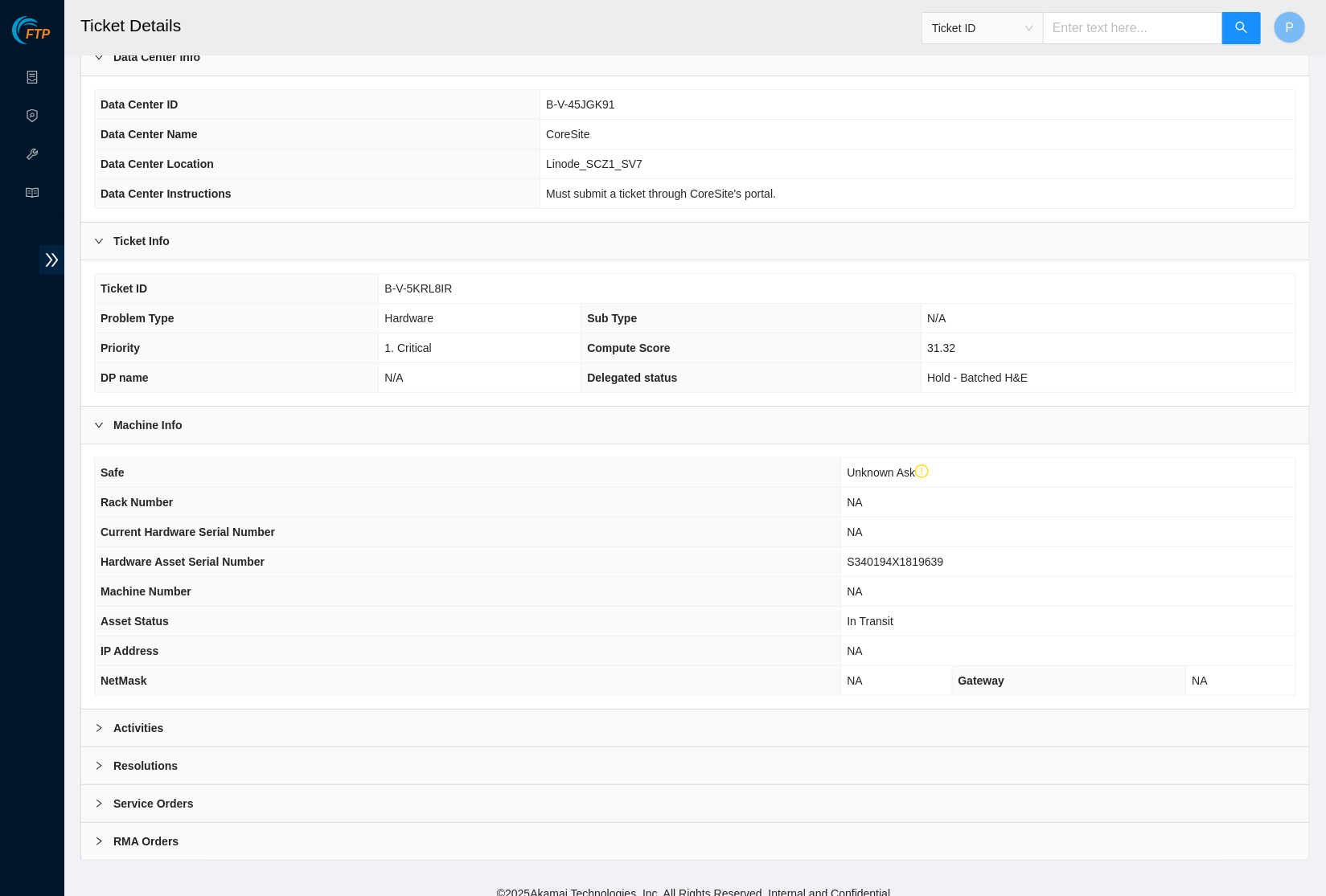
click at [543, 835] on div "RMA Orders" at bounding box center [695, 841] width 1227 height 37
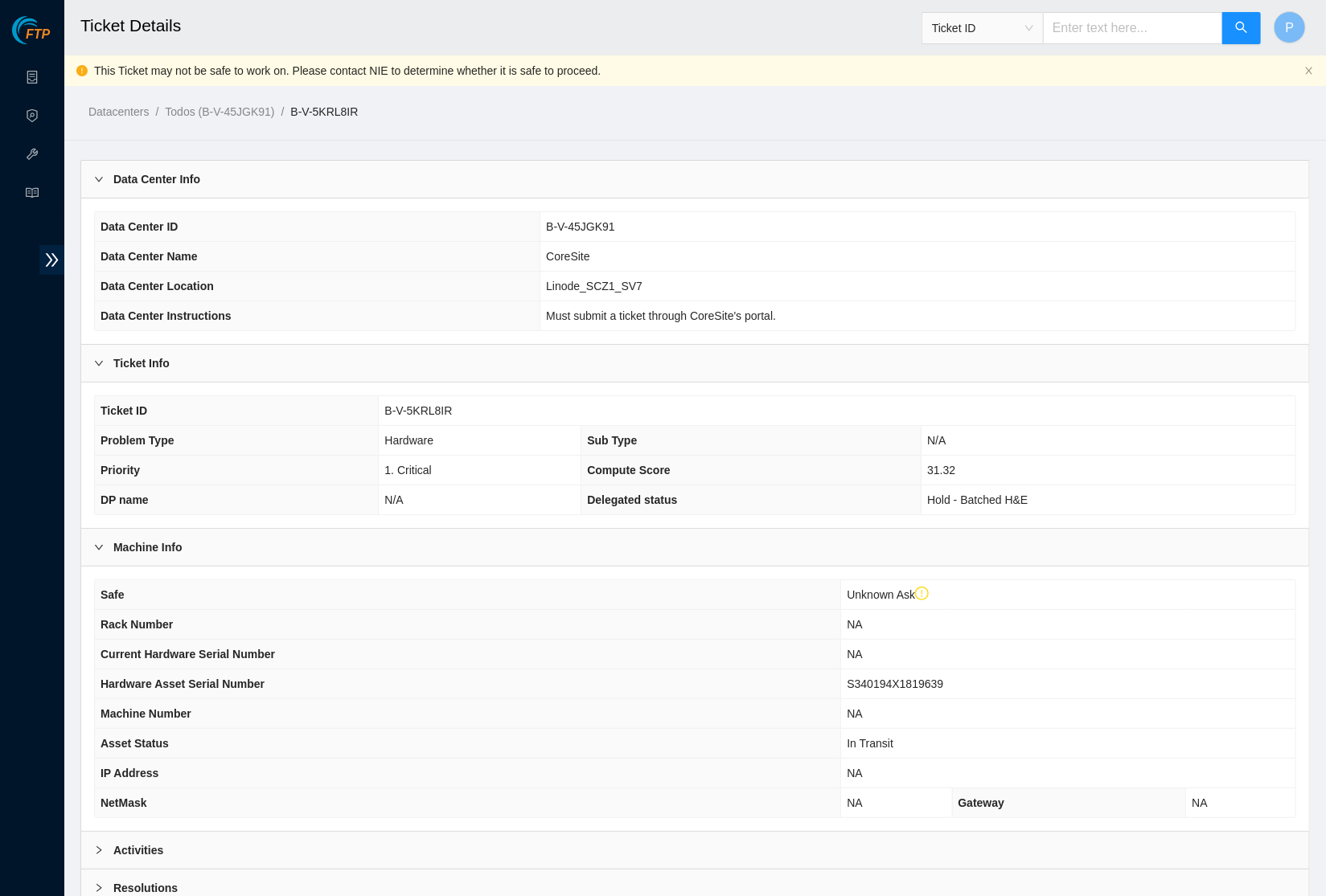
scroll to position [229, 0]
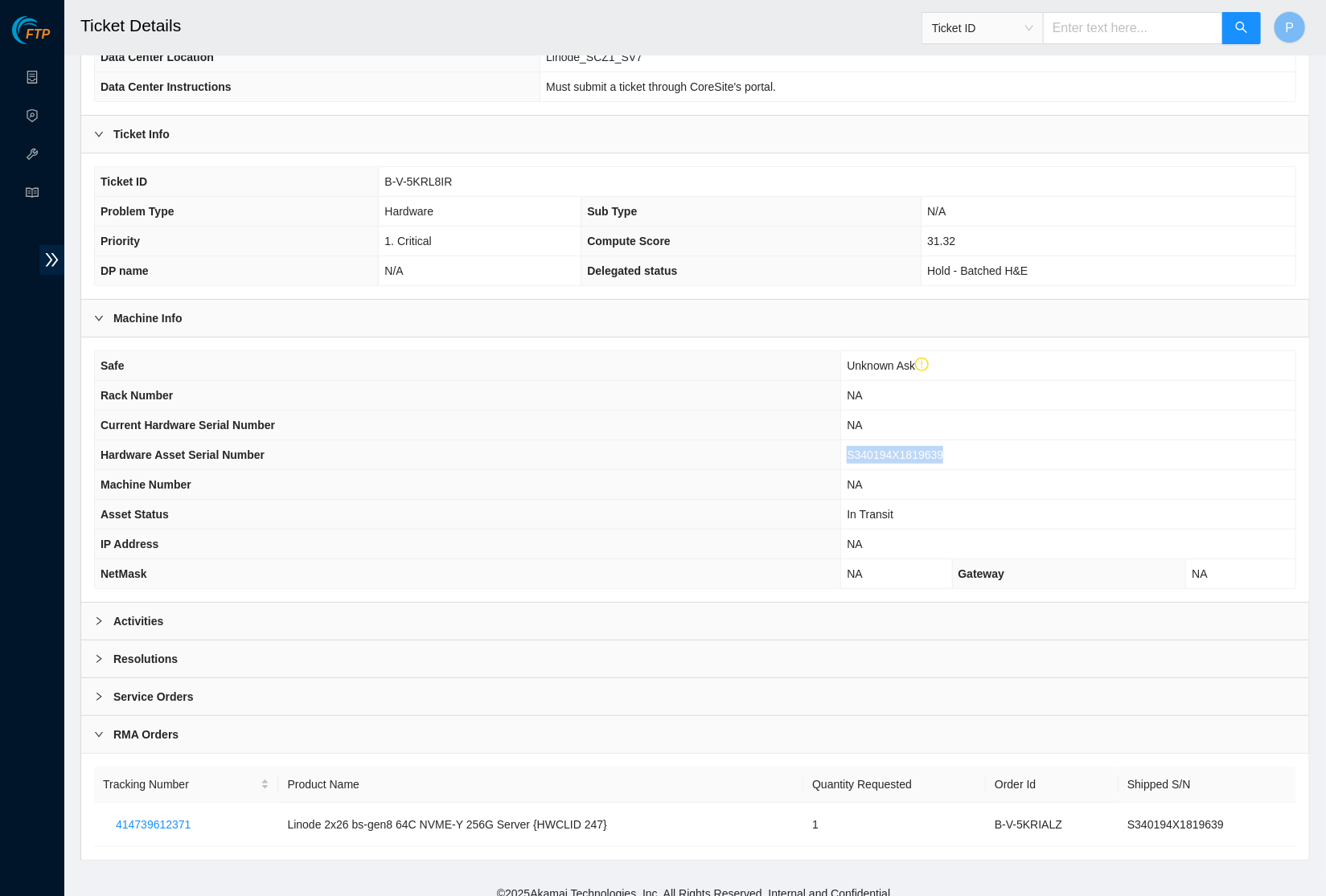
drag, startPoint x: 849, startPoint y: 443, endPoint x: 1020, endPoint y: 437, distance: 171.1
click at [1020, 441] on td "S340194X1819639" at bounding box center [1068, 455] width 454 height 29
drag, startPoint x: 1245, startPoint y: 797, endPoint x: 1252, endPoint y: 815, distance: 19.3
click at [1252, 815] on td "S340194X1819639" at bounding box center [1206, 824] width 178 height 44
click at [138, 815] on span "414739612371" at bounding box center [153, 824] width 74 height 17
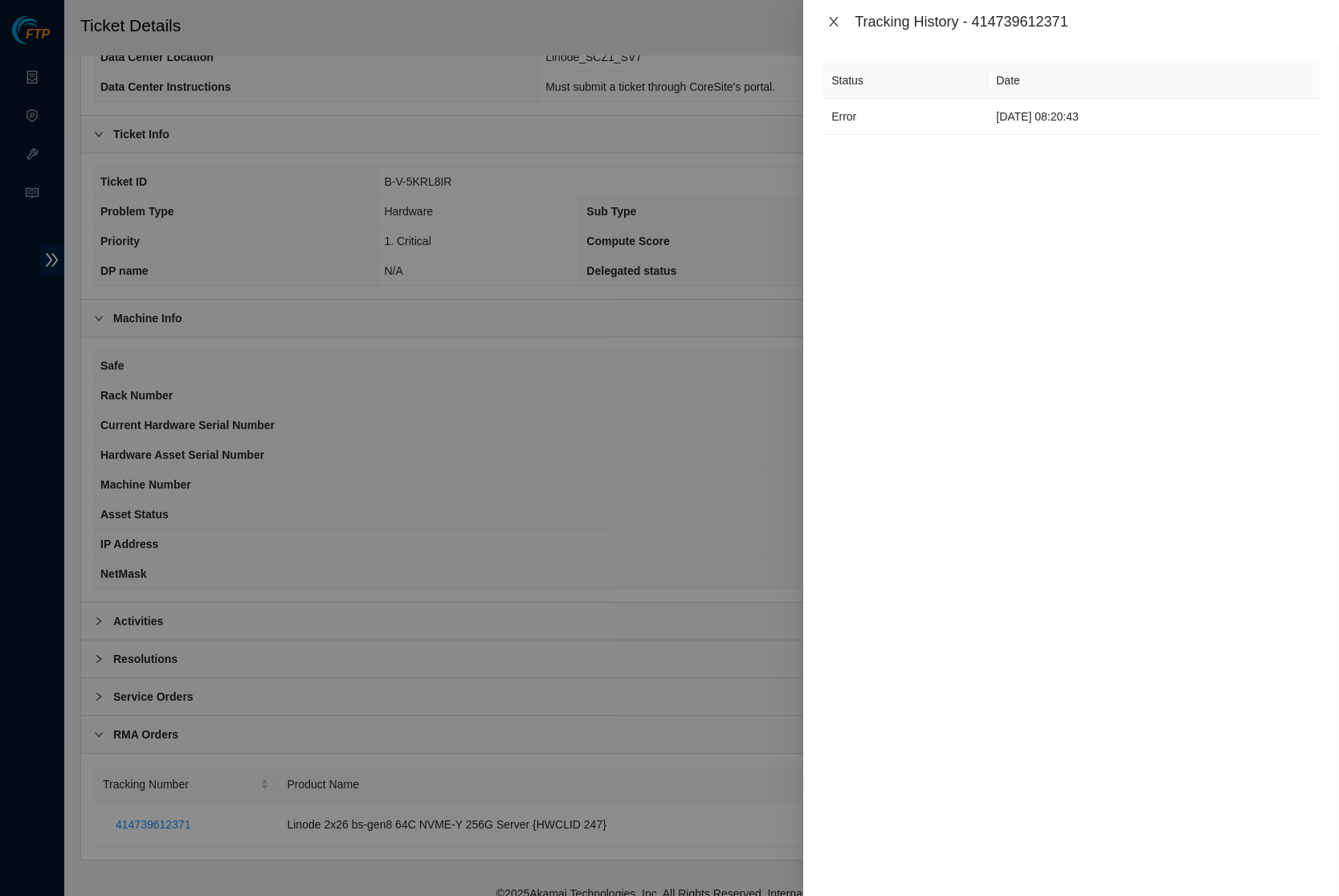
click at [833, 16] on icon "close" at bounding box center [834, 22] width 13 height 13
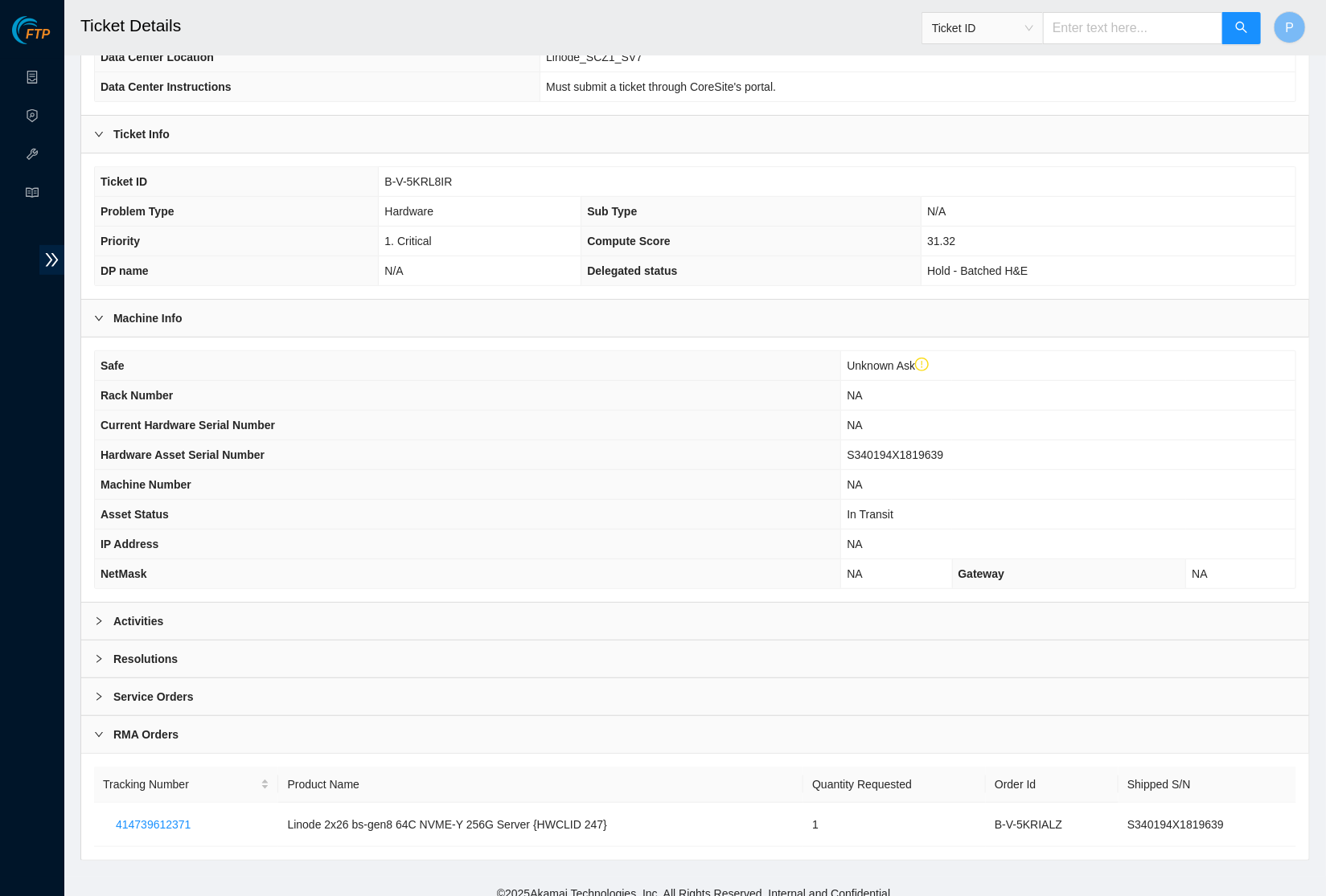
click at [698, 738] on div "RMA Orders" at bounding box center [695, 734] width 1227 height 37
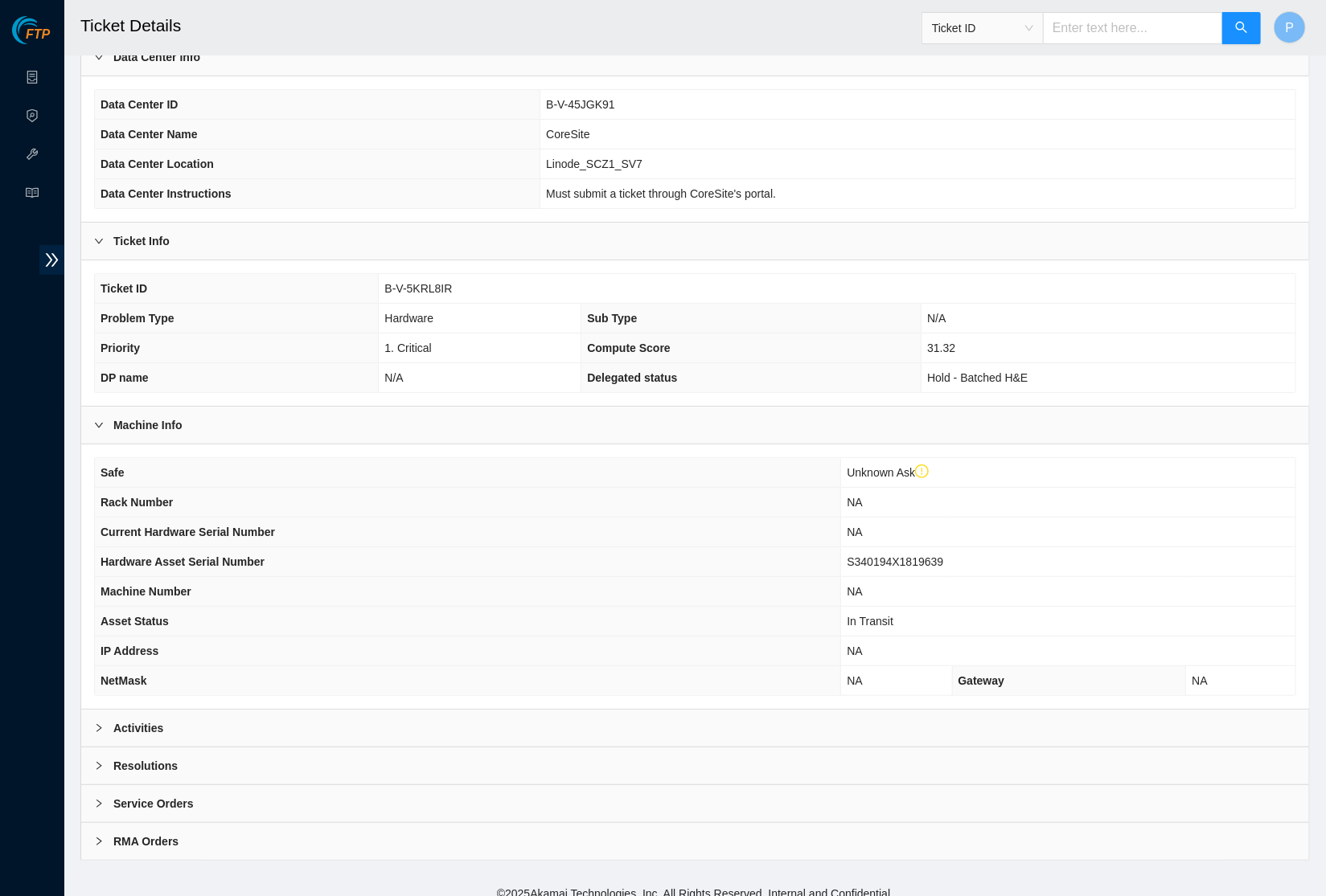
scroll to position [0, 0]
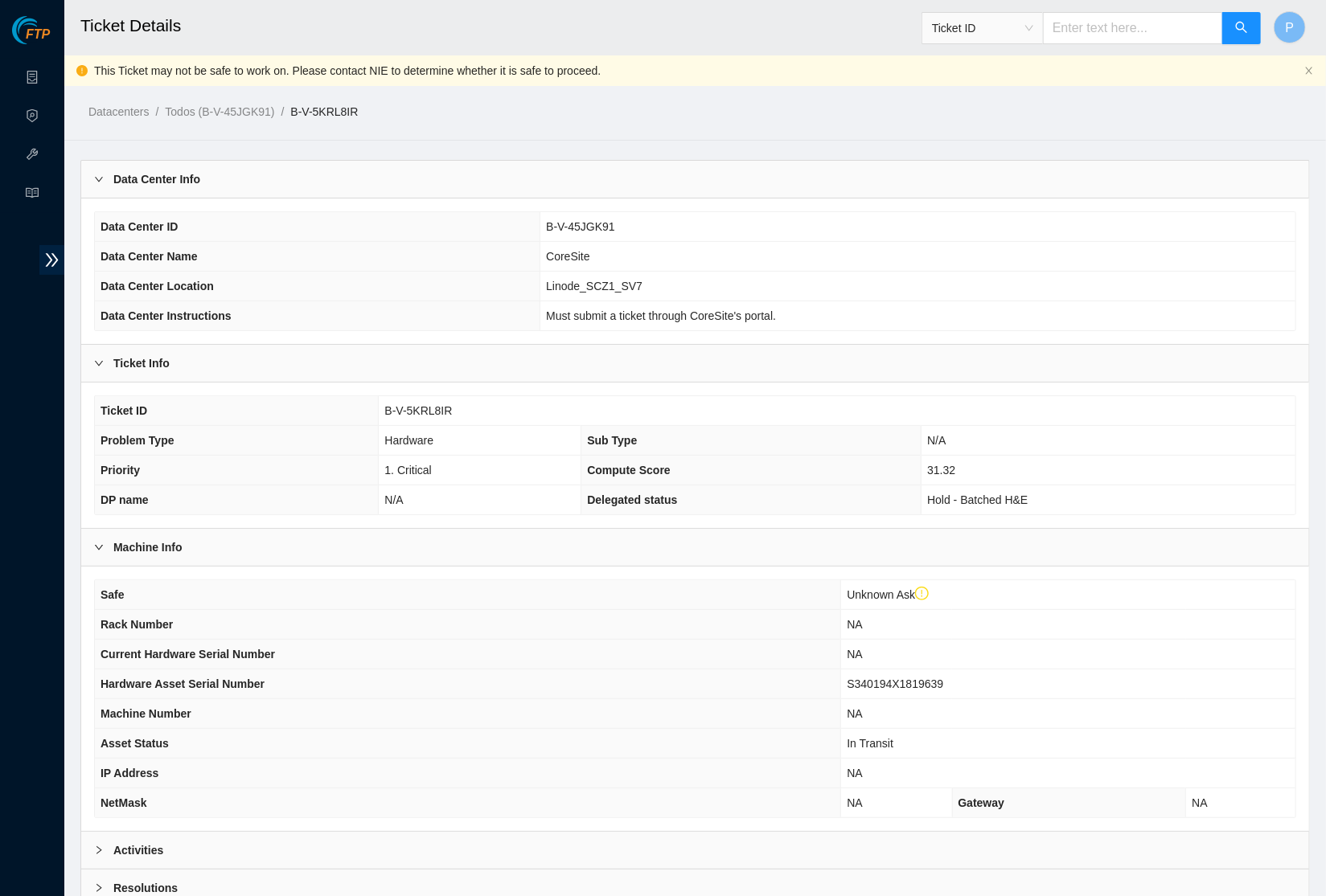
click at [673, 179] on div "Data Center Info" at bounding box center [695, 179] width 1227 height 37
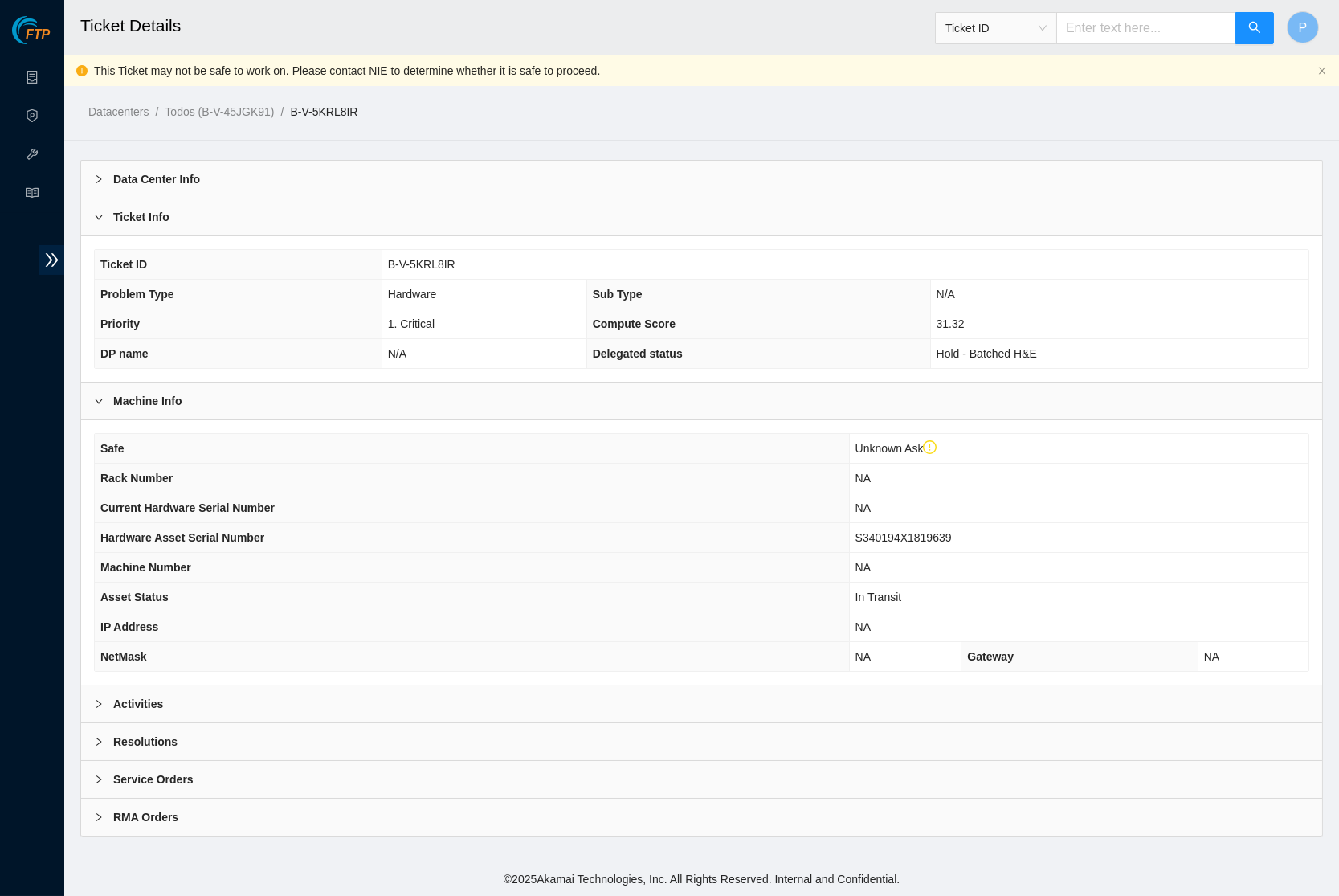
click at [655, 236] on div "Ticket ID B-V-5KRL8IR Problem Type Hardware Sub Type N/A Priority 1. Critical C…" at bounding box center [702, 309] width 1241 height 145
click at [655, 212] on div "Ticket Info" at bounding box center [702, 216] width 1241 height 37
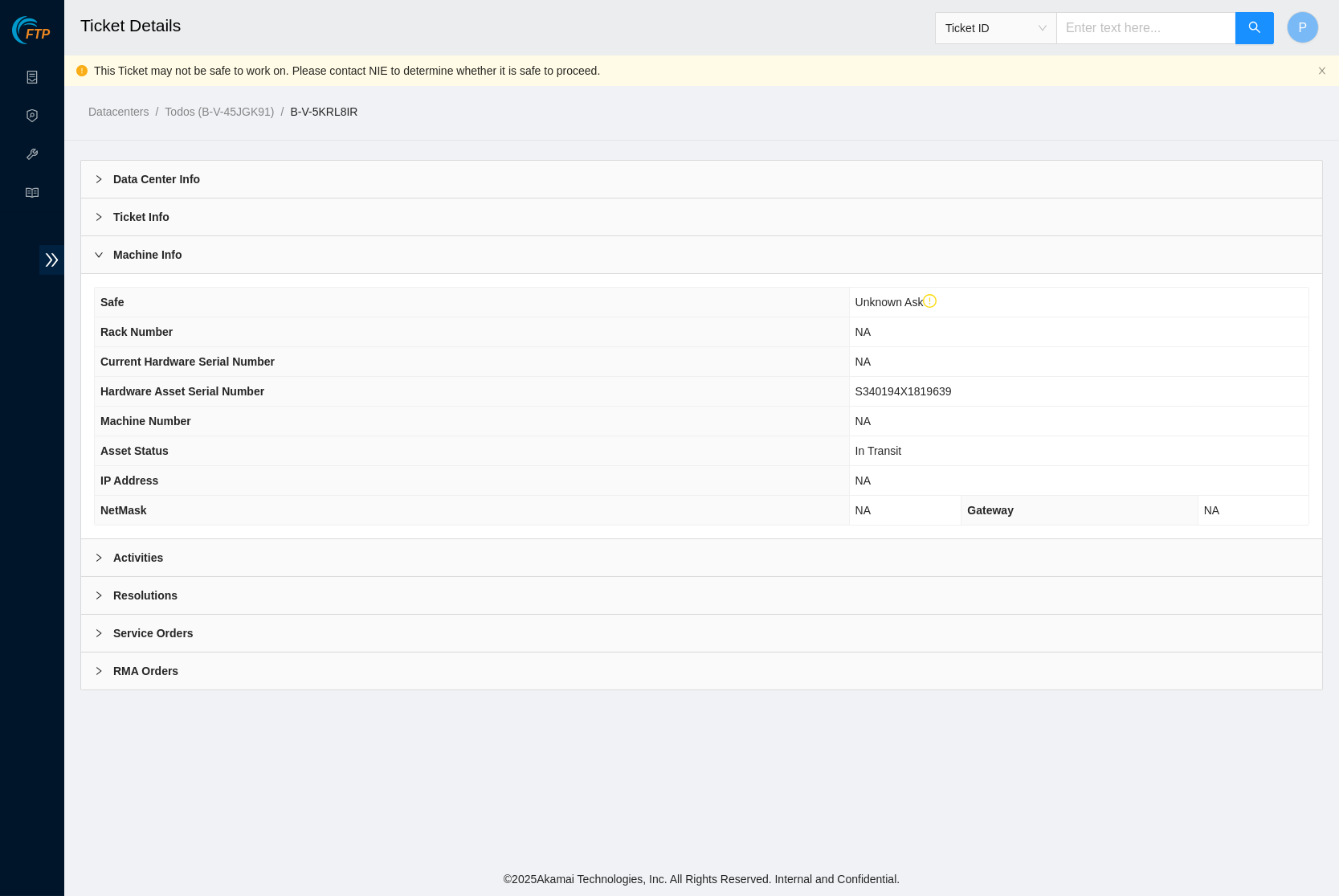
click at [372, 615] on div "Service Orders" at bounding box center [702, 633] width 1241 height 37
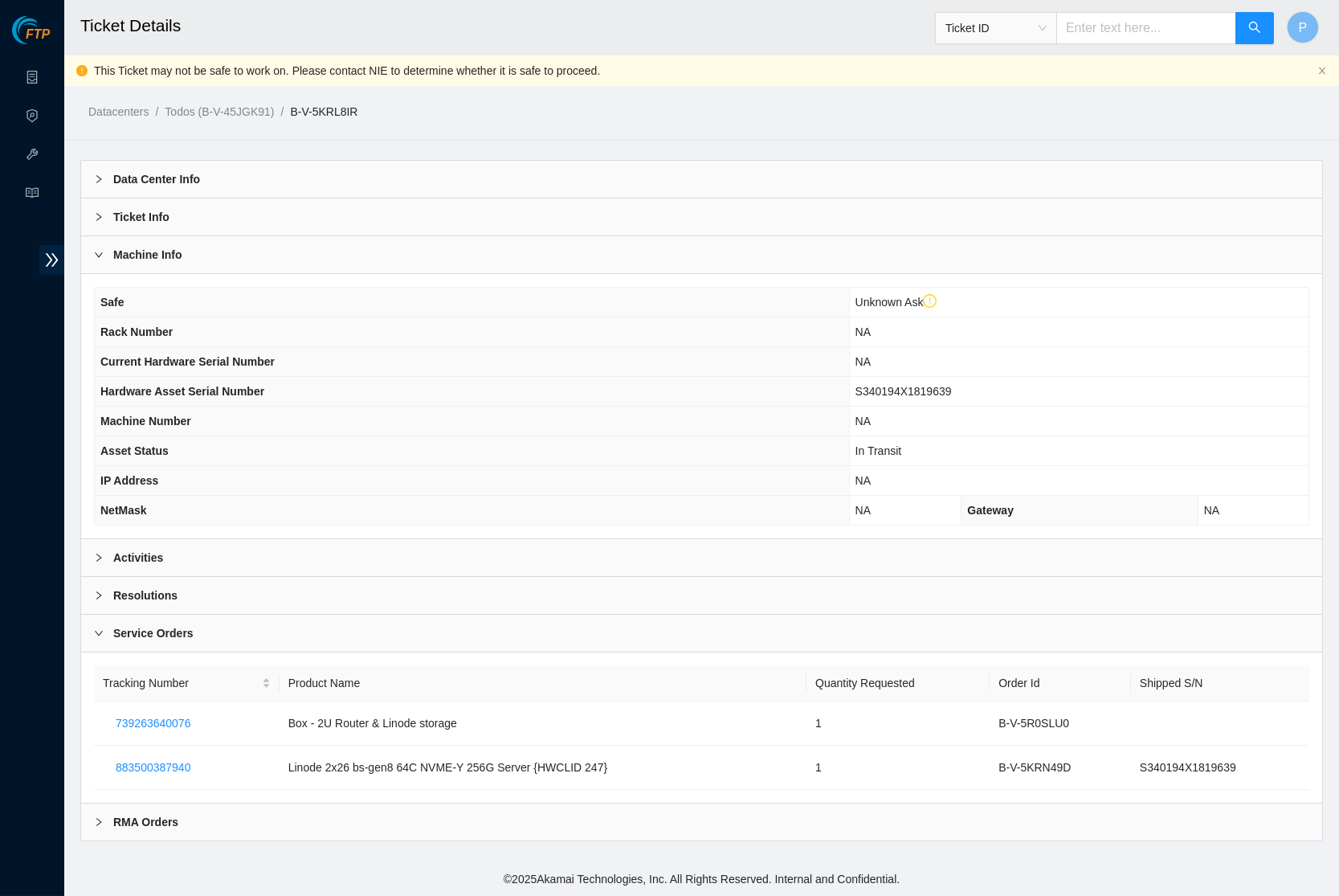
click at [190, 819] on div "RMA Orders" at bounding box center [702, 822] width 1241 height 37
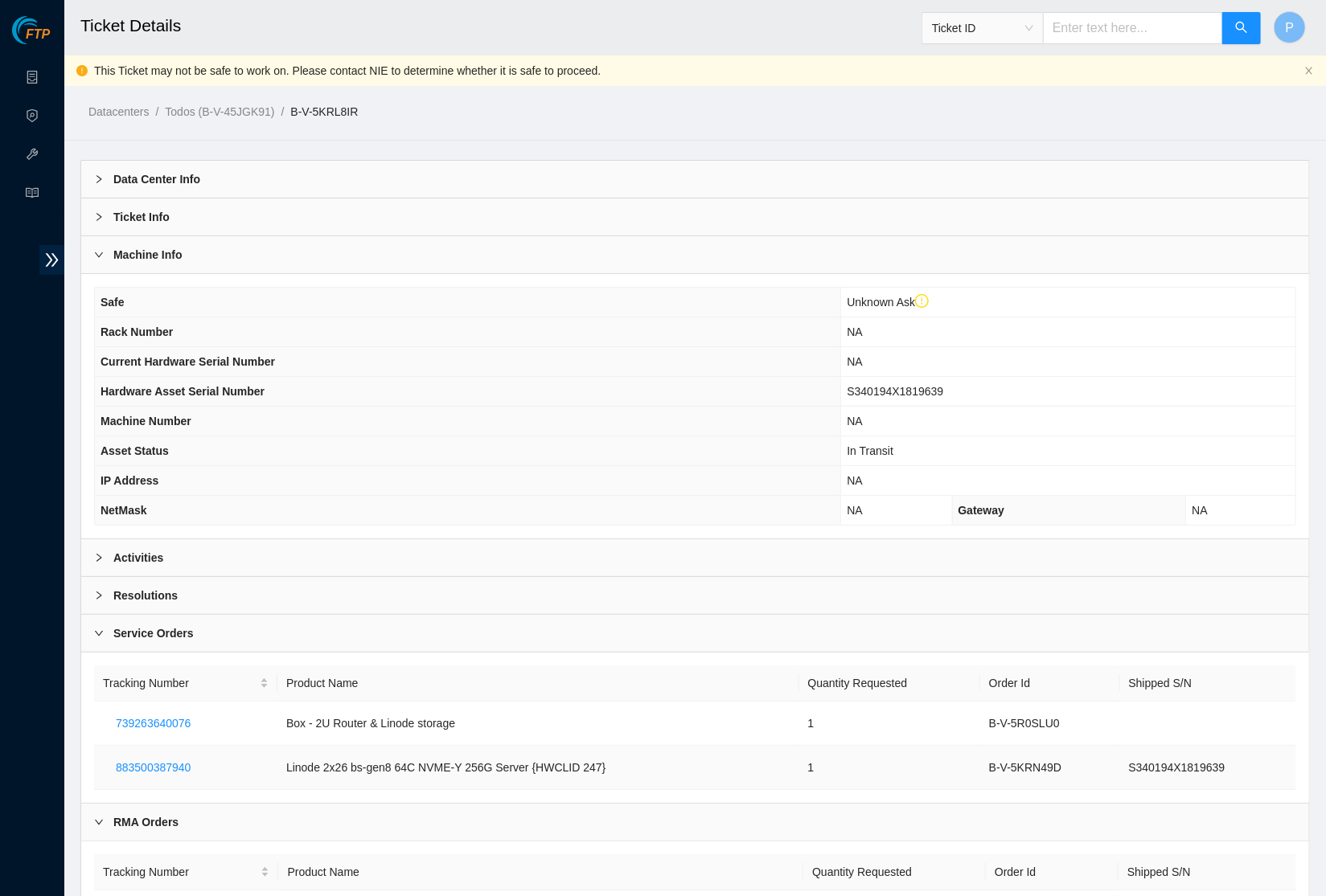
scroll to position [92, 0]
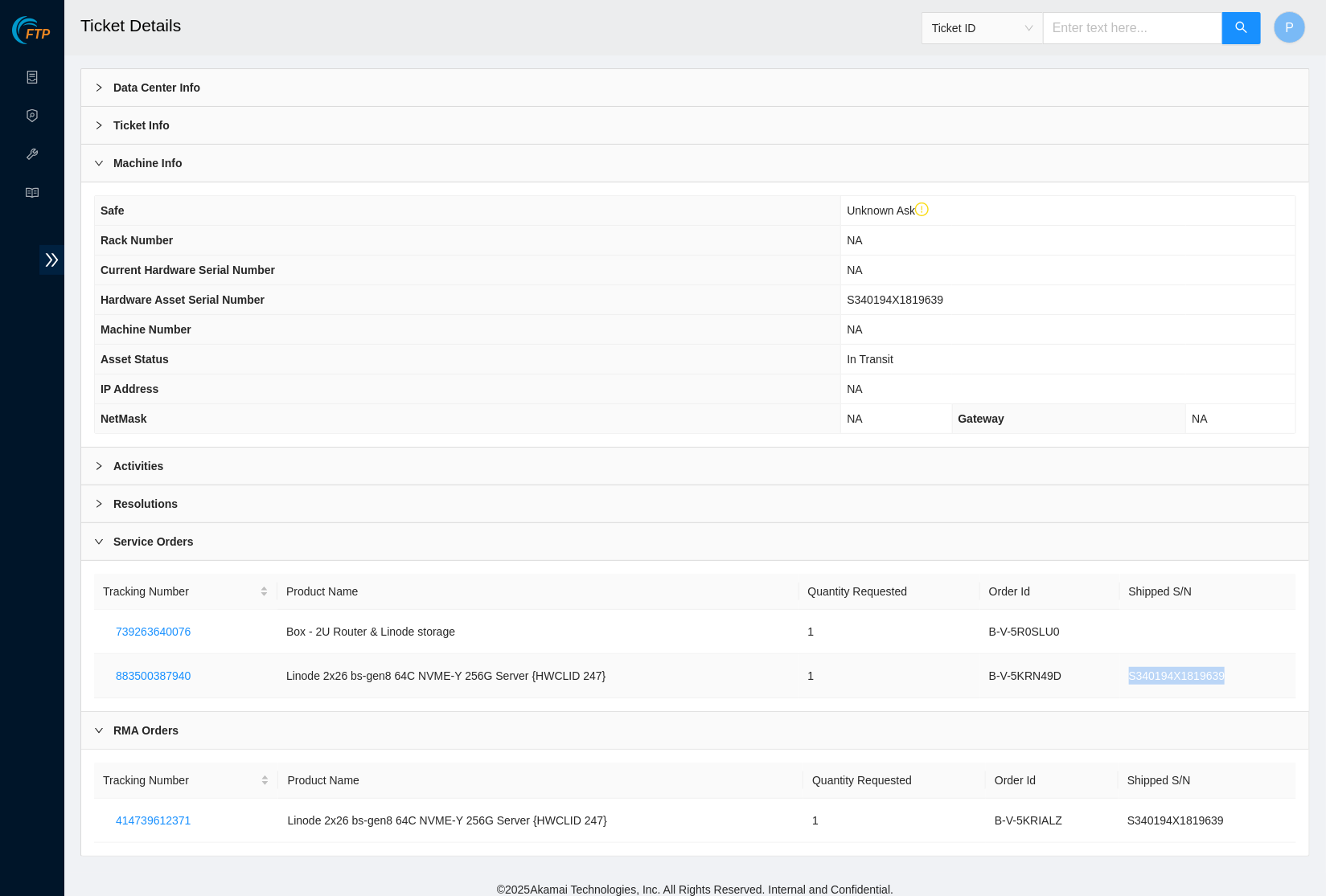
drag, startPoint x: 1260, startPoint y: 668, endPoint x: 1119, endPoint y: 671, distance: 141.0
click at [1120, 671] on td "S340194X1819639" at bounding box center [1207, 676] width 176 height 44
drag, startPoint x: 964, startPoint y: 303, endPoint x: 850, endPoint y: 292, distance: 114.5
click at [850, 292] on td "S340194X1819639" at bounding box center [1068, 300] width 454 height 29
drag, startPoint x: 1258, startPoint y: 655, endPoint x: 1112, endPoint y: 667, distance: 146.5
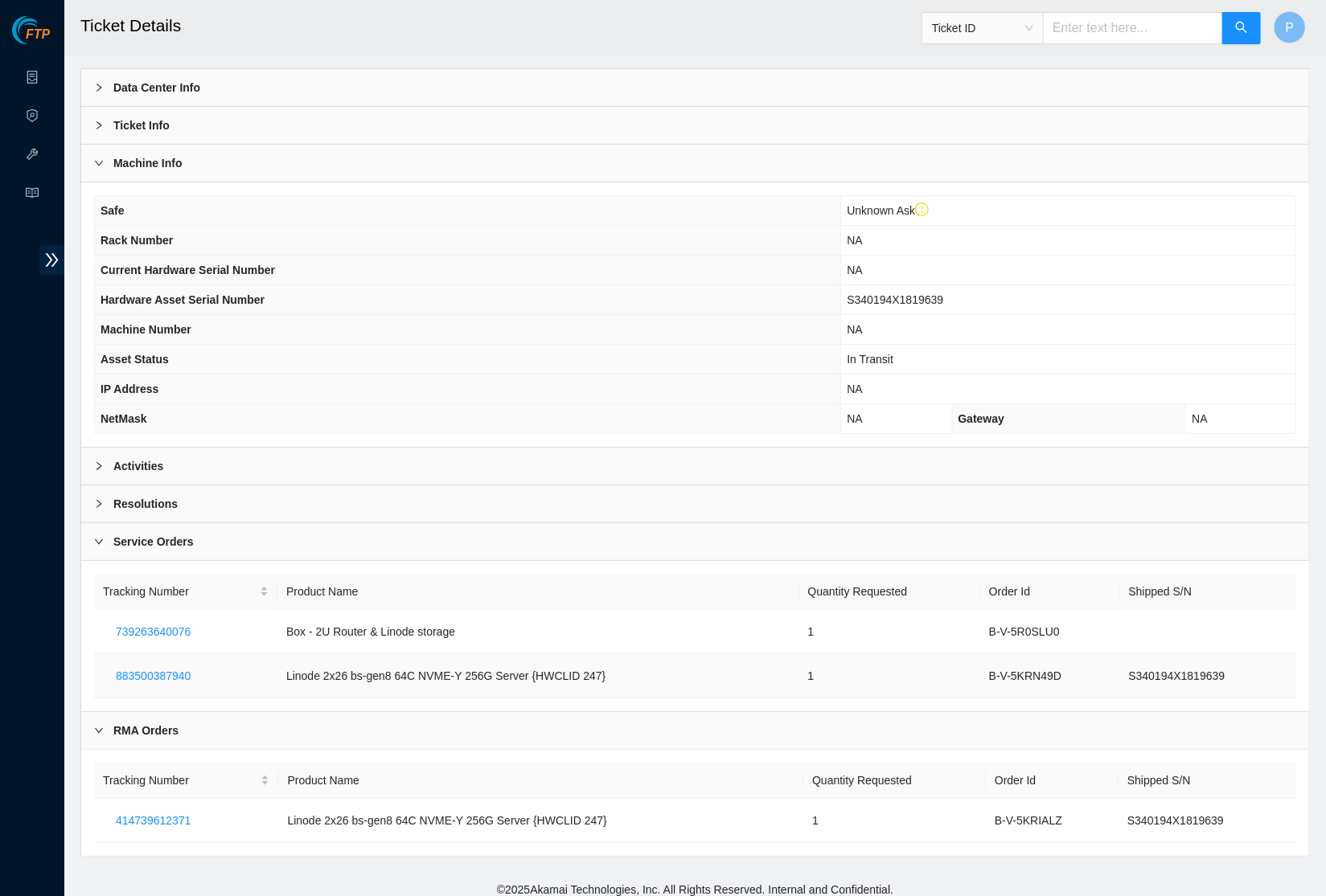
click at [1043, 678] on tr "883500387940 Linode 2x26 bs-gen8 64C NVME-Y 256G Server {HWCLID 247} 1 B-V-5KRN…" at bounding box center [695, 676] width 1202 height 44
drag, startPoint x: 1248, startPoint y: 665, endPoint x: 1214, endPoint y: 682, distance: 38.0
click at [1027, 661] on tr "883500387940 Linode 2x26 bs-gen8 64C NVME-Y 256G Server {HWCLID 247} 1 B-V-5KRN…" at bounding box center [695, 676] width 1202 height 44
drag, startPoint x: 1258, startPoint y: 822, endPoint x: 1118, endPoint y: 815, distance: 140.2
click at [1118, 815] on td "S340194X1819639" at bounding box center [1206, 821] width 178 height 44
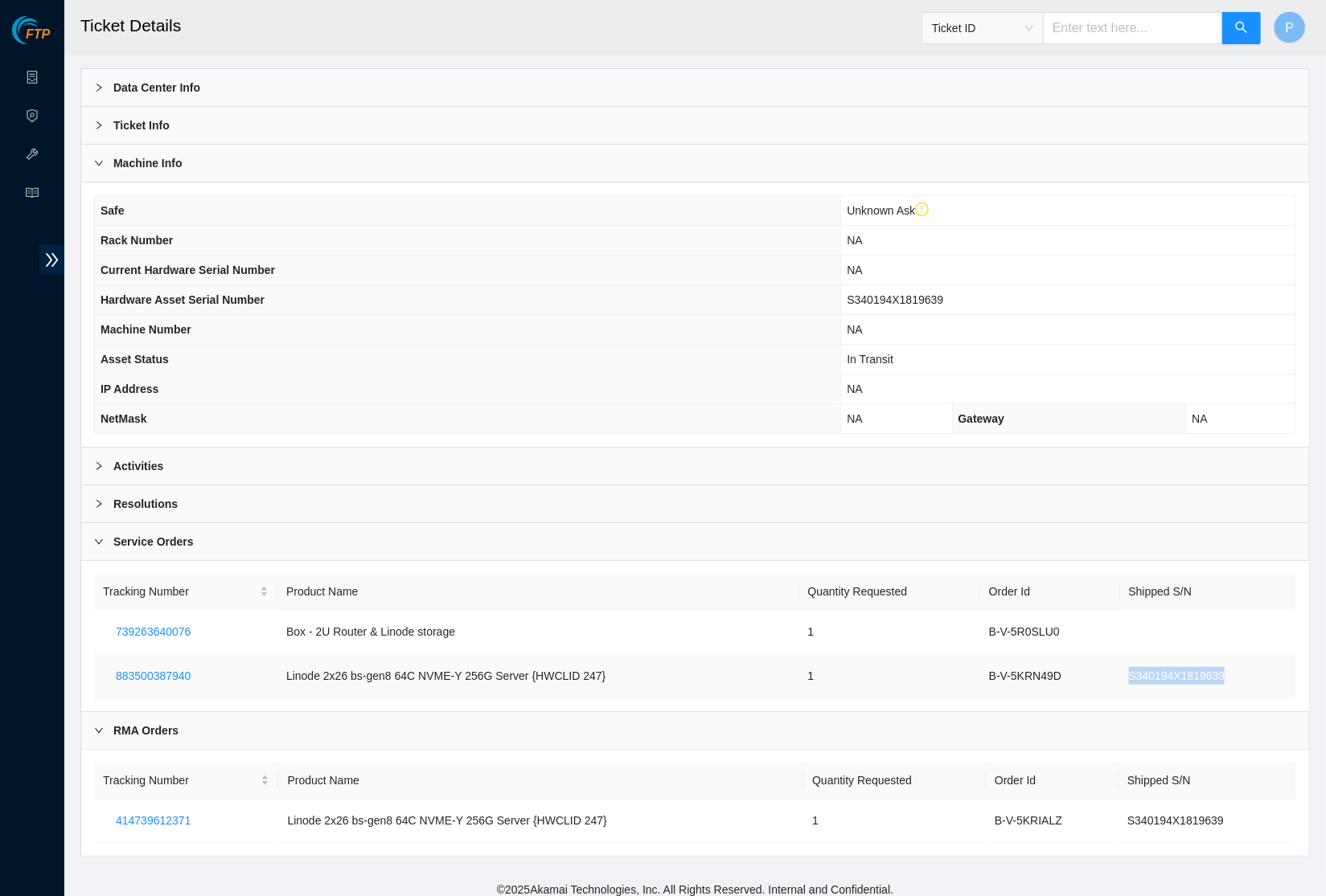
drag, startPoint x: 1266, startPoint y: 660, endPoint x: 1125, endPoint y: 661, distance: 141.0
click at [1125, 661] on td "S340194X1819639" at bounding box center [1207, 676] width 176 height 44
drag, startPoint x: 1257, startPoint y: 803, endPoint x: 1123, endPoint y: 805, distance: 134.0
click at [1123, 805] on td "S340194X1819639" at bounding box center [1206, 821] width 178 height 44
drag, startPoint x: 1268, startPoint y: 667, endPoint x: 1132, endPoint y: 655, distance: 136.5
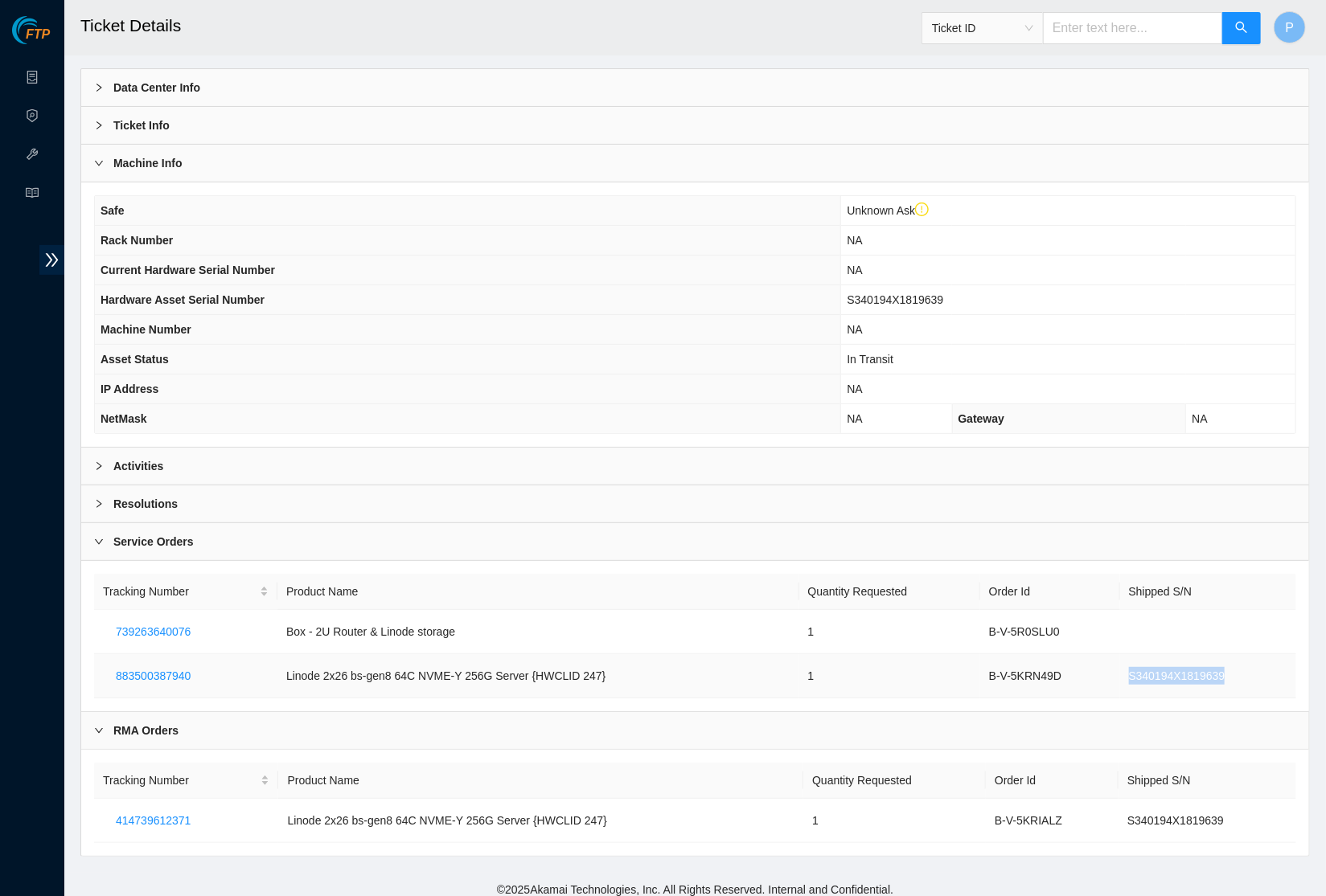
click at [1132, 655] on td "S340194X1819639" at bounding box center [1207, 676] width 176 height 44
drag, startPoint x: 226, startPoint y: 665, endPoint x: 113, endPoint y: 660, distance: 113.1
click at [113, 660] on td "883500387940" at bounding box center [186, 676] width 184 height 44
drag, startPoint x: 1081, startPoint y: 572, endPoint x: 972, endPoint y: 584, distance: 109.7
click at [970, 583] on tr "Tracking Number Product Name Quantity Requested Order Id Shipped S/N" at bounding box center [695, 592] width 1202 height 36
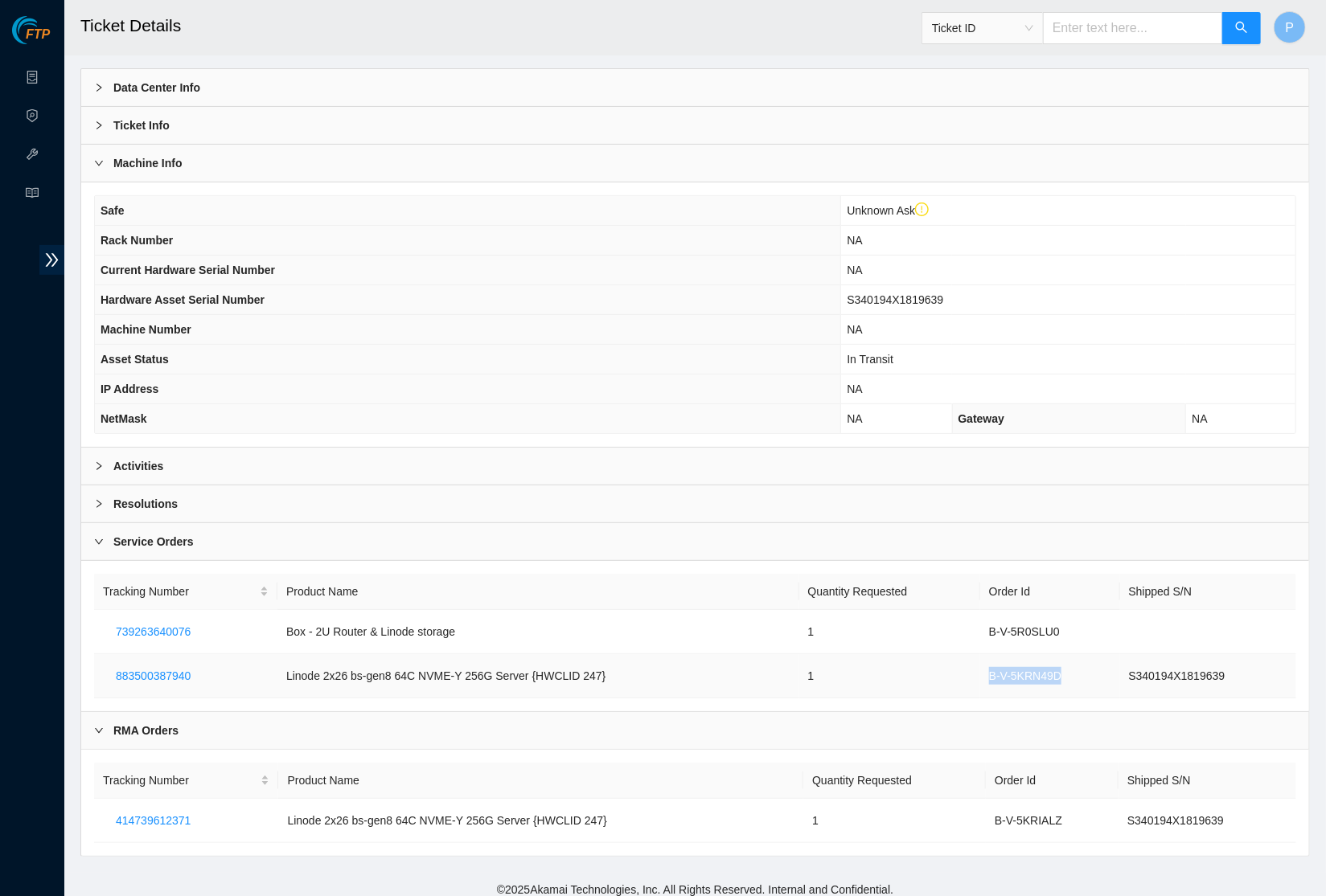
drag, startPoint x: 1077, startPoint y: 661, endPoint x: 979, endPoint y: 667, distance: 98.2
click at [980, 667] on td "B-V-5KRN49D" at bounding box center [1051, 676] width 140 height 44
drag, startPoint x: 1058, startPoint y: 767, endPoint x: 967, endPoint y: 783, distance: 92.4
click at [967, 783] on tr "Tracking Number Product Name Quantity Requested Order Id Shipped S/N" at bounding box center [695, 781] width 1202 height 36
drag, startPoint x: 1087, startPoint y: 806, endPoint x: 961, endPoint y: 809, distance: 126.0
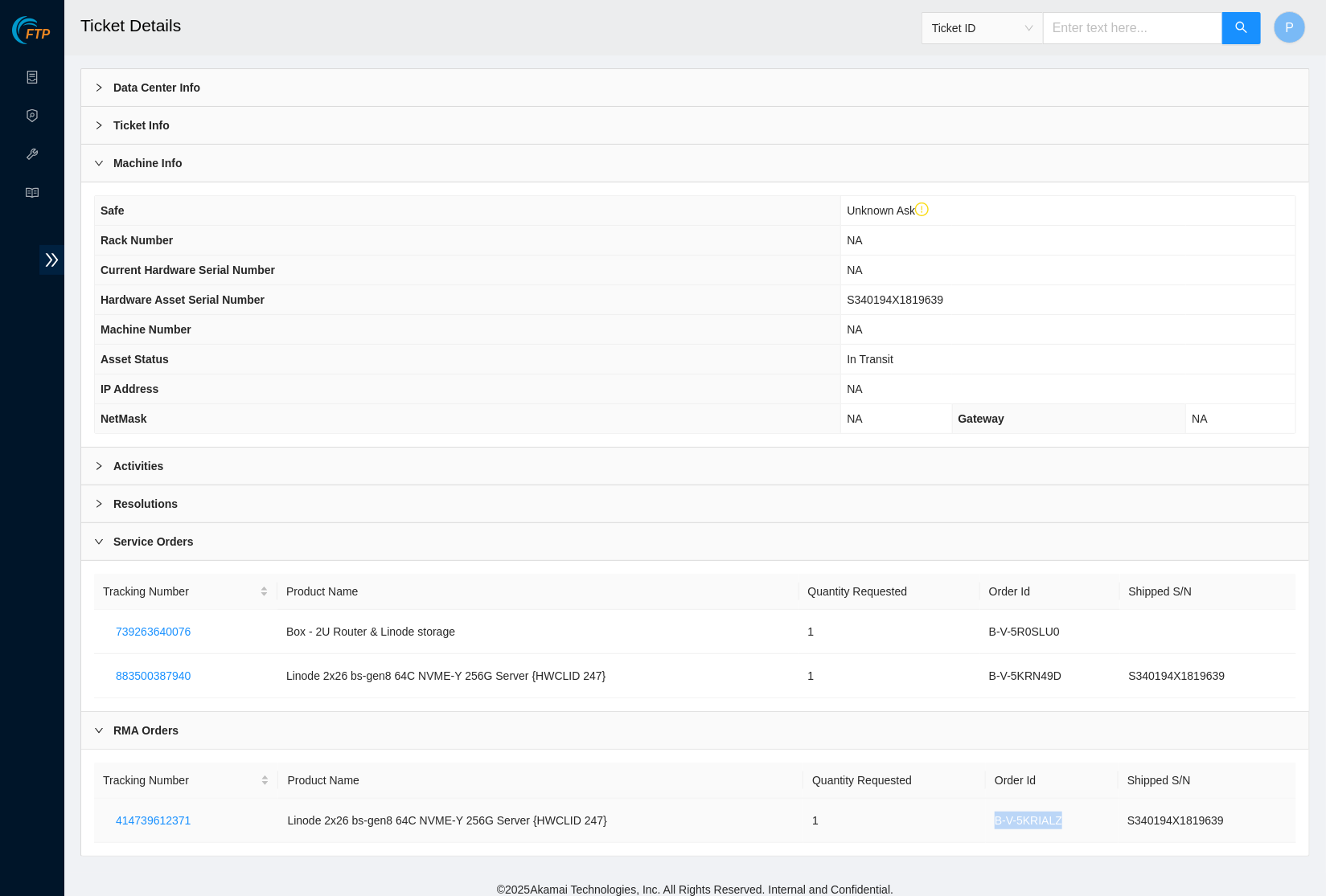
click at [961, 809] on tr "414739612371 Linode 2x26 bs-gen8 64C NVME-Y 256G Server {HWCLID 247} 1 B-V-5KRI…" at bounding box center [695, 821] width 1202 height 44
click at [1060, 821] on td "B-V-5KRIALZ" at bounding box center [1051, 821] width 133 height 44
click at [1012, 17] on span "Ticket ID" at bounding box center [982, 29] width 101 height 24
drag, startPoint x: 1070, startPoint y: 804, endPoint x: 993, endPoint y: 809, distance: 77.2
click at [993, 809] on td "B-V-5KRIALZ" at bounding box center [1051, 821] width 133 height 44
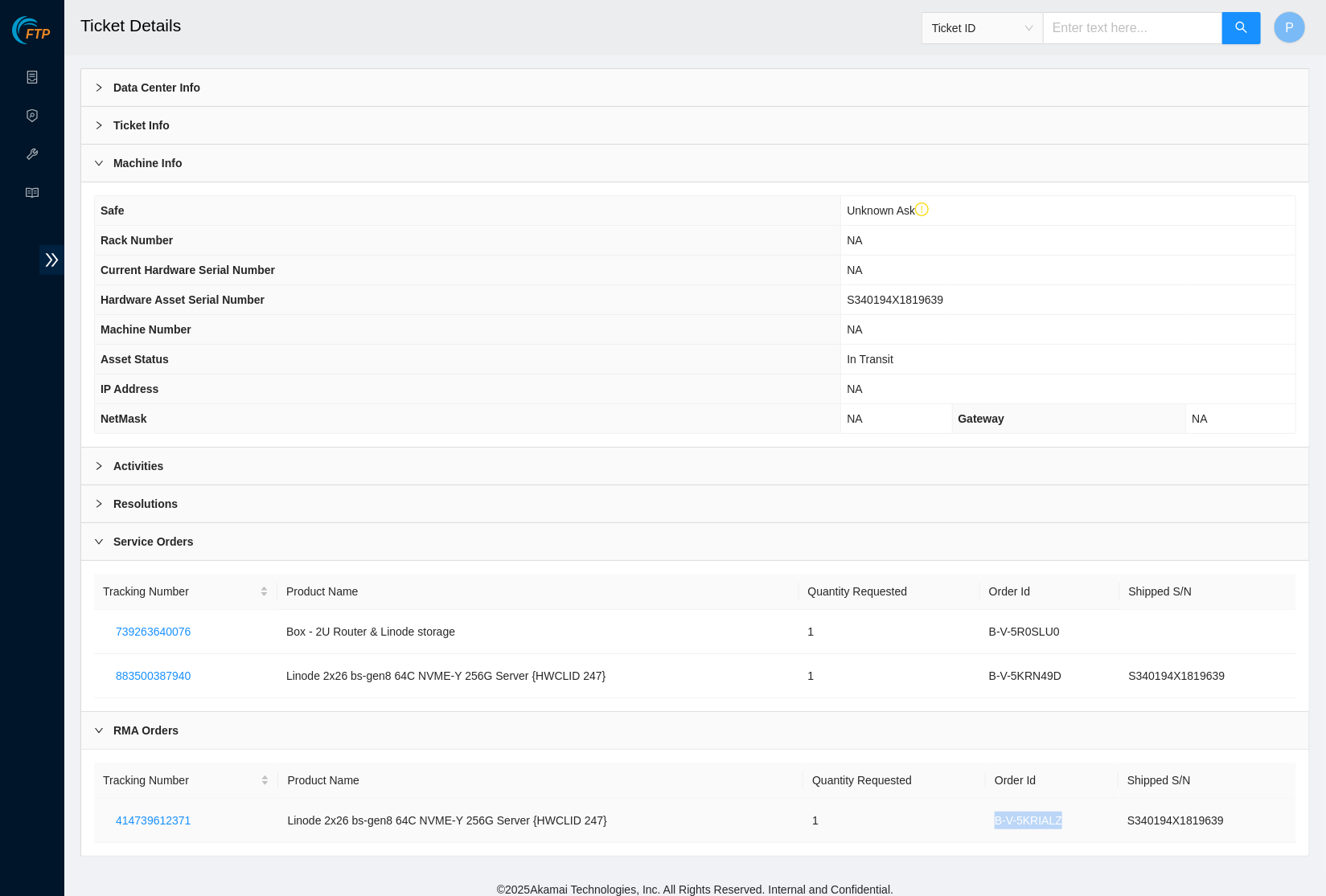
copy td "B-V-5KRIALZ"
click at [1000, 41] on span "Ticket ID" at bounding box center [982, 28] width 121 height 32
click at [1004, 25] on span "Ticket ID" at bounding box center [982, 29] width 101 height 24
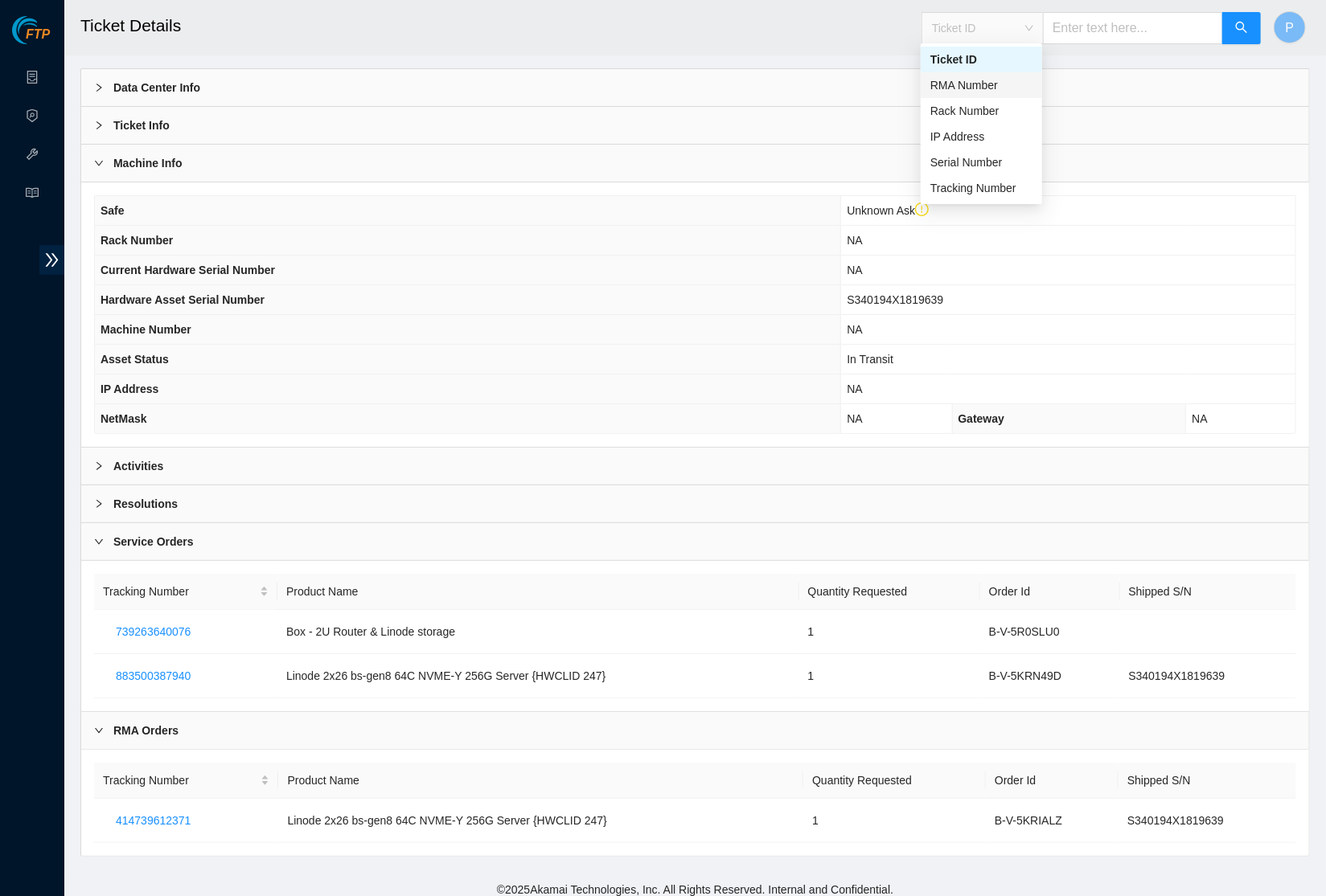
click at [1010, 89] on div "RMA Number" at bounding box center [981, 85] width 102 height 17
click at [1103, 36] on input "text" at bounding box center [1133, 28] width 180 height 32
paste input "B-V-5KRIALZ"
type input "B-V-5KRIALZ"
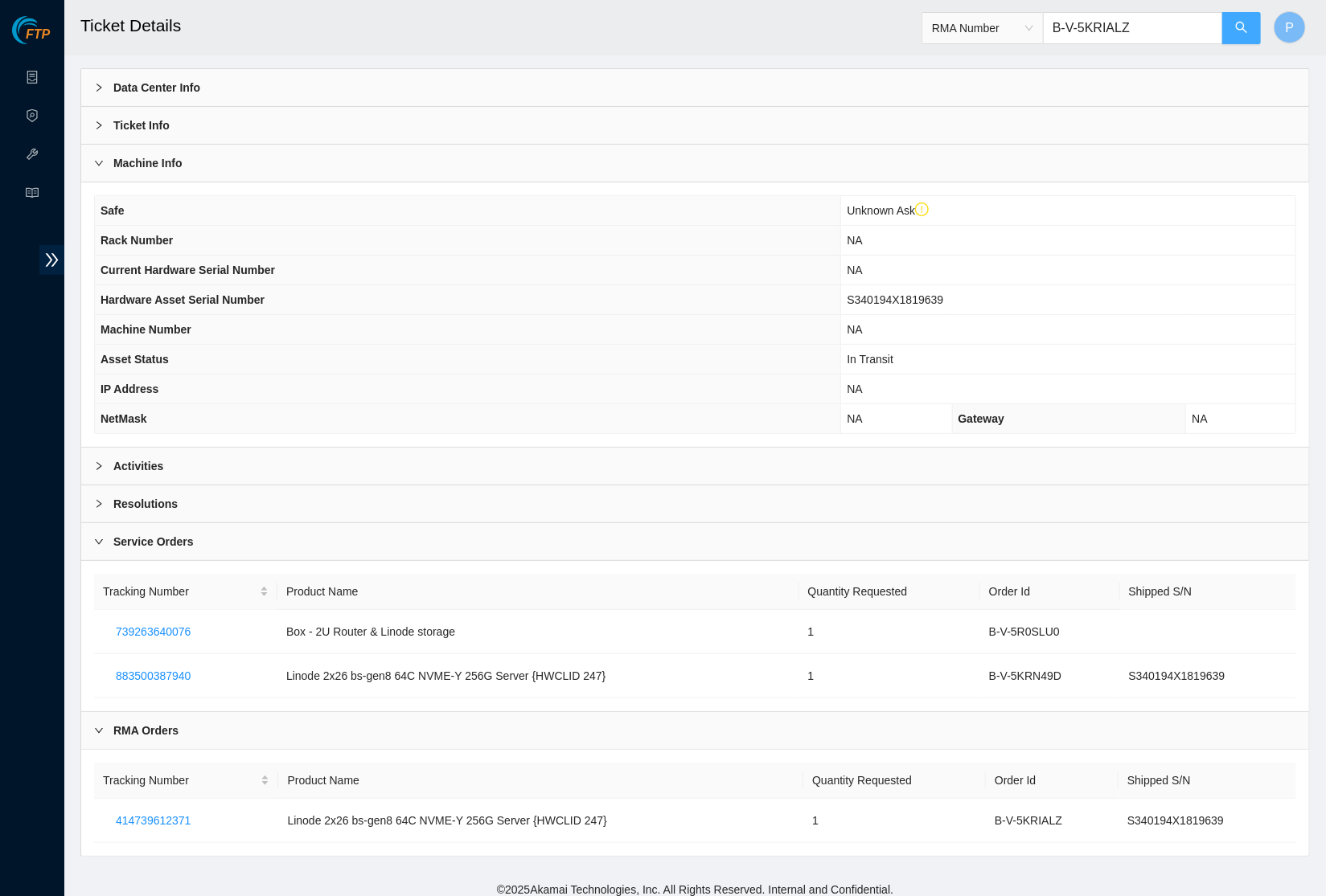
click at [1236, 29] on icon "search" at bounding box center [1241, 27] width 13 height 13
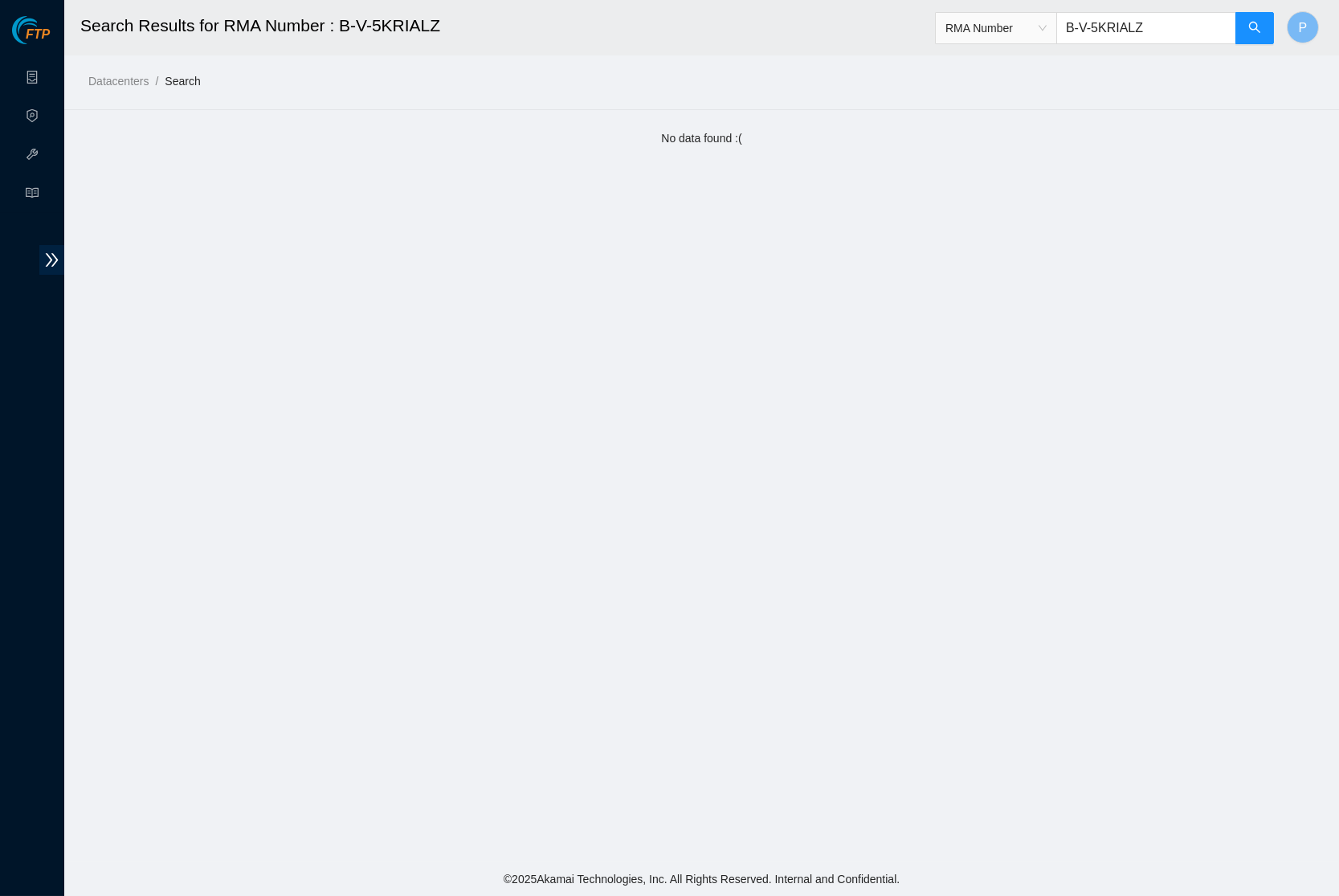
click at [1025, 35] on span "RMA Number" at bounding box center [996, 29] width 101 height 24
click at [988, 57] on div "Ticket ID" at bounding box center [995, 59] width 102 height 17
click at [1036, 22] on span "Ticket ID" at bounding box center [996, 29] width 101 height 24
click at [897, 55] on div "Datacenters / Search /" at bounding box center [542, 45] width 956 height 90
click at [47, 72] on link "Data Centers" at bounding box center [80, 78] width 66 height 13
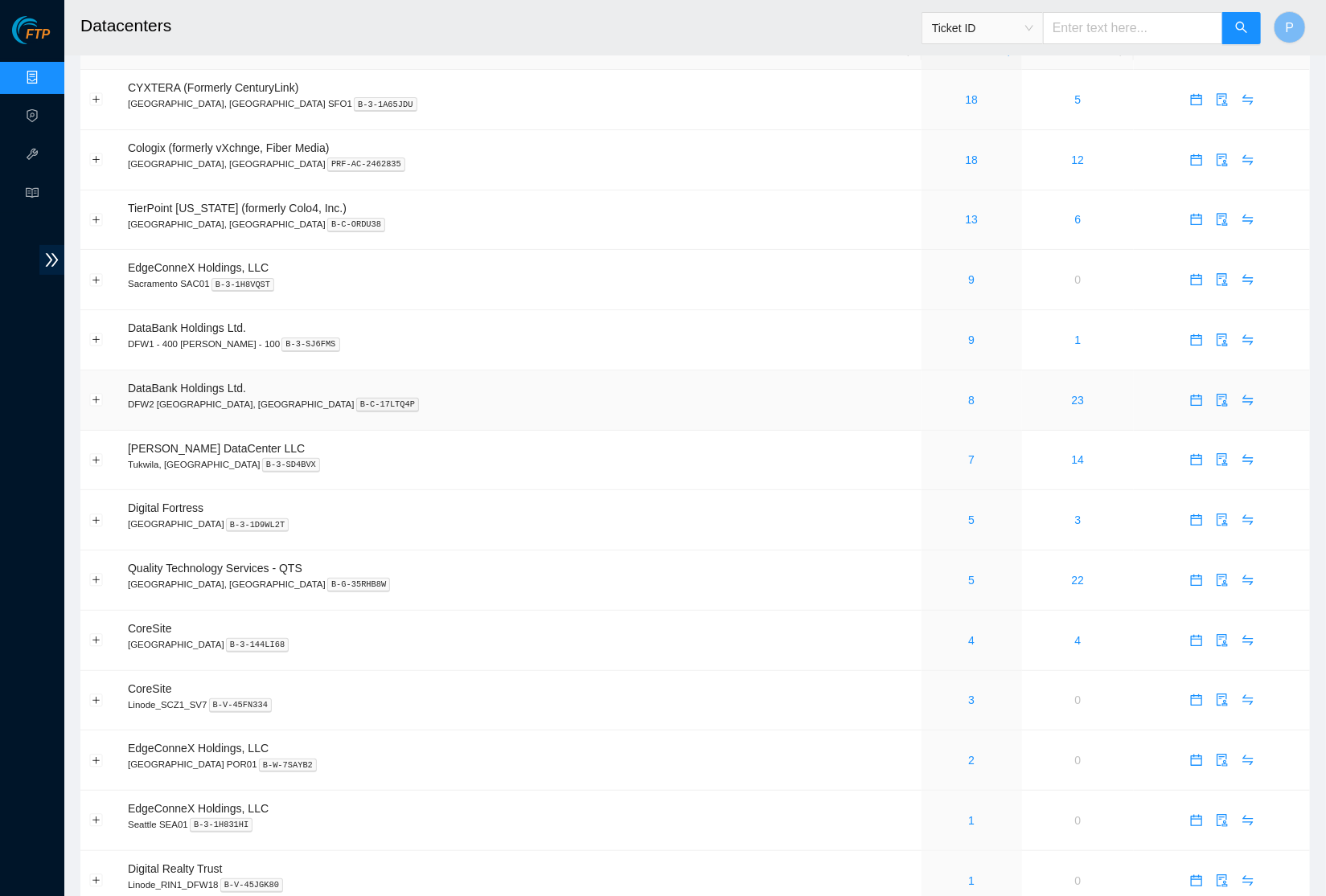
scroll to position [341, 0]
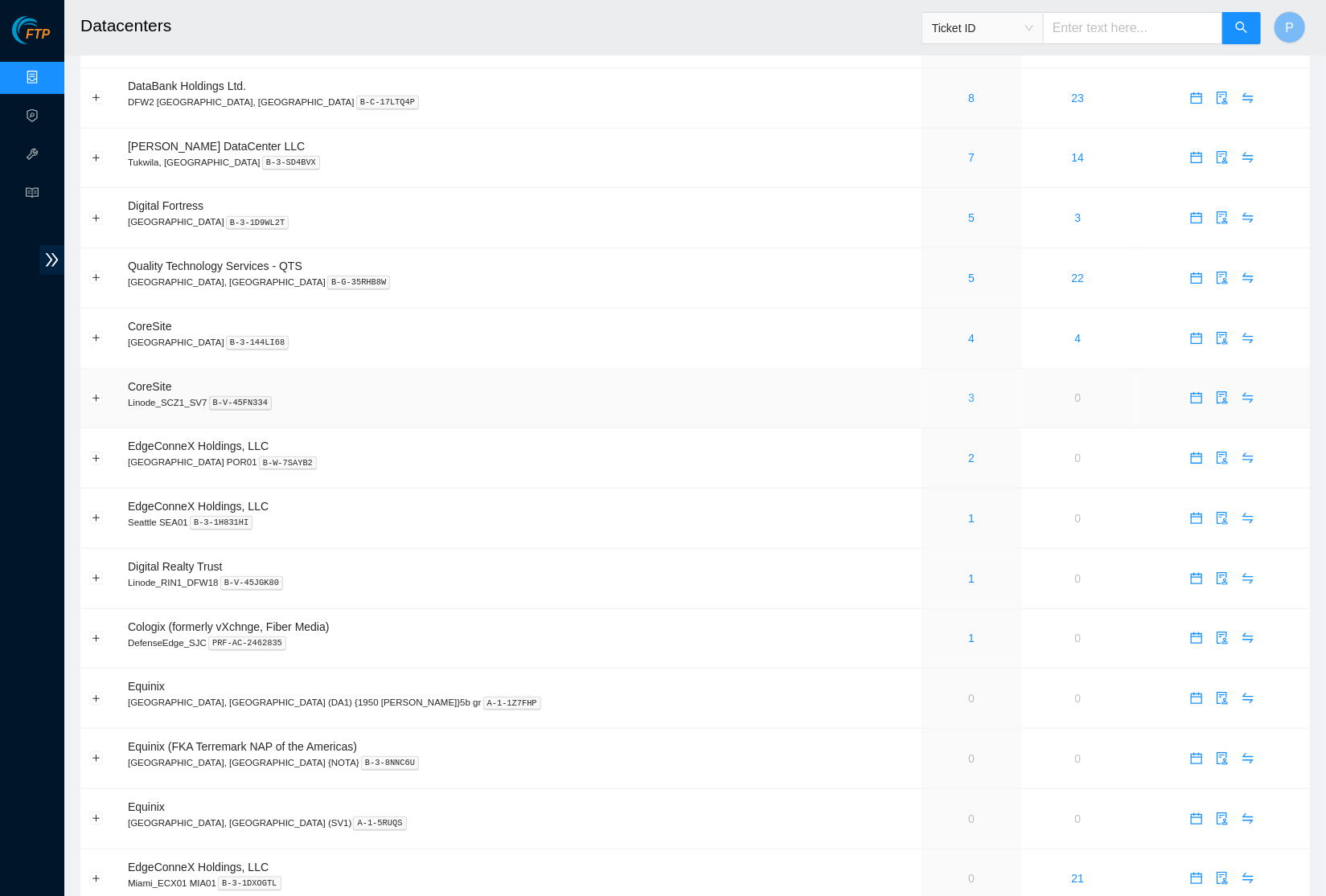
click at [968, 391] on link "3" at bounding box center [971, 397] width 6 height 13
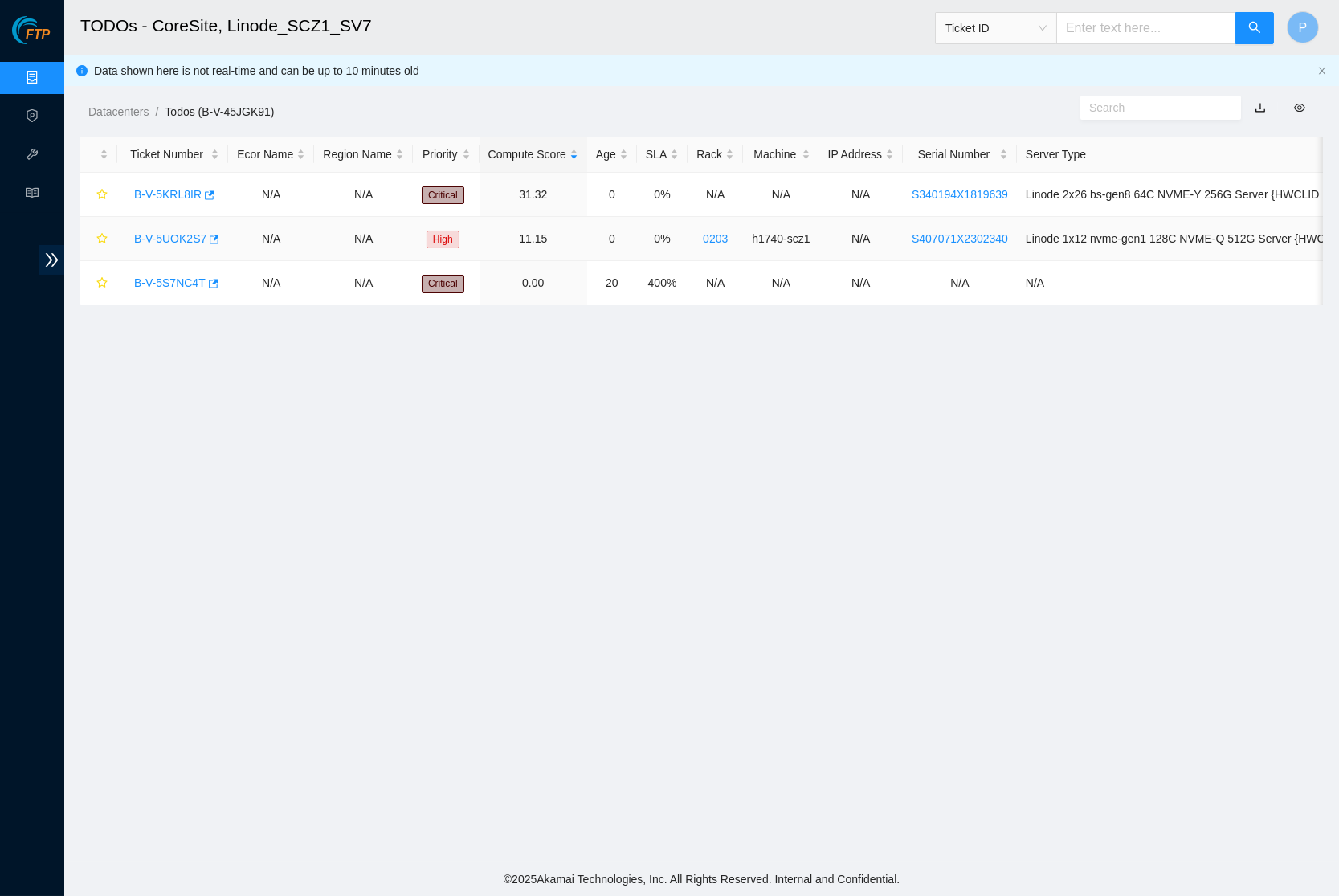
click at [173, 232] on link "B-V-5UOK2S7" at bounding box center [171, 238] width 73 height 13
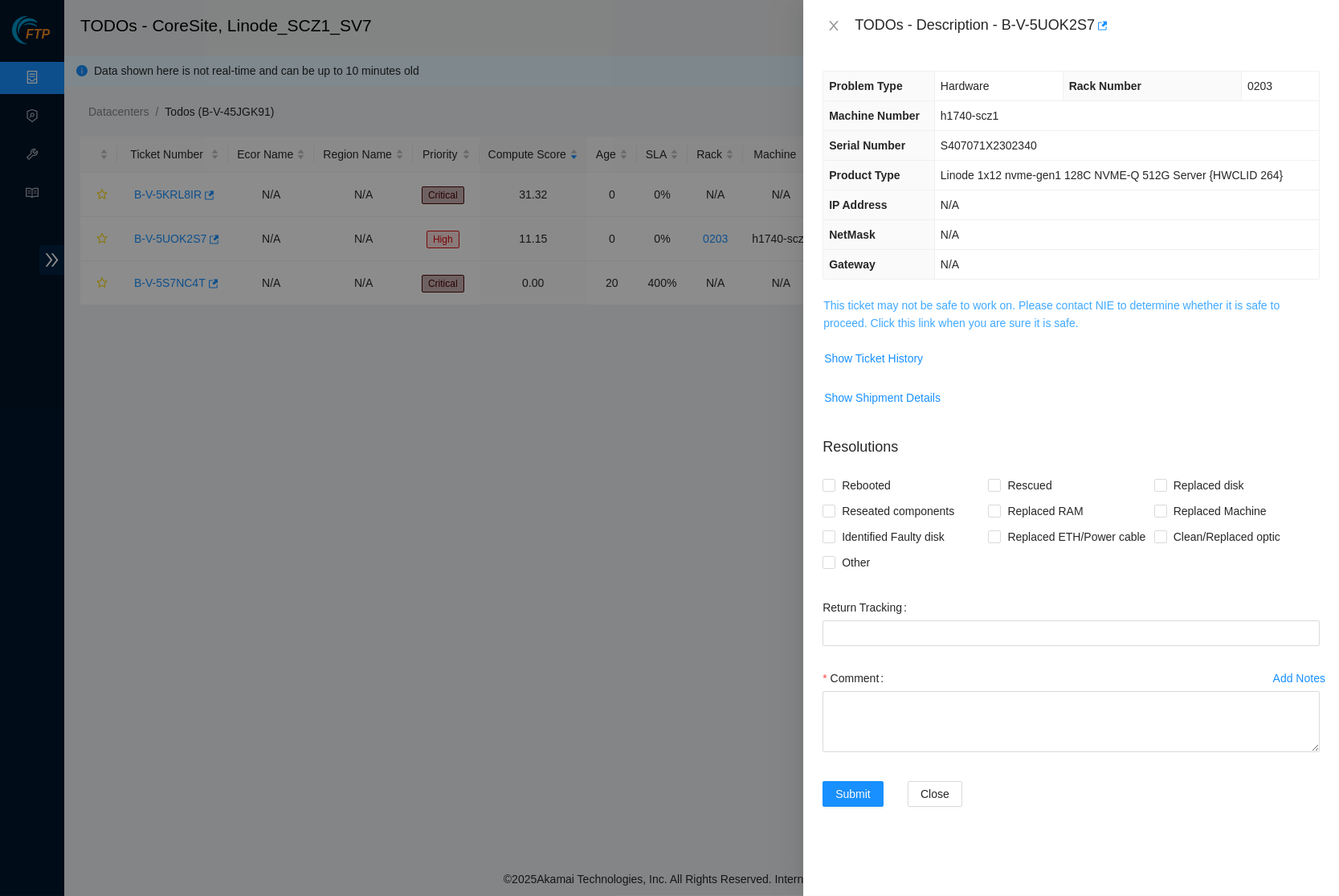
click at [936, 330] on link "This ticket may not be safe to work on. Please contact NIE to determine whether…" at bounding box center [1051, 313] width 456 height 30
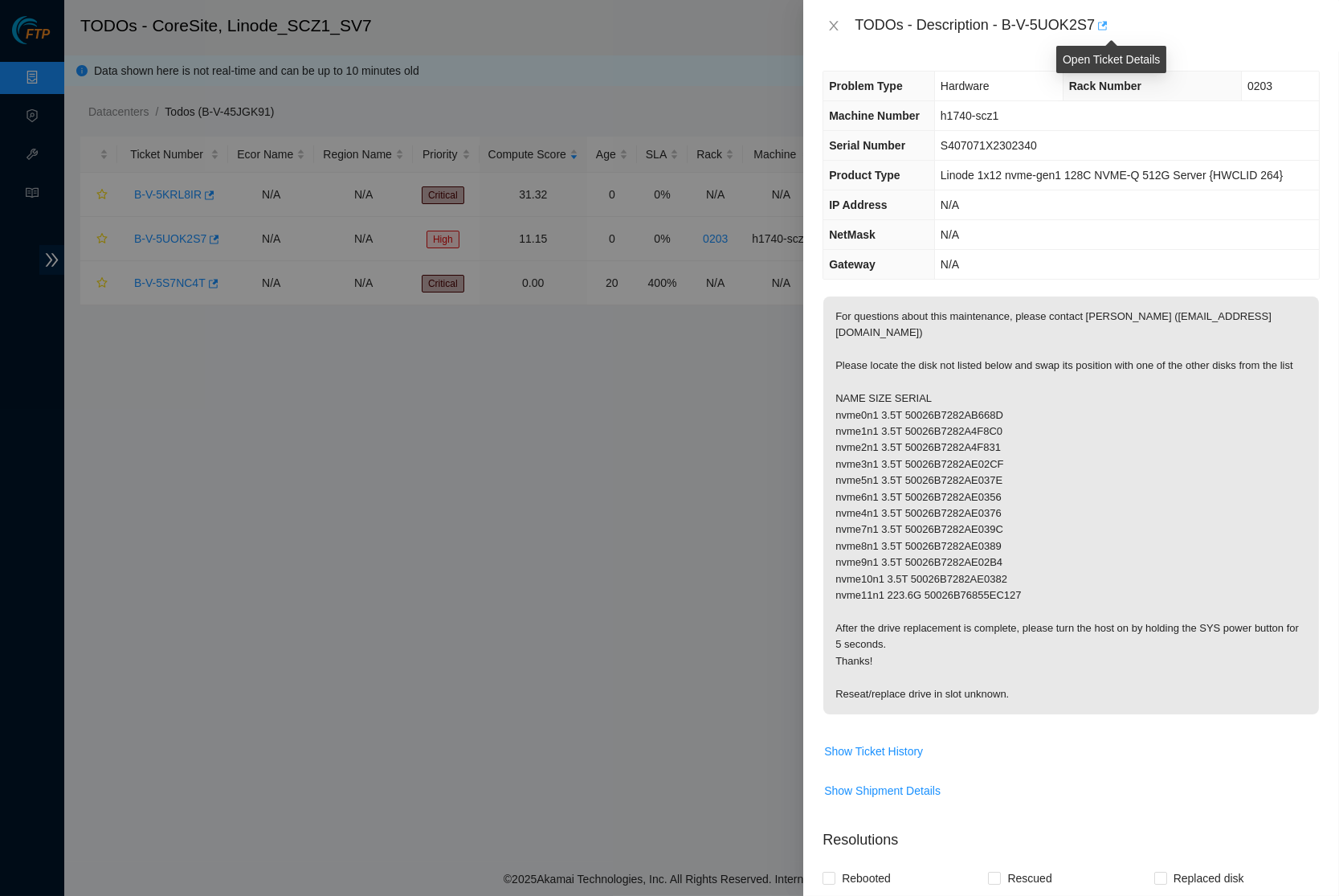
click at [1107, 20] on icon "button" at bounding box center [1101, 25] width 11 height 11
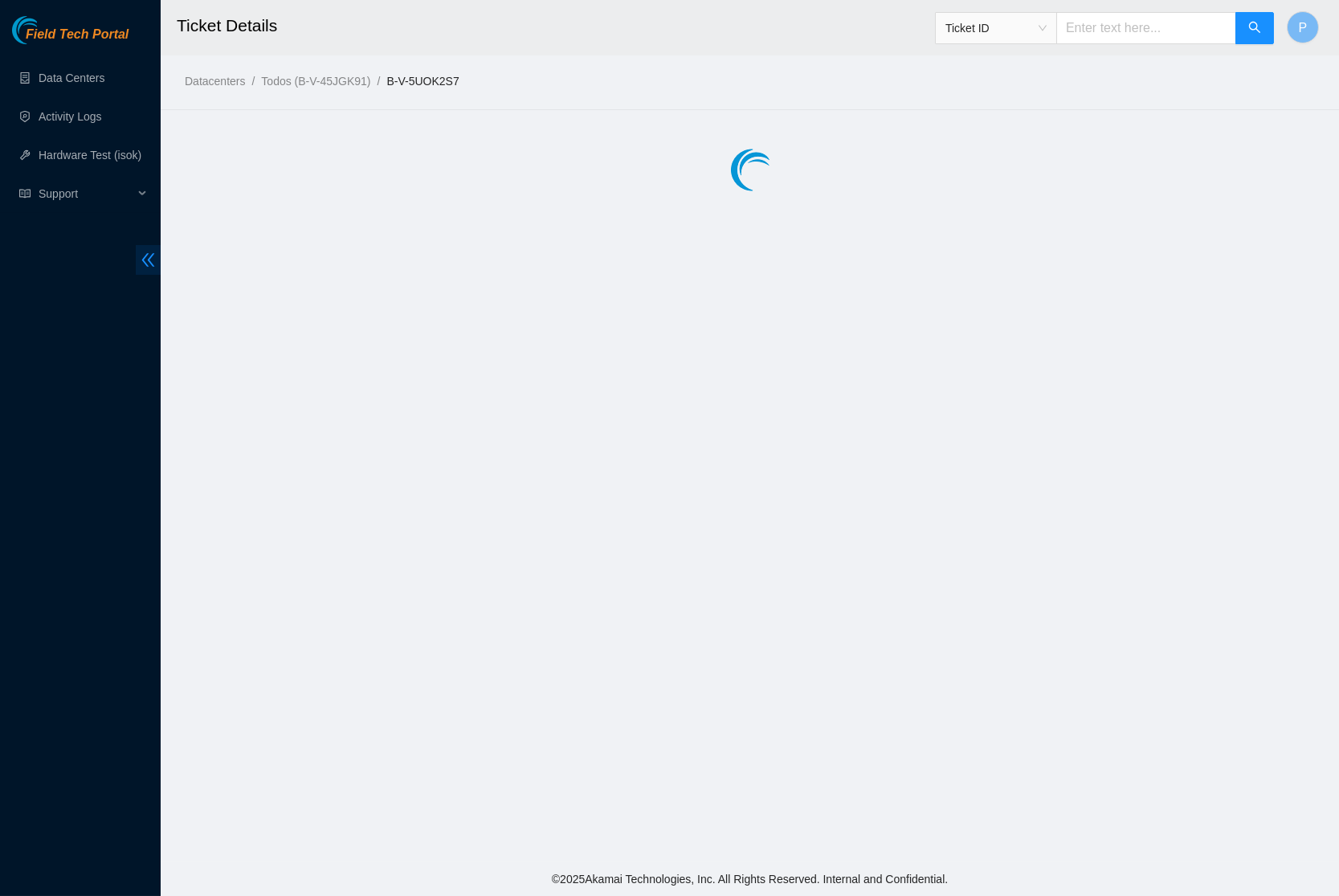
click at [151, 260] on icon "double-left" at bounding box center [148, 260] width 16 height 16
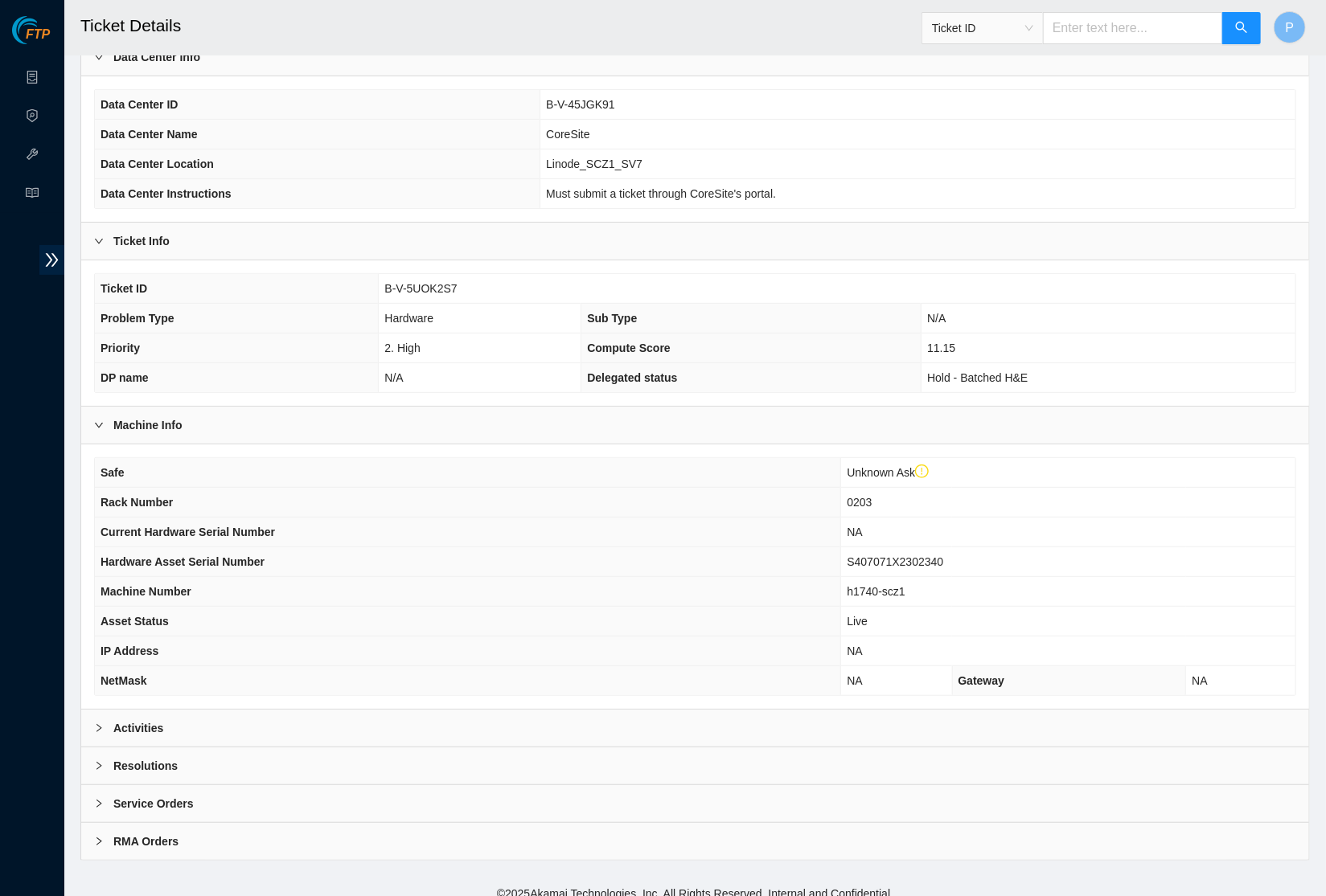
click at [362, 785] on div "Service Orders" at bounding box center [695, 803] width 1227 height 37
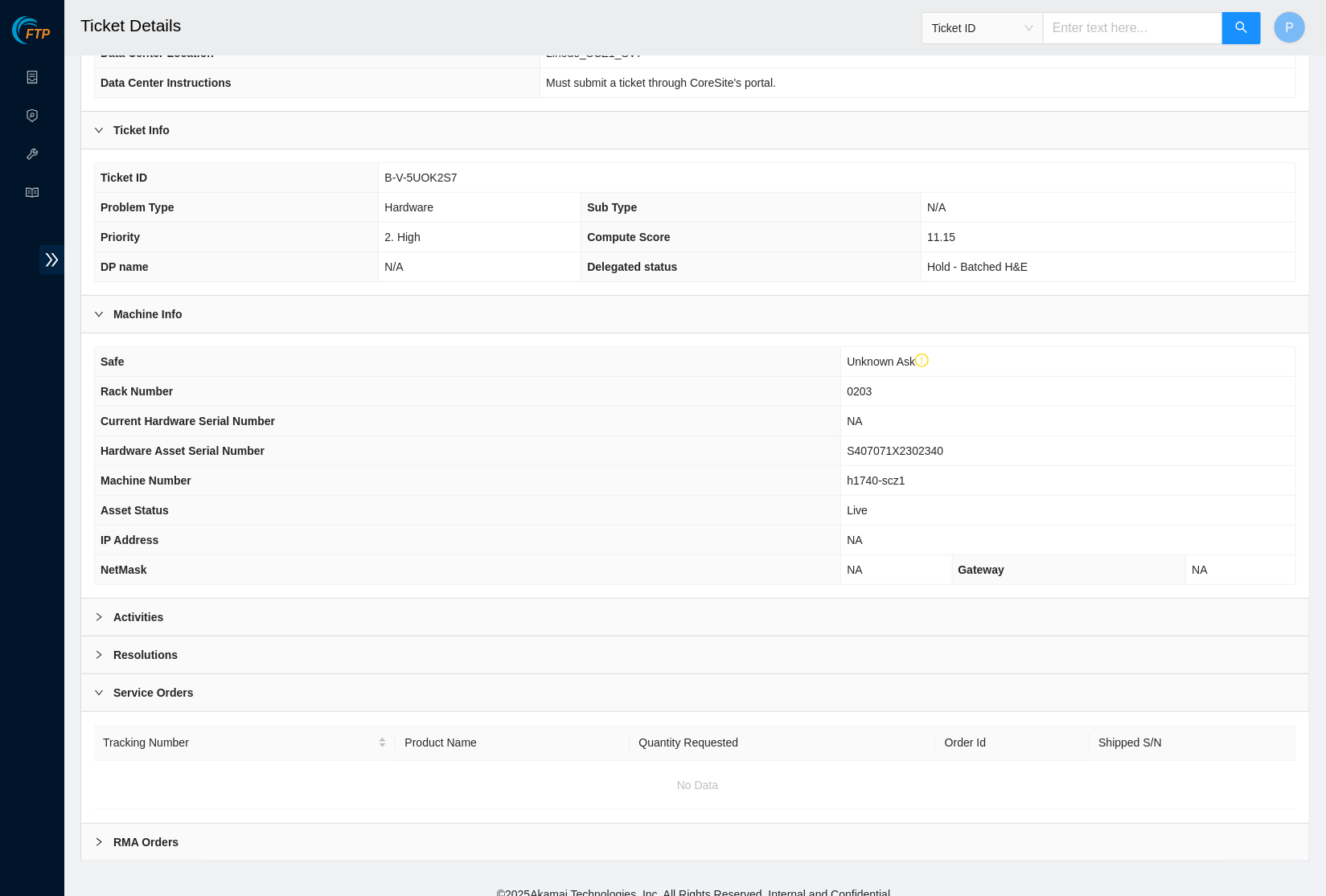
click at [349, 844] on div "RMA Orders" at bounding box center [695, 841] width 1227 height 37
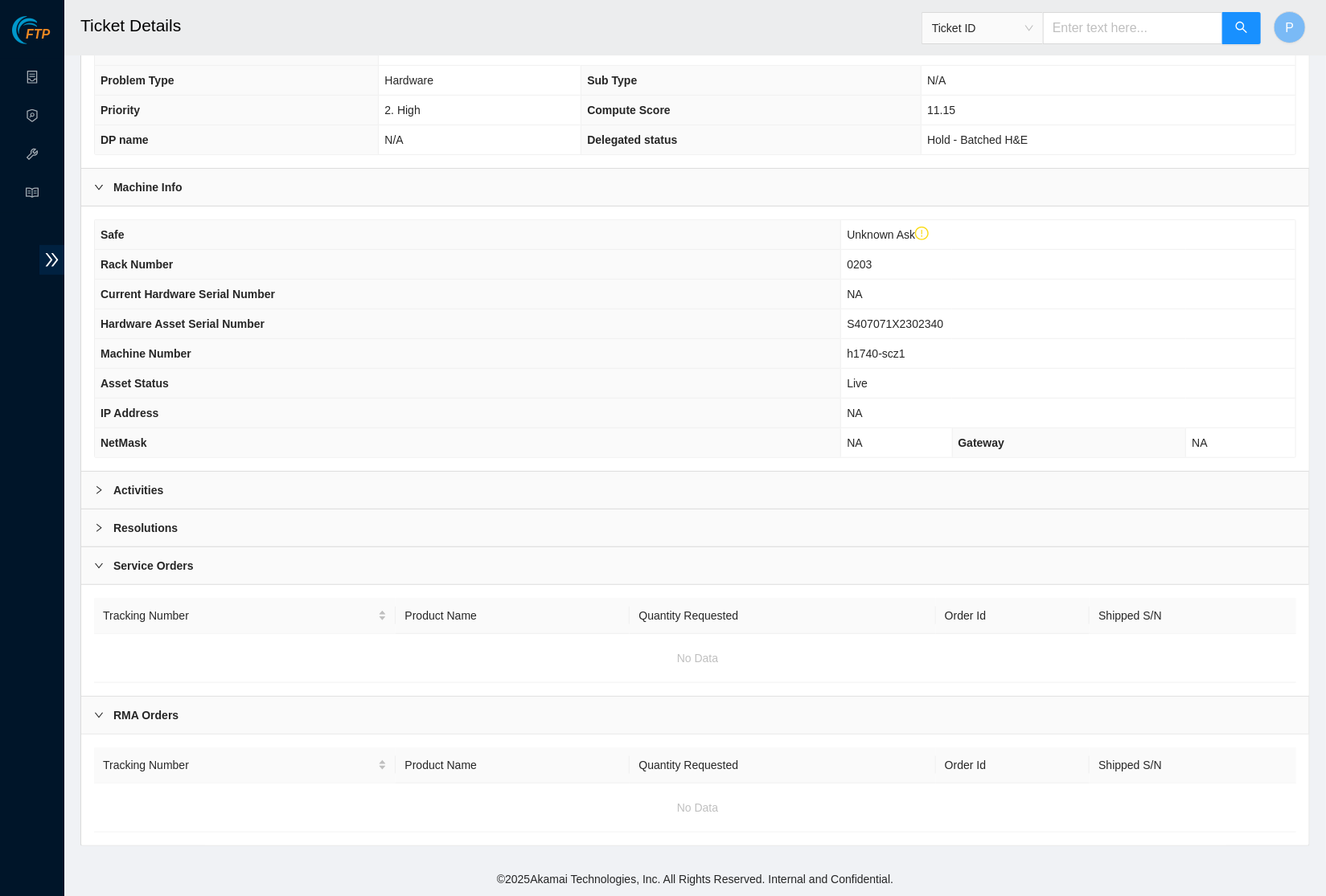
scroll to position [359, 0]
click at [378, 515] on div "Resolutions" at bounding box center [695, 528] width 1227 height 37
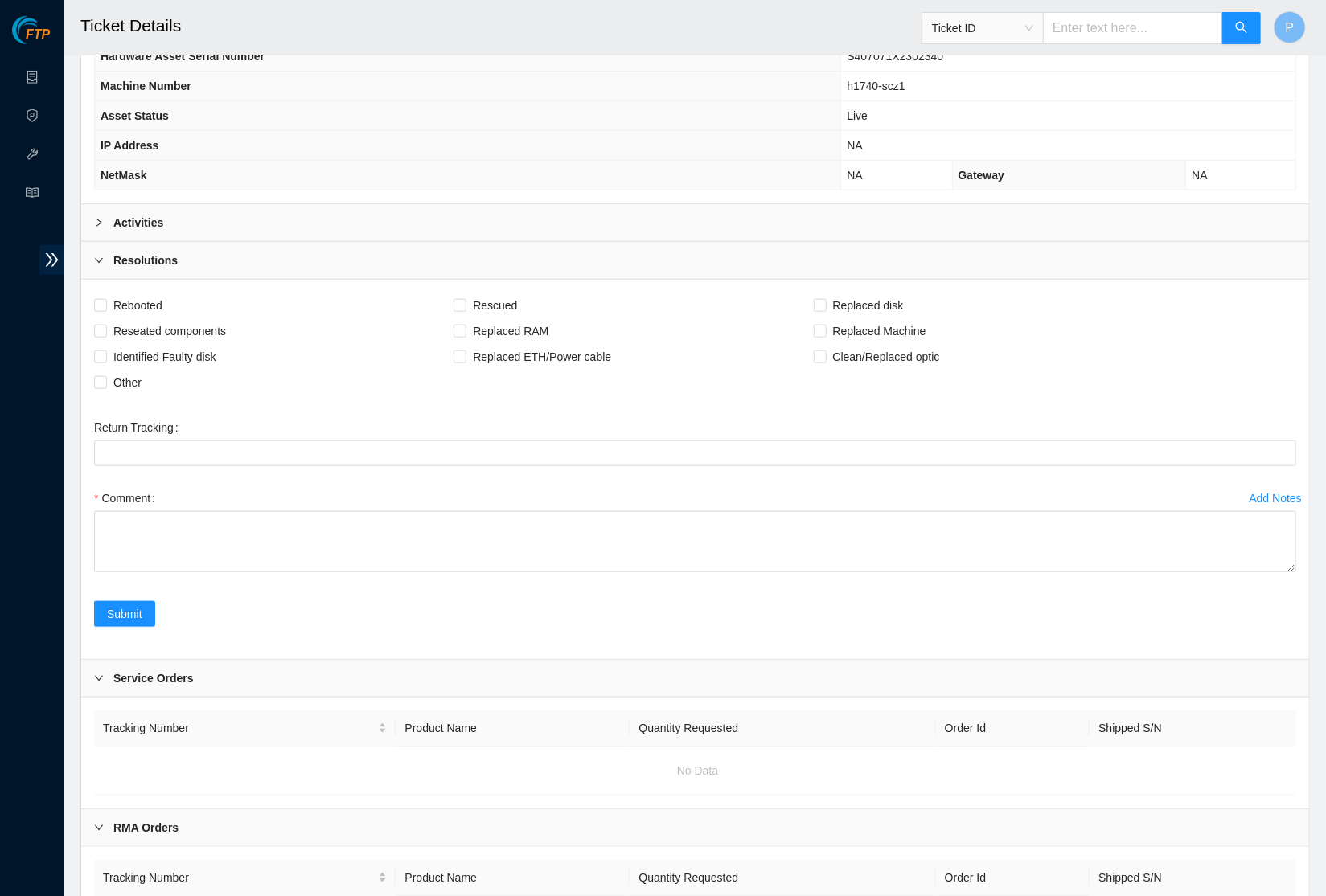
scroll to position [631, 0]
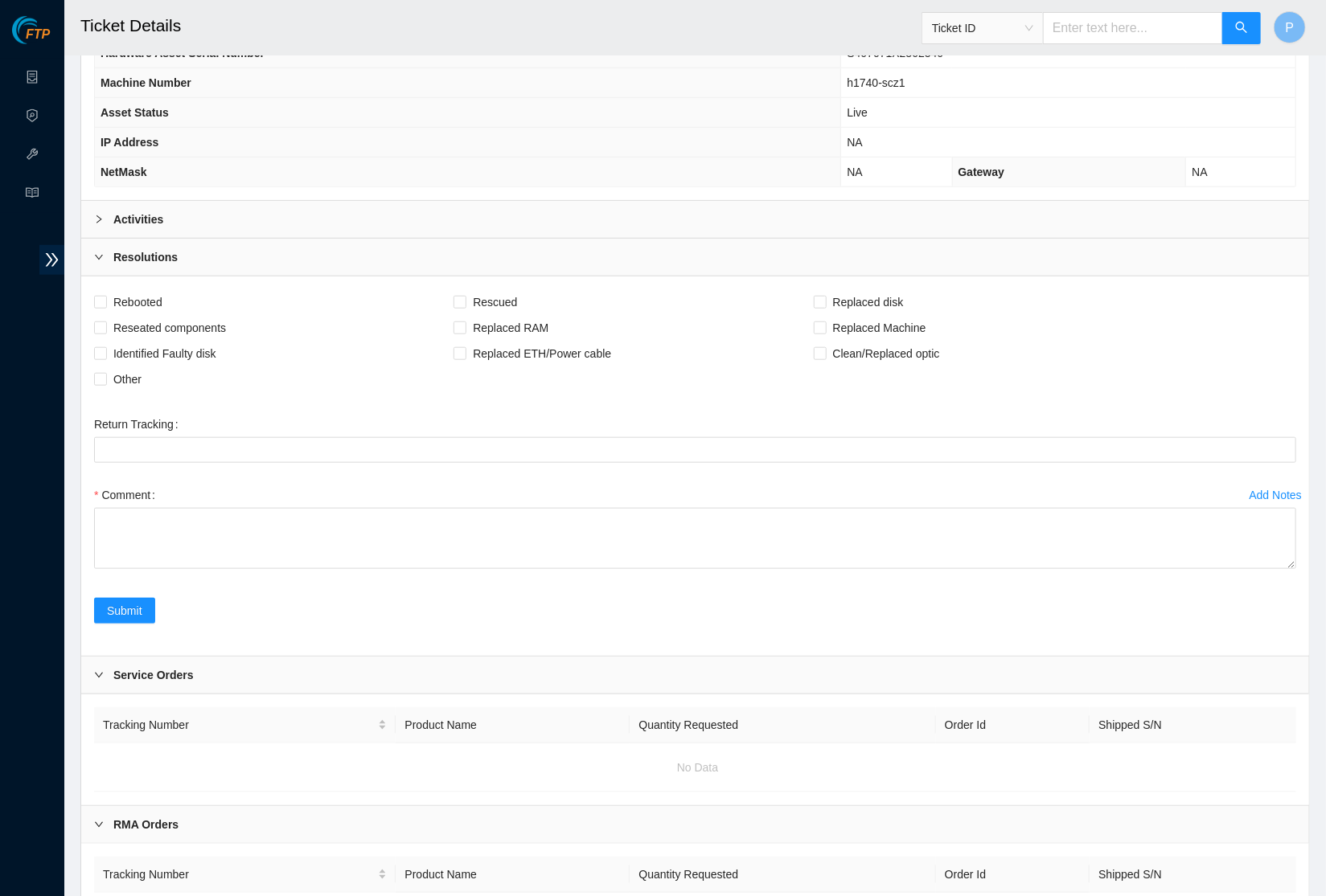
click at [424, 201] on div "Activities" at bounding box center [695, 219] width 1227 height 37
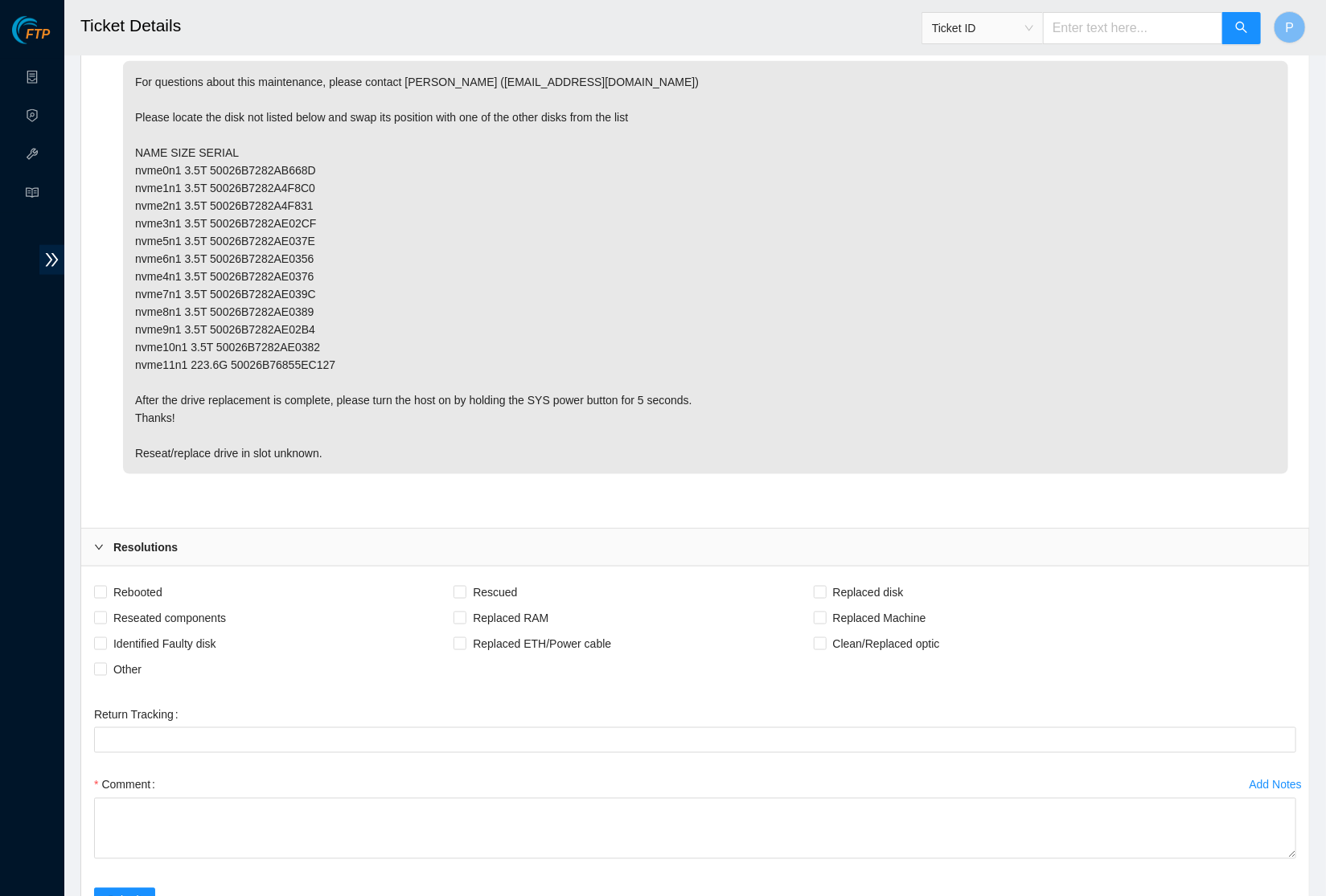
scroll to position [854, 0]
click at [449, 527] on div "Resolutions" at bounding box center [695, 545] width 1227 height 37
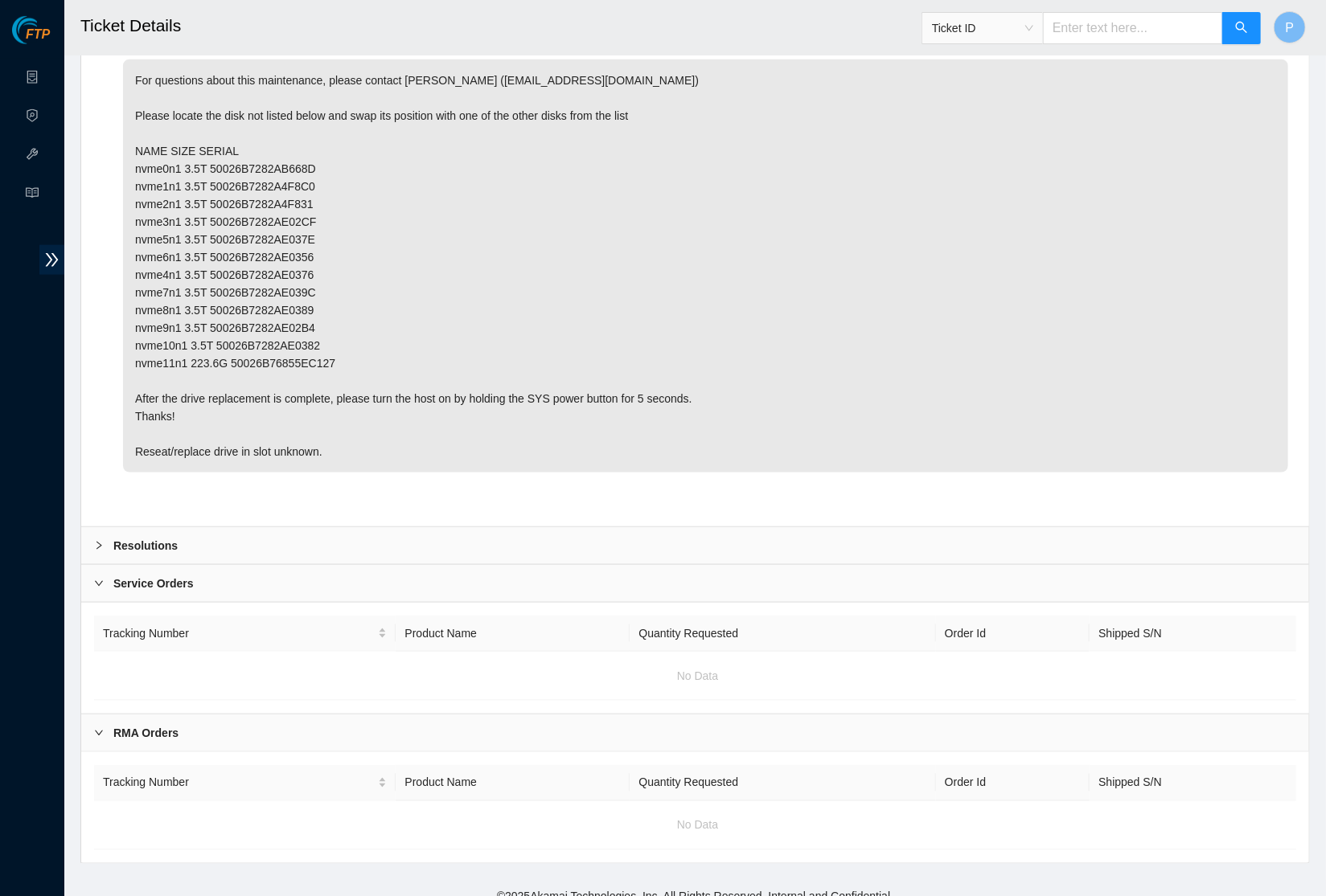
click at [431, 565] on div "Service Orders" at bounding box center [695, 583] width 1227 height 37
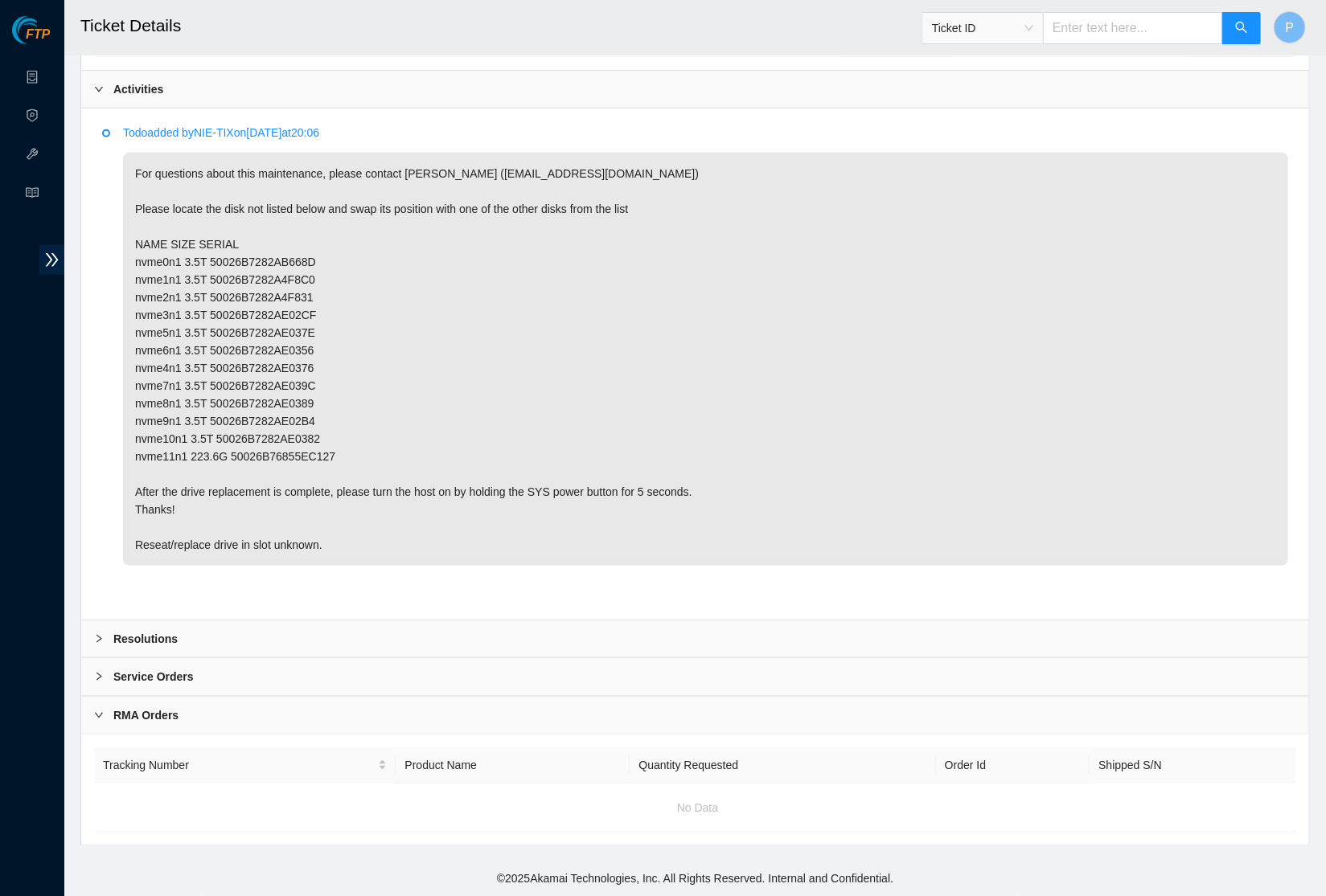
scroll to position [745, 0]
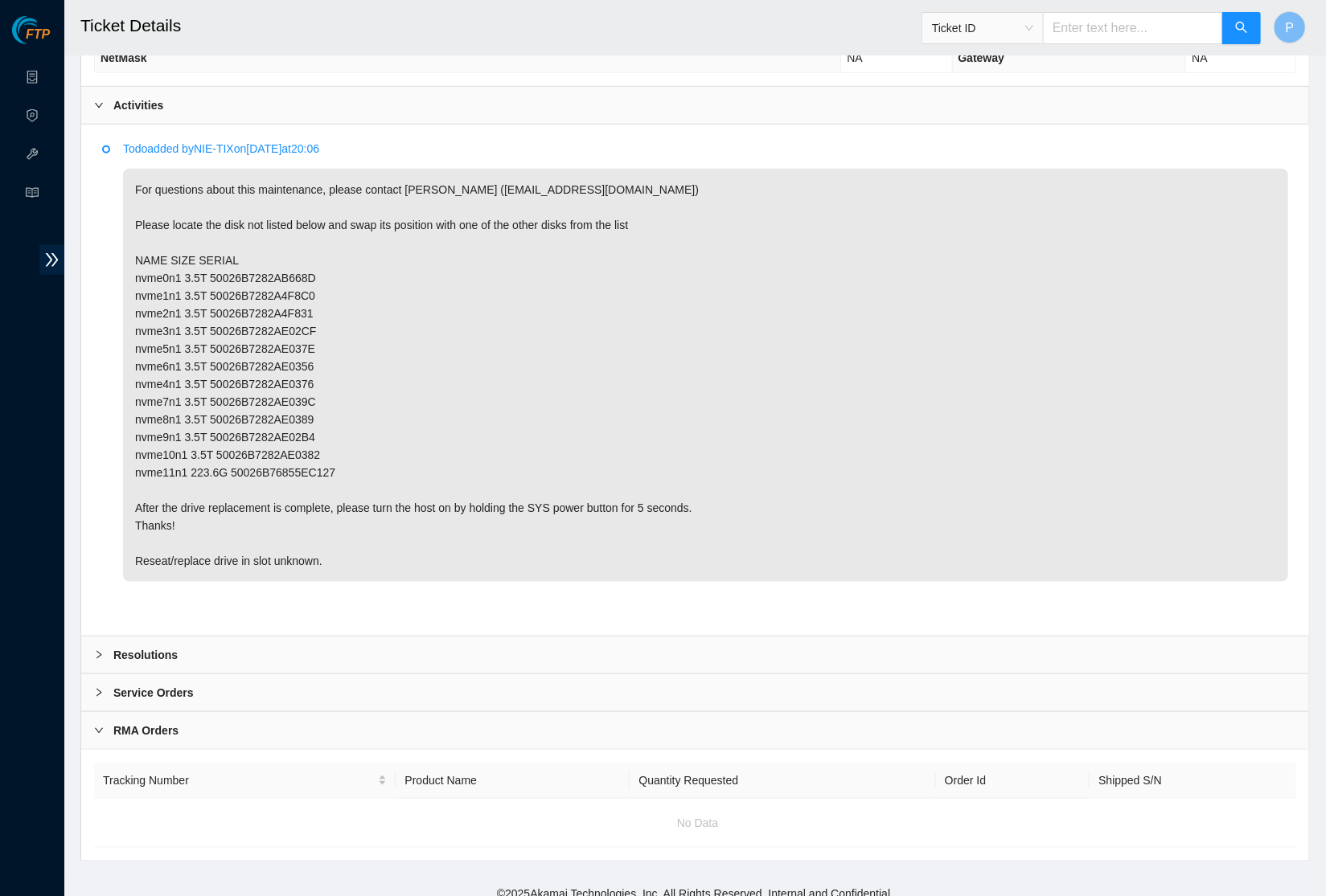
click at [384, 674] on div "Service Orders" at bounding box center [695, 693] width 1227 height 37
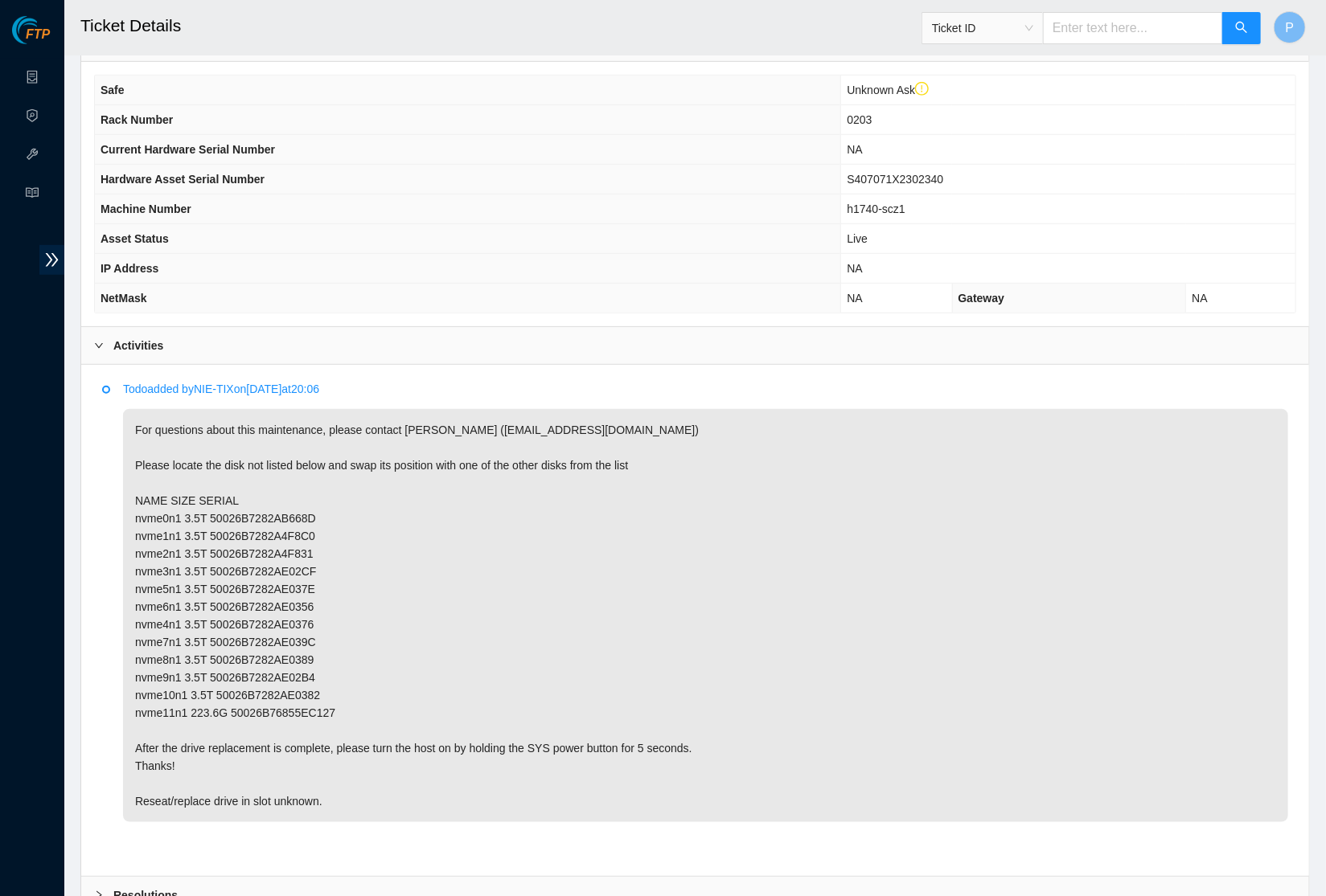
scroll to position [484, 0]
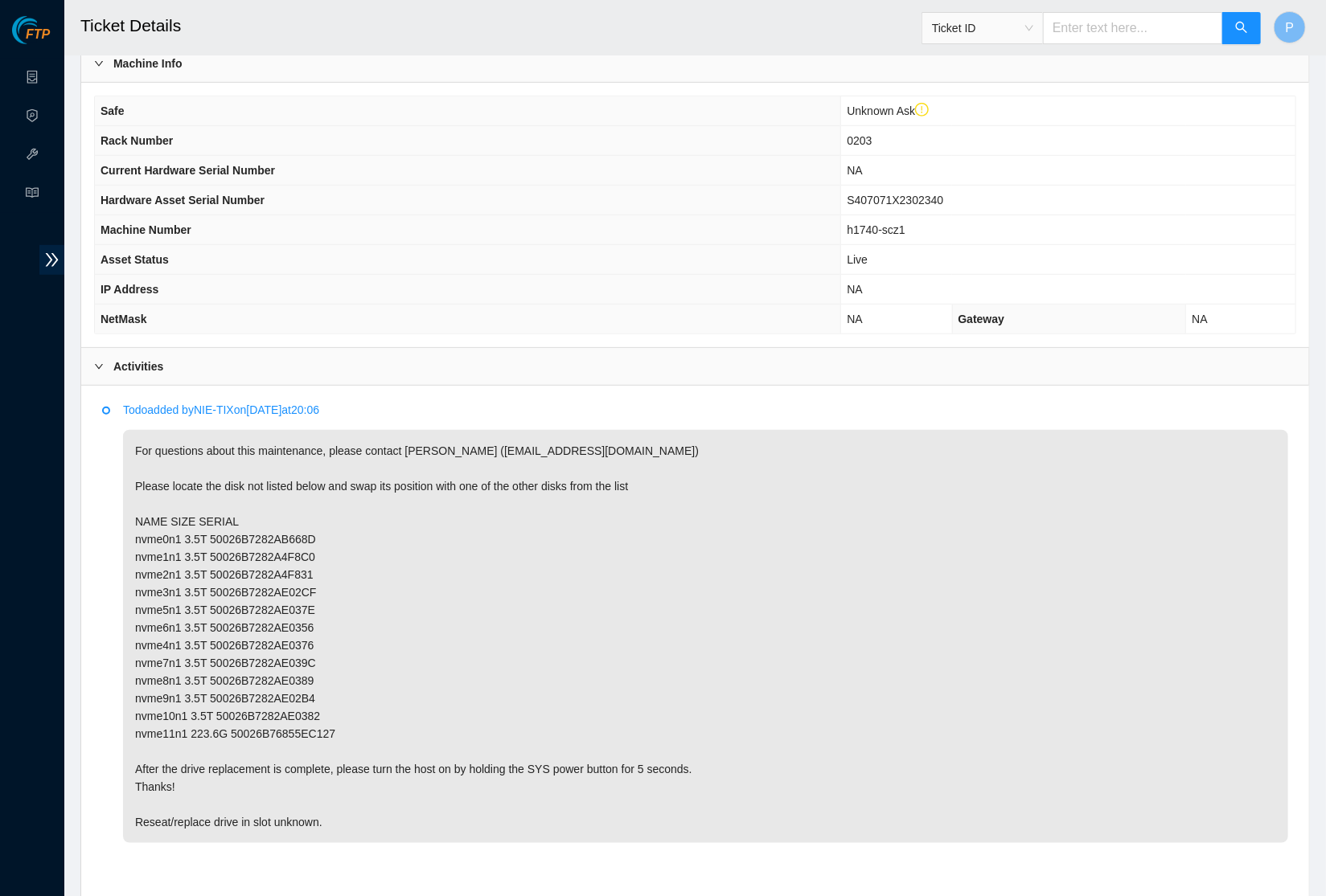
click at [430, 348] on div "Activities" at bounding box center [695, 366] width 1227 height 37
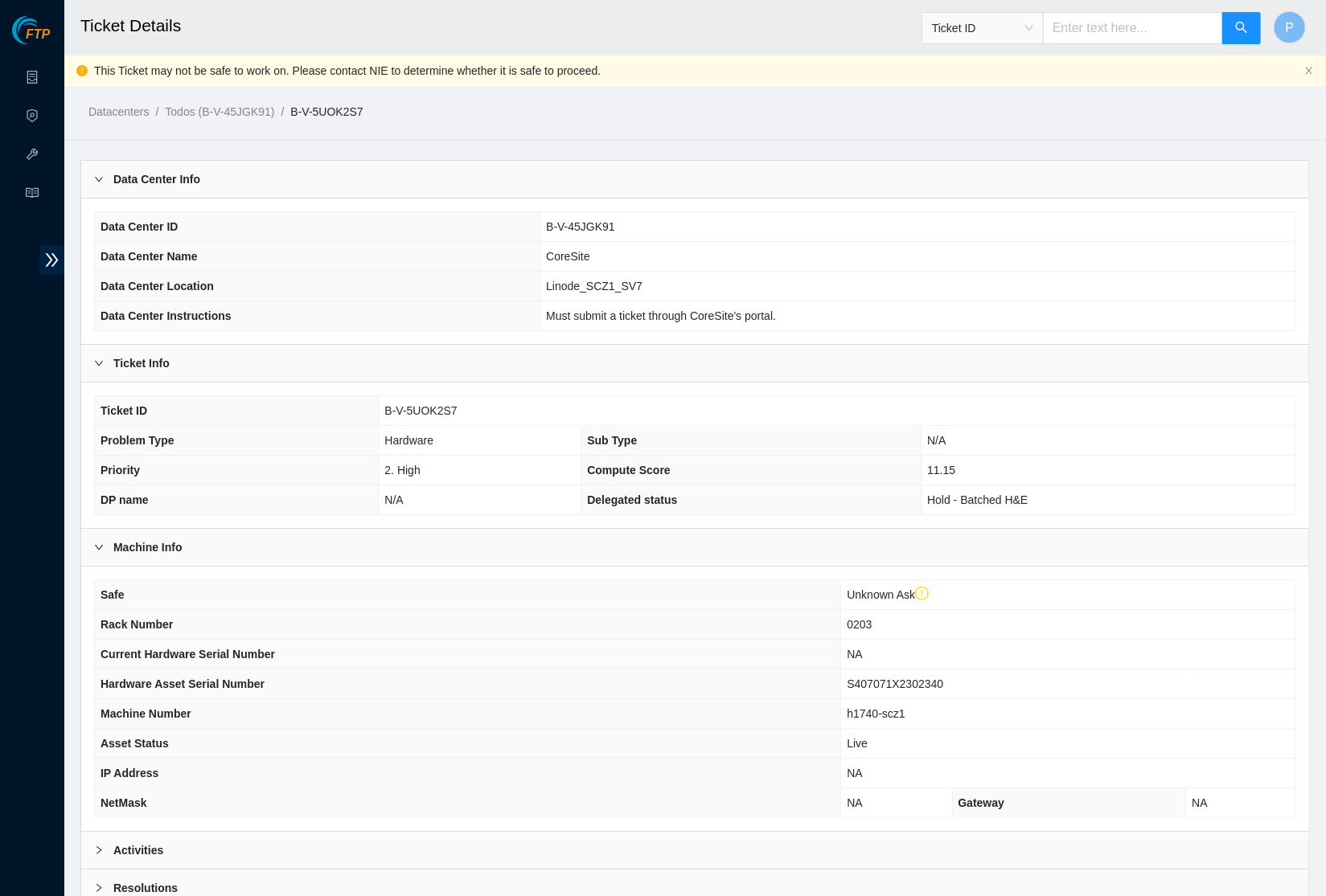
scroll to position [0, 0]
click at [47, 75] on link "Data Centers" at bounding box center [80, 78] width 66 height 13
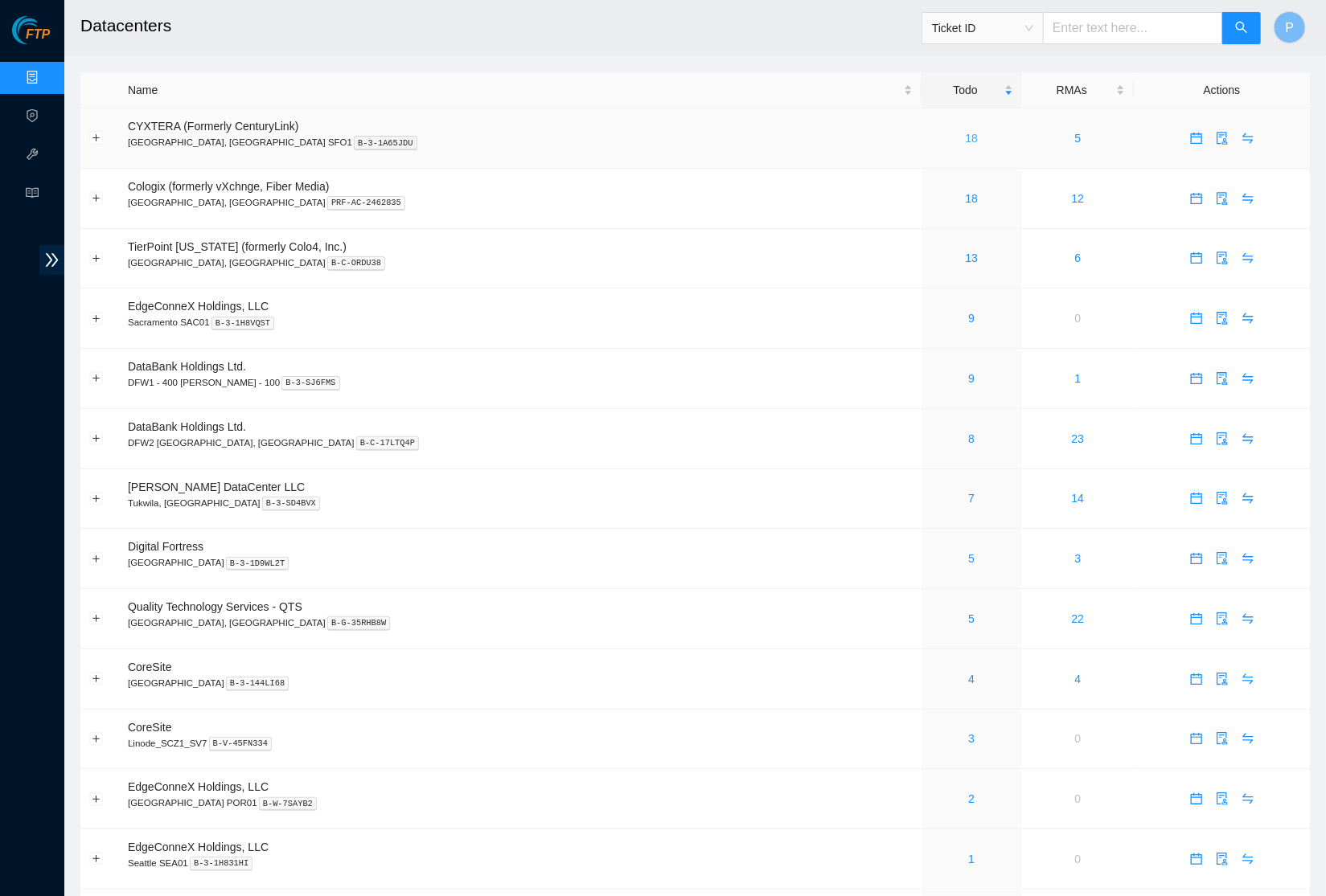
click at [965, 132] on link "18" at bounding box center [971, 138] width 13 height 13
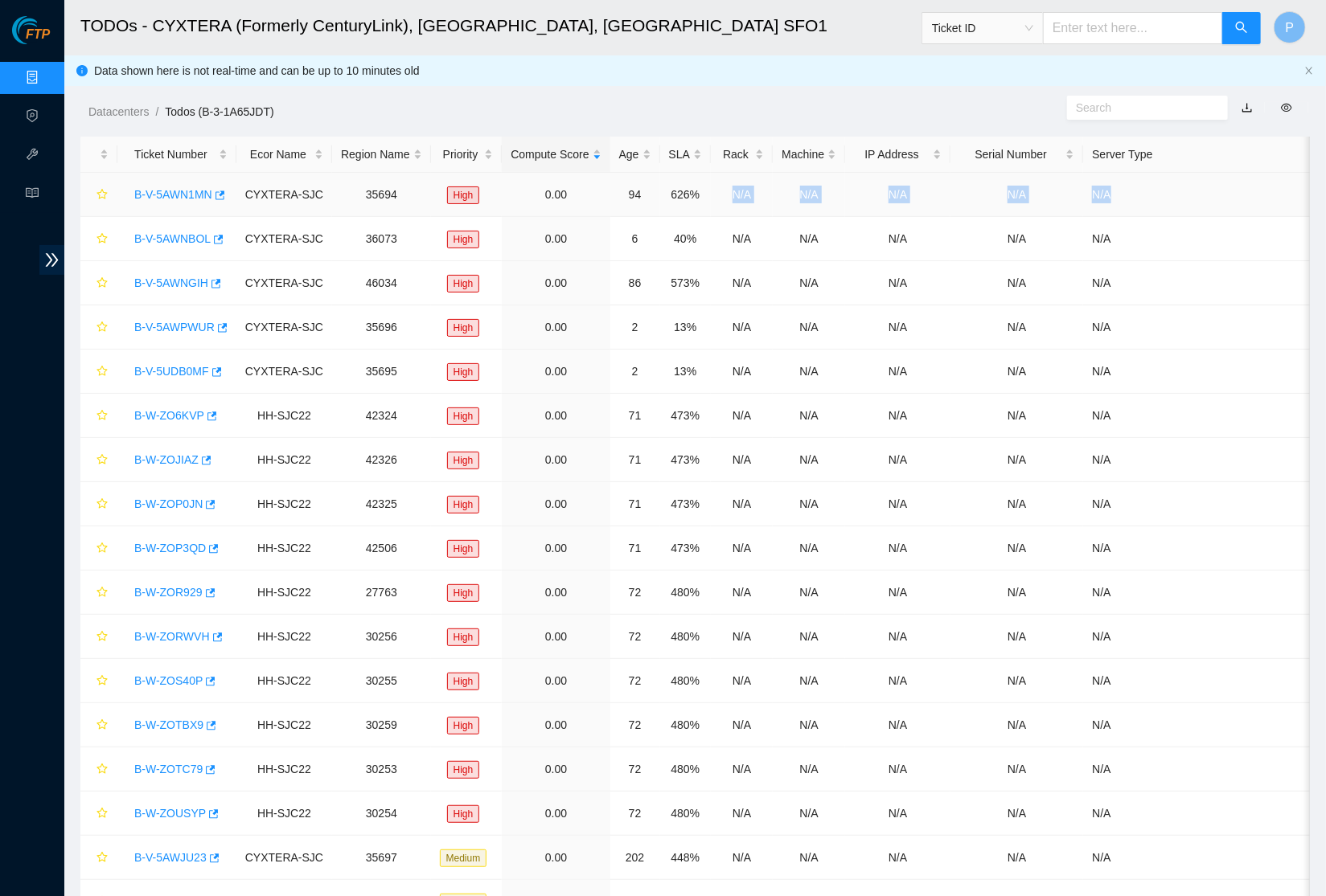
drag, startPoint x: 748, startPoint y: 190, endPoint x: 1163, endPoint y: 203, distance: 415.2
click at [1163, 203] on tr "B-V-5AWN1MN CYXTERA-SJC 35694 High 0.00 94 626% N/A N/A N/A N/A N/A" at bounding box center [795, 195] width 1429 height 44
click at [1163, 203] on td "N/A" at bounding box center [1296, 195] width 427 height 44
drag, startPoint x: 365, startPoint y: 188, endPoint x: 410, endPoint y: 188, distance: 45.0
click at [410, 188] on td "35694" at bounding box center [381, 195] width 99 height 44
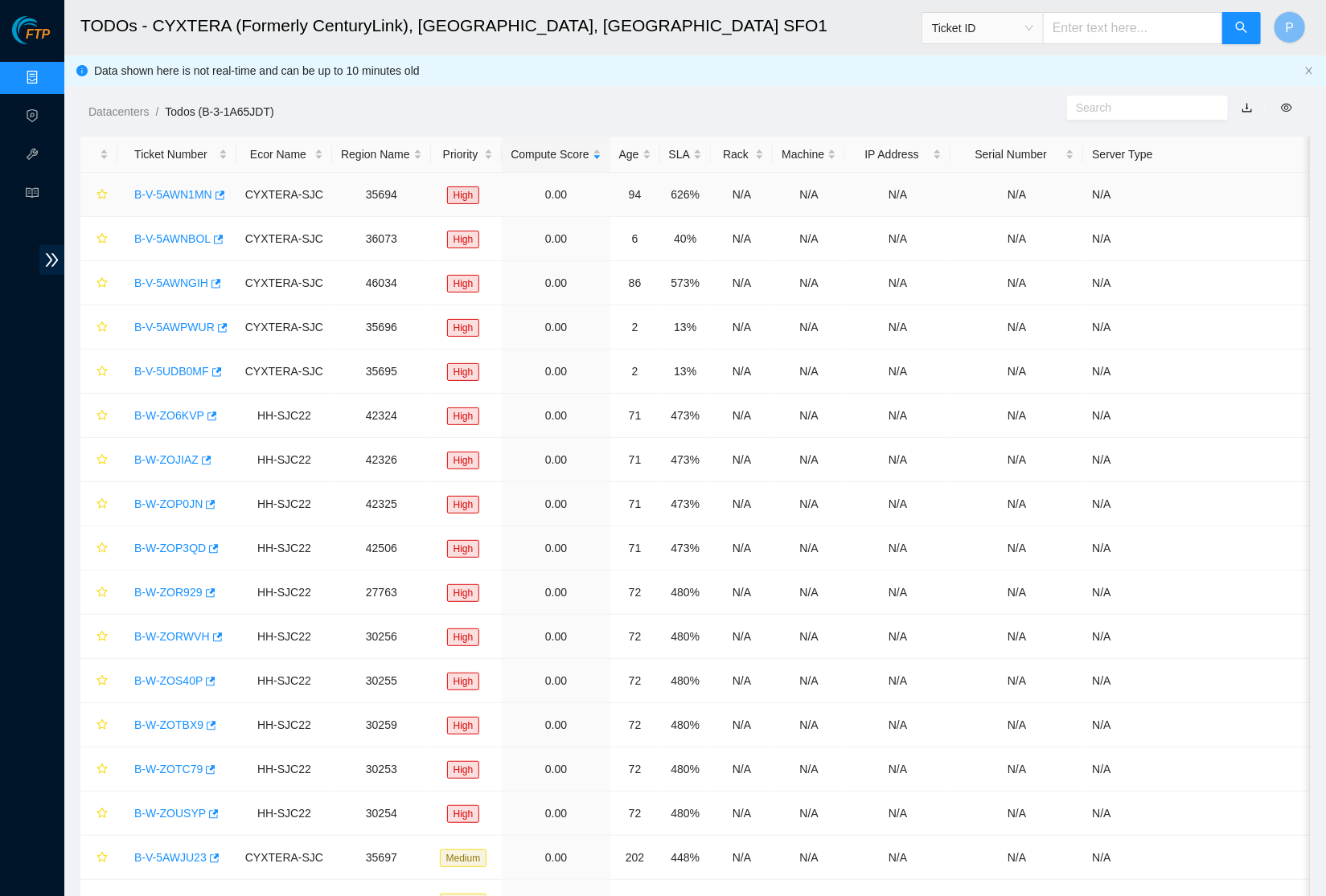
click at [416, 191] on td "35694" at bounding box center [381, 195] width 99 height 44
click at [1311, 63] on div "Data shown here is not real-time and can be up to 10 minutes old" at bounding box center [695, 70] width 1261 height 30
click at [1310, 67] on icon "close" at bounding box center [1309, 70] width 10 height 10
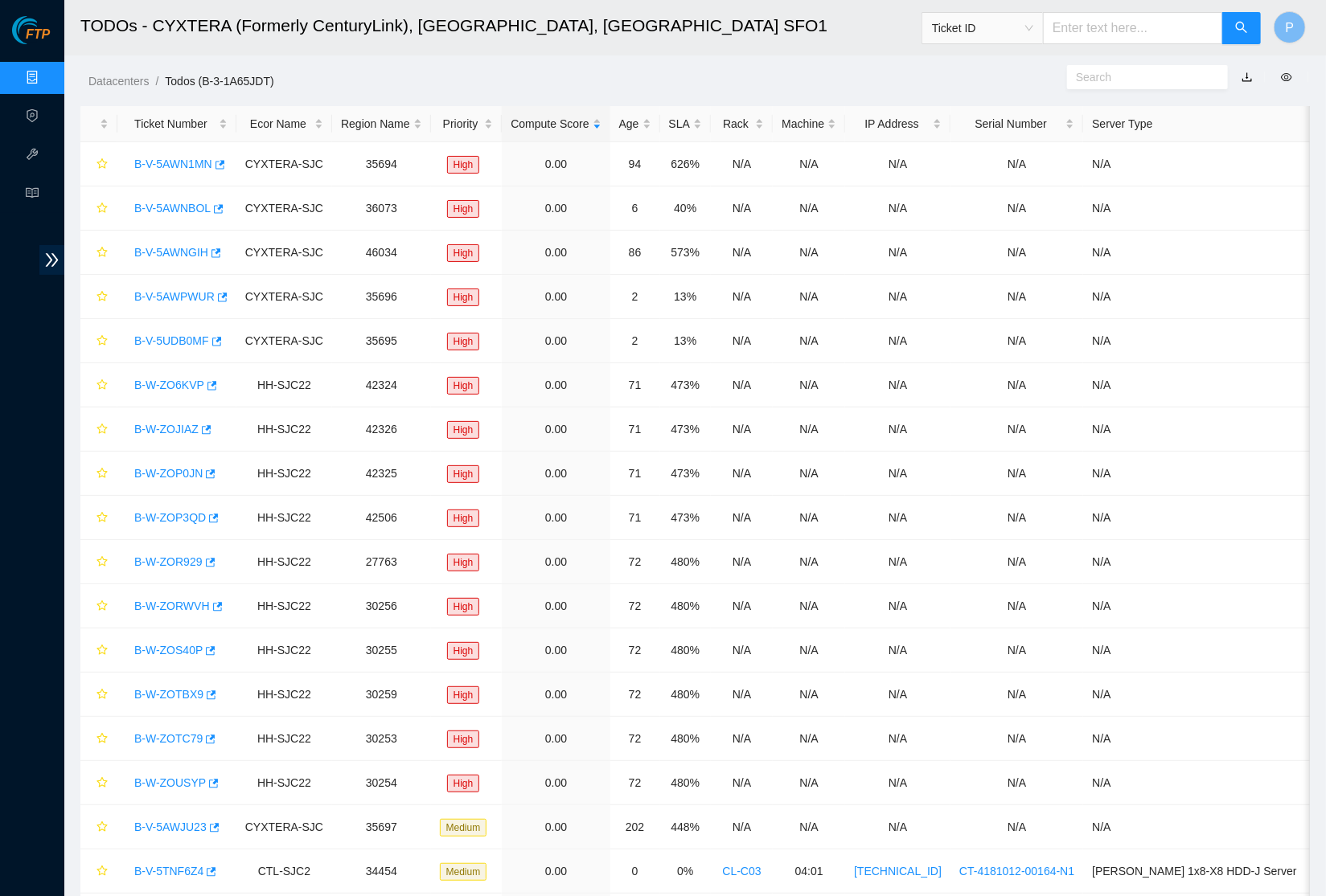
click at [996, 29] on span "Ticket ID" at bounding box center [982, 29] width 101 height 24
click at [754, 83] on ol "Datacenters / Todos (B-3-1A65JDT) /" at bounding box center [549, 81] width 922 height 17
click at [992, 29] on span "Ticket ID" at bounding box center [982, 29] width 101 height 24
click at [967, 106] on div "Rack Number" at bounding box center [981, 110] width 102 height 17
click at [1112, 31] on input "text" at bounding box center [1133, 28] width 180 height 32
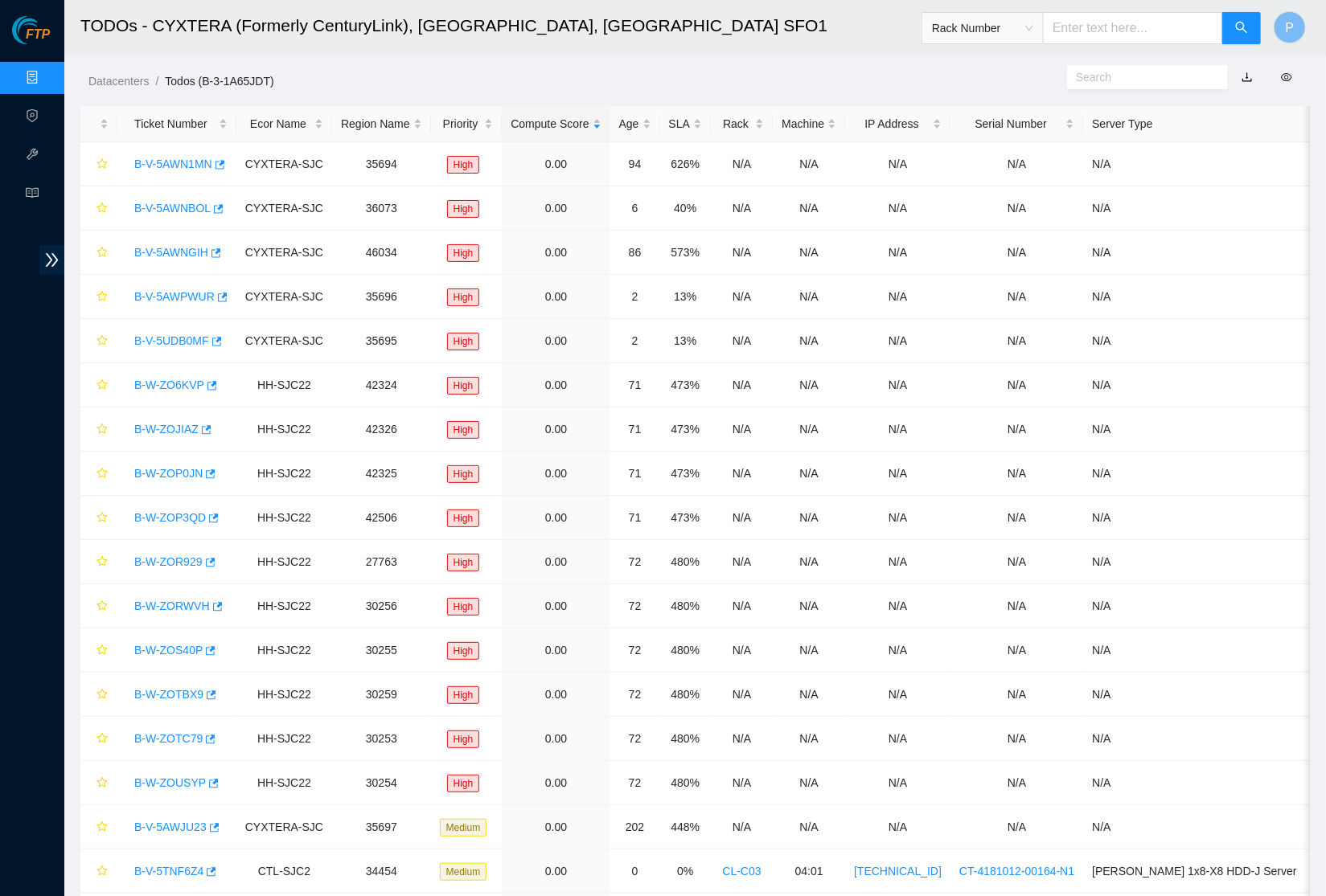
paste input "CL-V02"
type input "CL-V02"
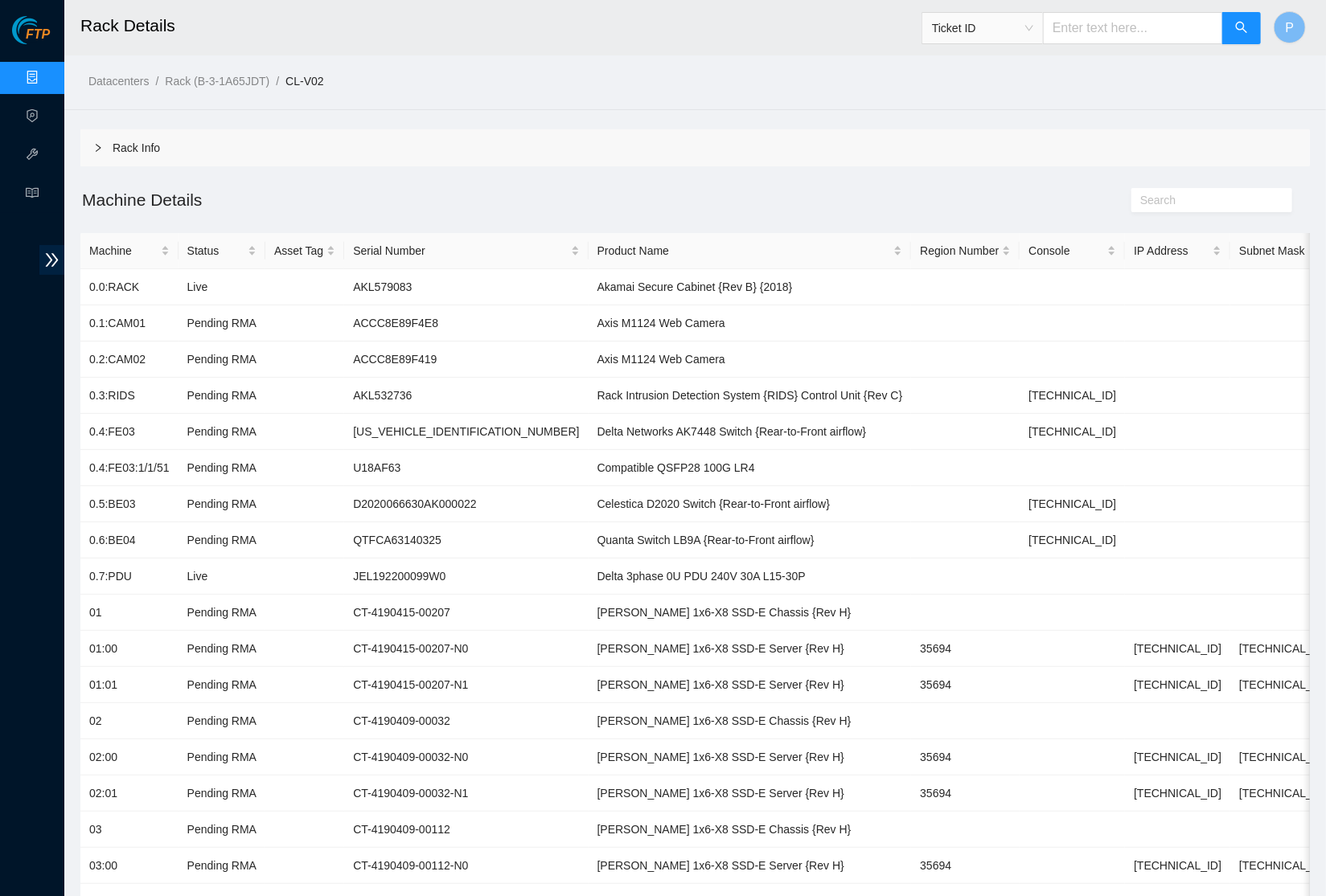
click at [154, 157] on div "Rack Info" at bounding box center [695, 147] width 1229 height 37
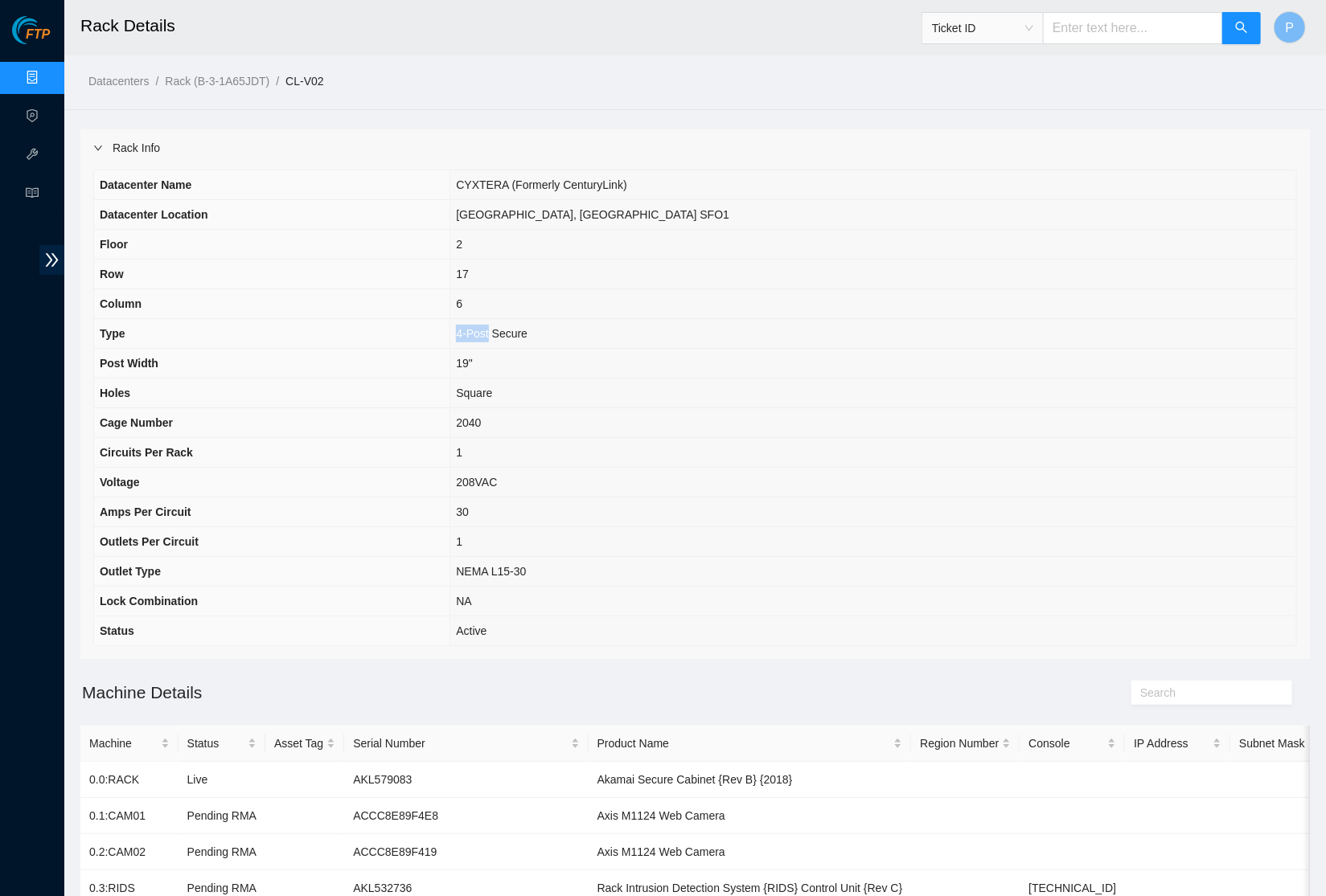
drag, startPoint x: 571, startPoint y: 325, endPoint x: 609, endPoint y: 331, distance: 38.5
click at [609, 331] on td "4-Post Secure" at bounding box center [873, 334] width 846 height 29
click at [450, 323] on th "Type" at bounding box center [272, 334] width 356 height 29
click at [374, 144] on div "Rack Info" at bounding box center [695, 147] width 1229 height 37
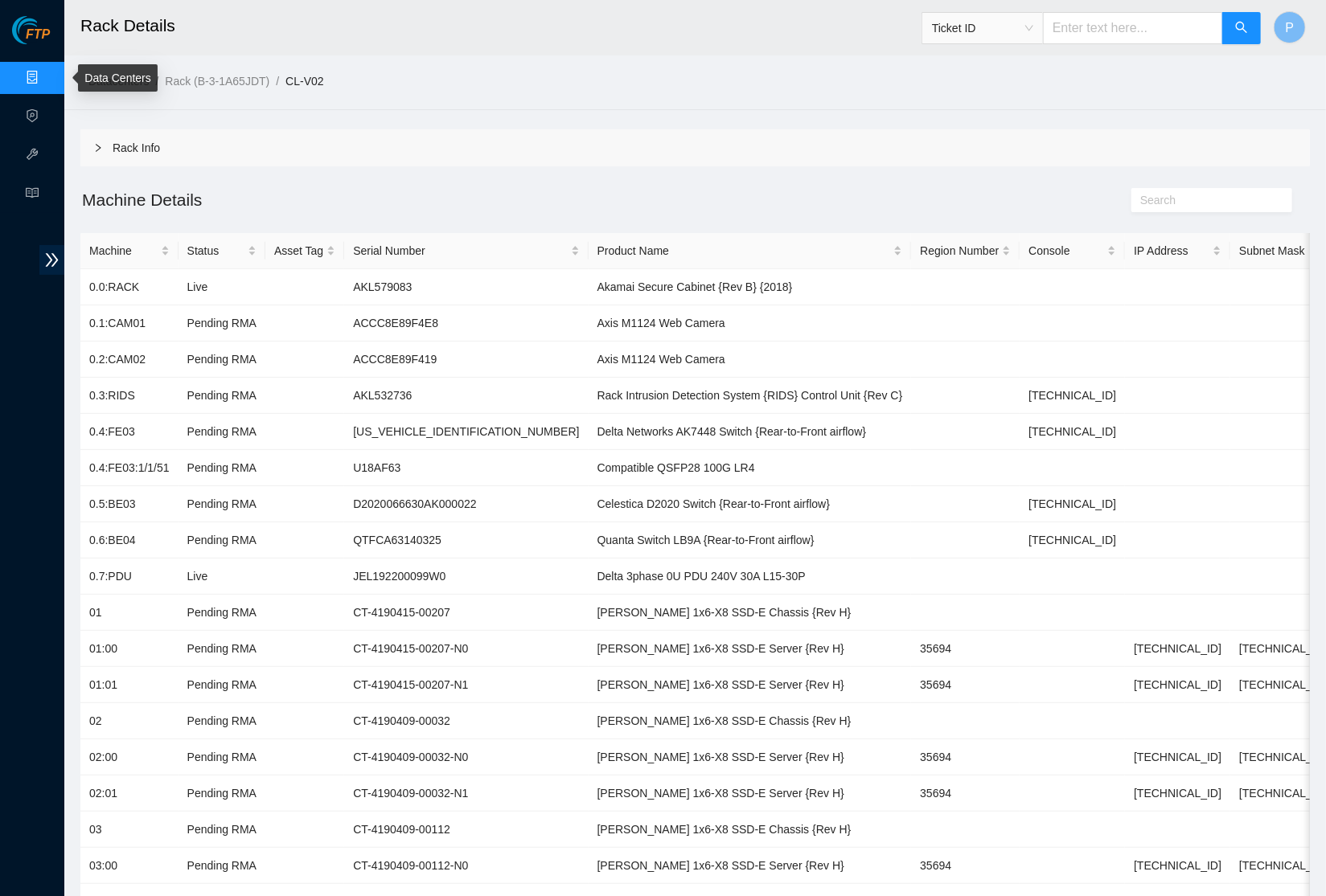
click at [47, 73] on link "Data Centers" at bounding box center [80, 78] width 66 height 13
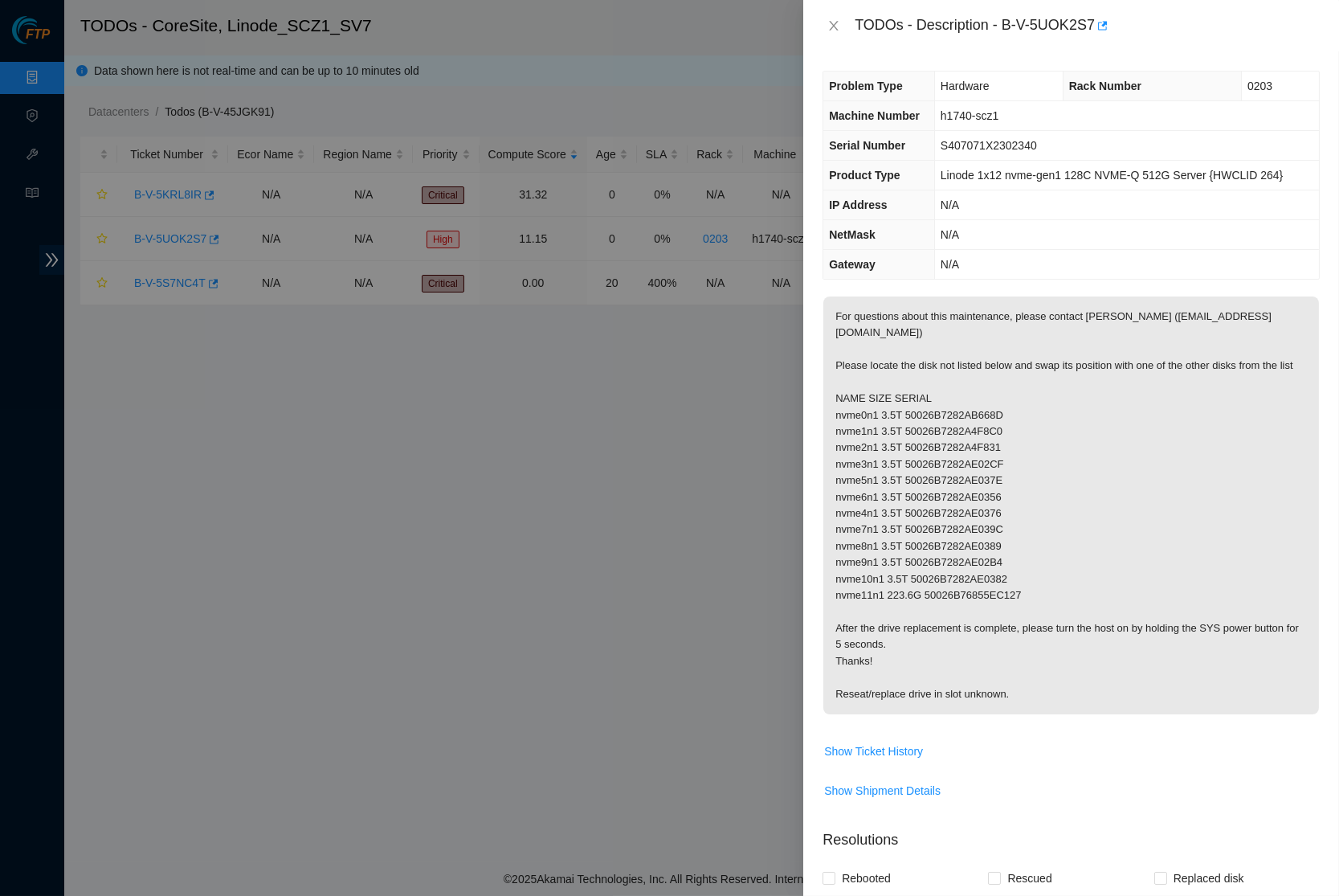
click at [942, 182] on span "Linode 1x12 nvme-gen1 128C NVME-Q 512G Server {HWCLID 264}" at bounding box center [1111, 175] width 342 height 13
click at [839, 28] on icon "close" at bounding box center [834, 25] width 13 height 13
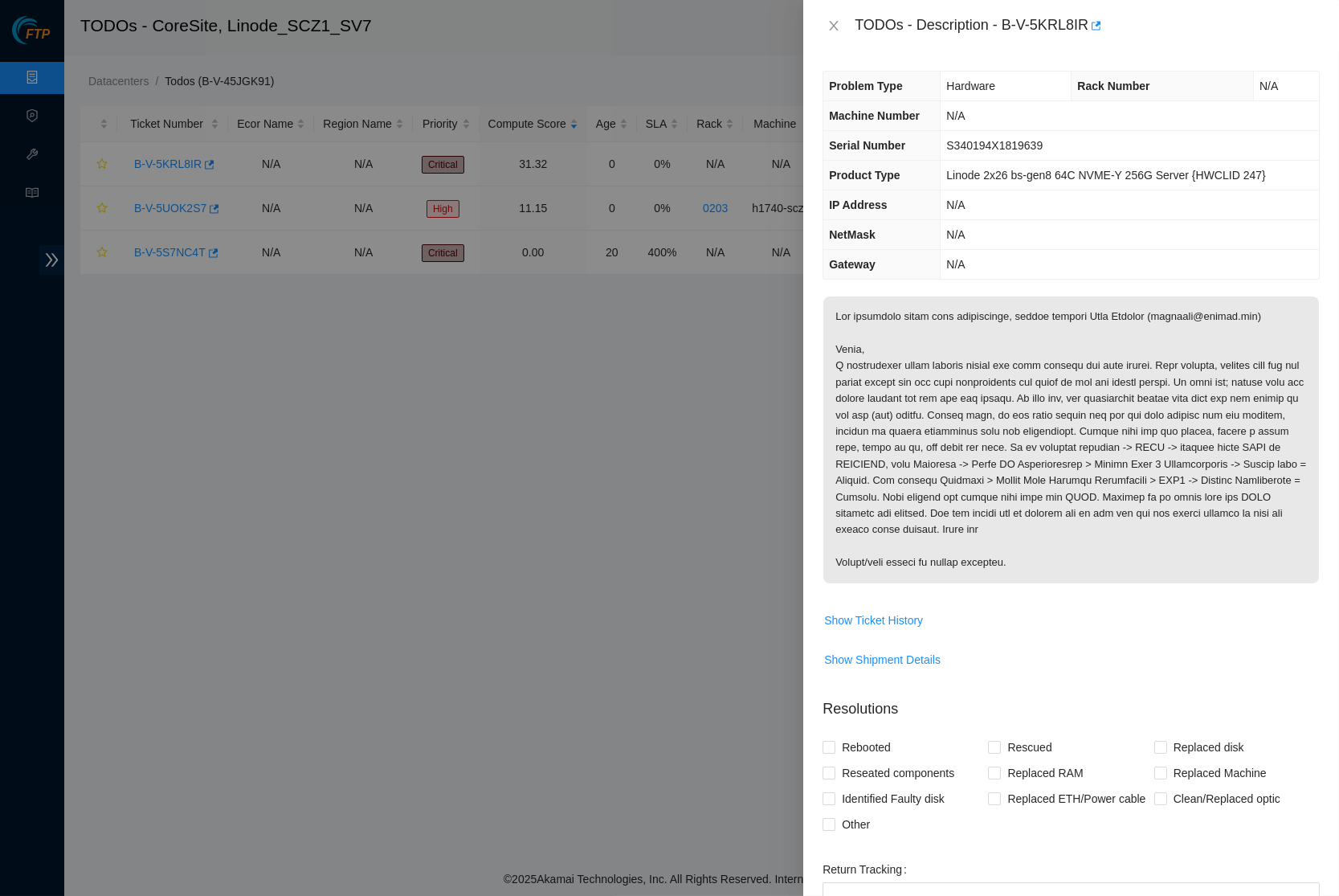
click at [1115, 280] on div "Problem Type Hardware Rack Number N/A Machine Number N/A Serial Number S340194X…" at bounding box center [1071, 474] width 536 height 845
click at [837, 19] on icon "close" at bounding box center [834, 25] width 13 height 13
